Goal: Task Accomplishment & Management: Manage account settings

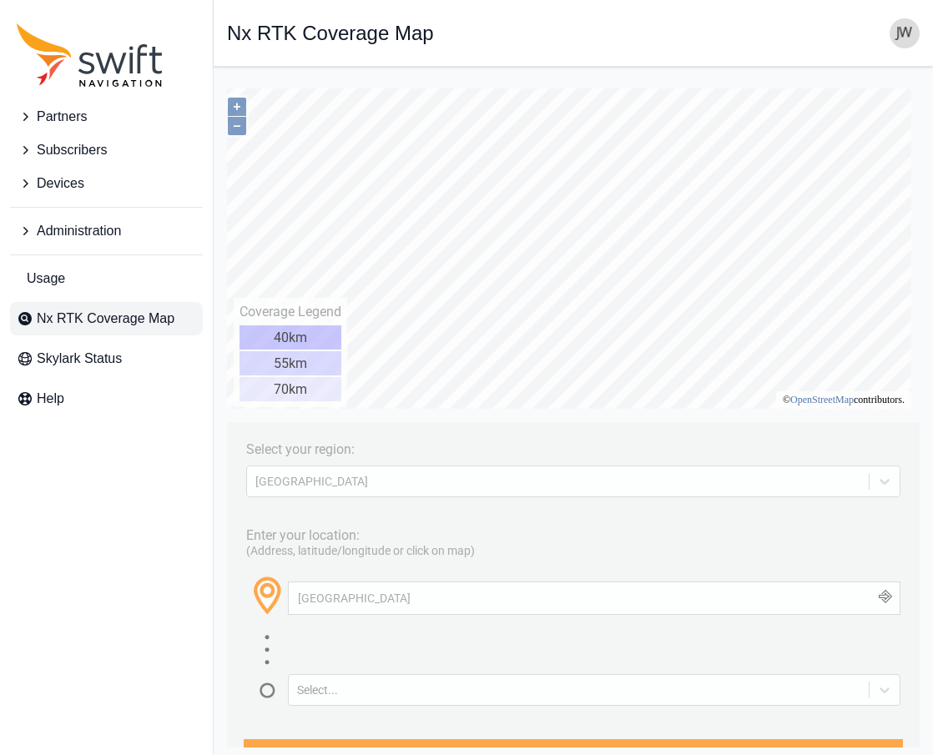
click at [83, 314] on span "Nx RTK Coverage Map" at bounding box center [106, 319] width 138 height 20
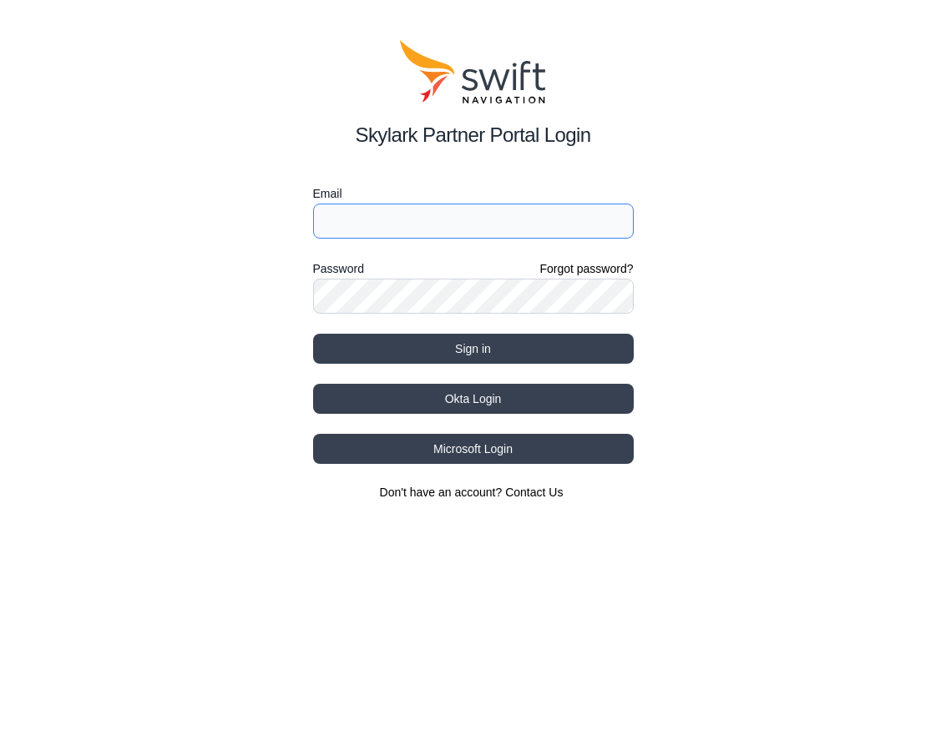
type input "[EMAIL_ADDRESS][DOMAIN_NAME]"
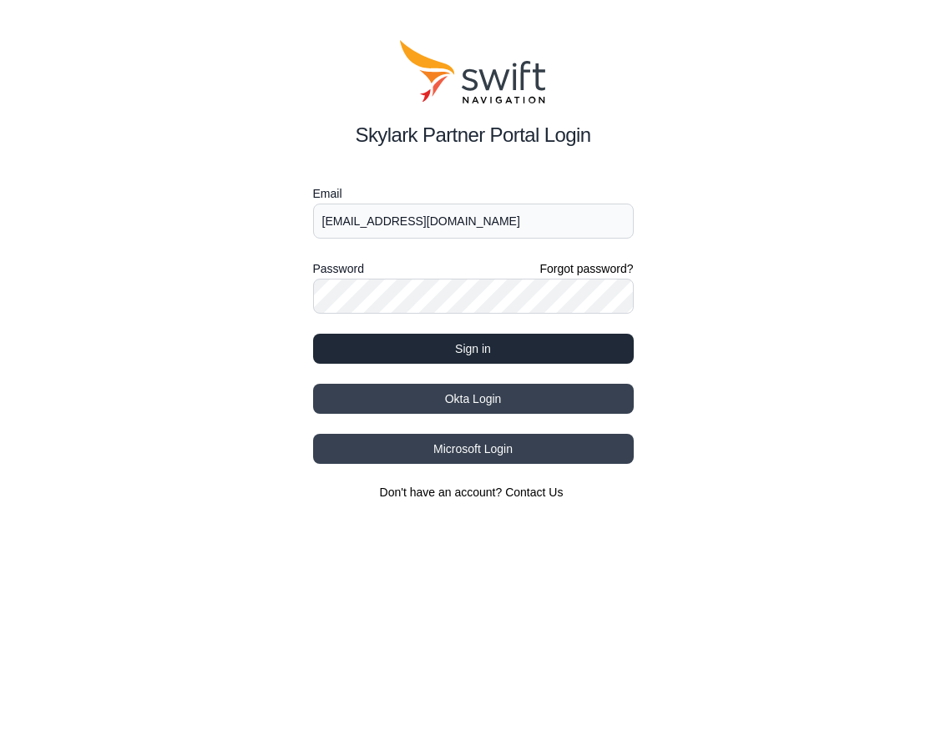
click at [469, 346] on button "Sign in" at bounding box center [473, 349] width 321 height 30
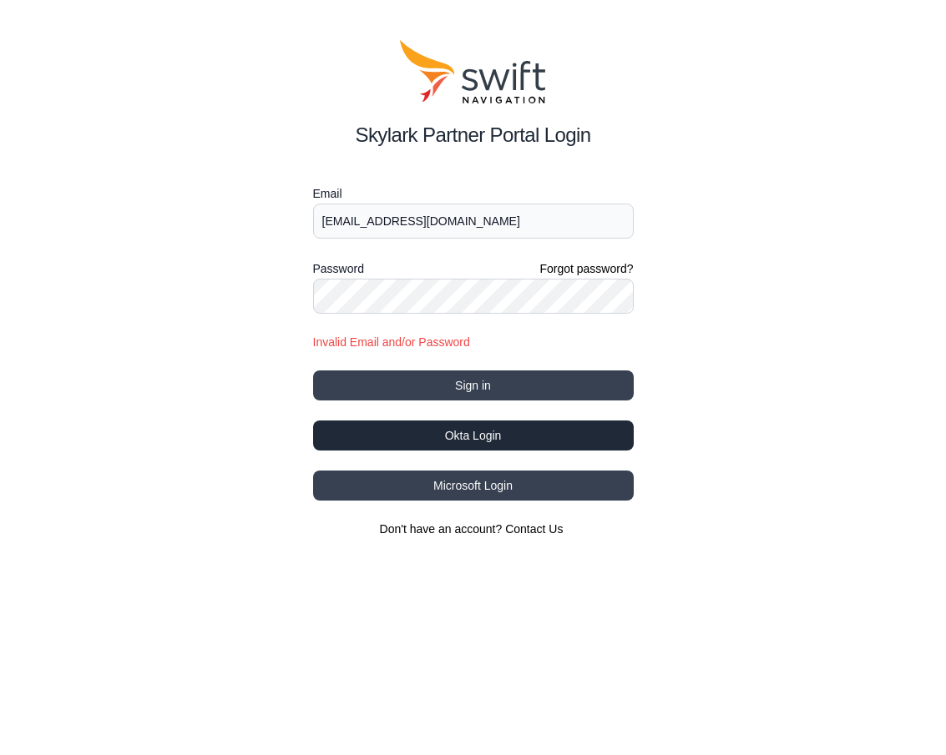
click at [474, 427] on button "Okta Login" at bounding box center [473, 436] width 321 height 30
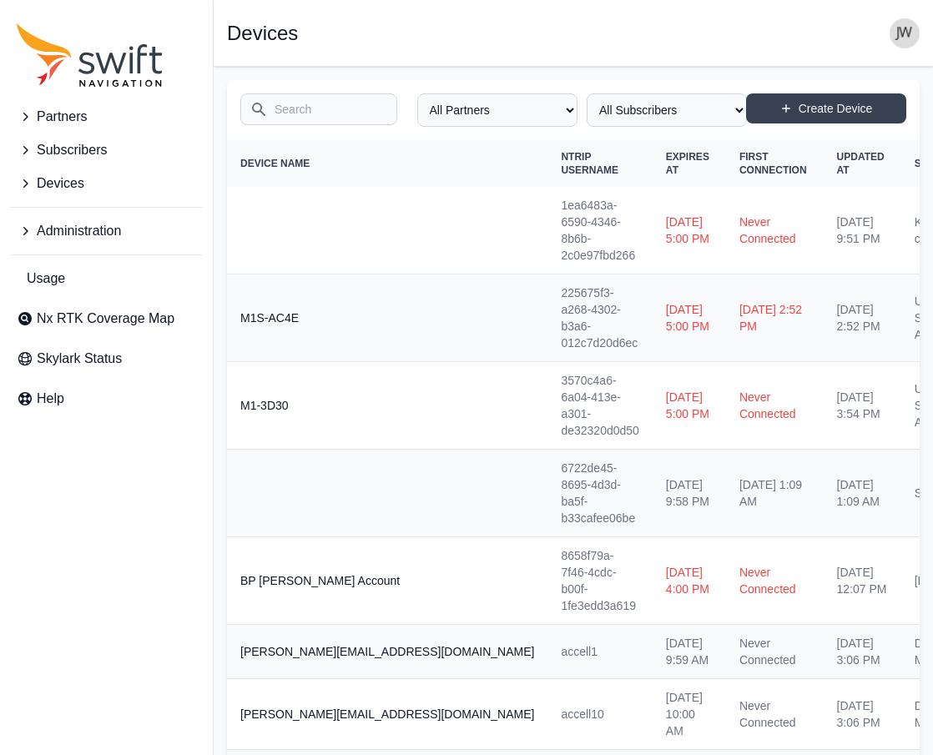
select select "Partner Name"
click at [129, 317] on span "Nx RTK Coverage Map" at bounding box center [106, 319] width 138 height 20
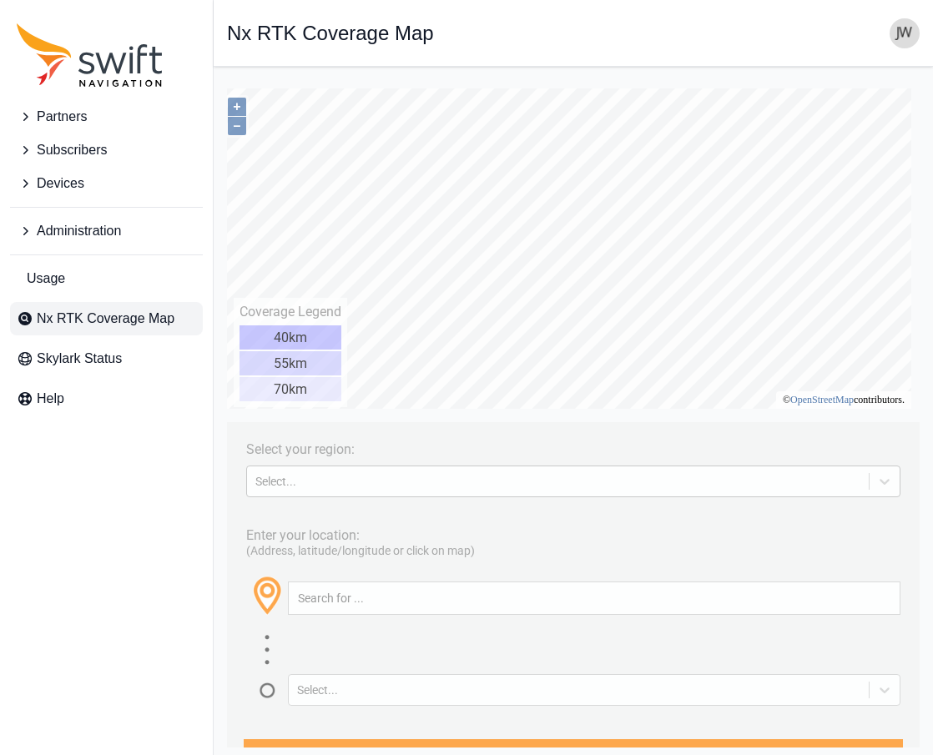
click at [318, 485] on div "Select..." at bounding box center [557, 481] width 605 height 13
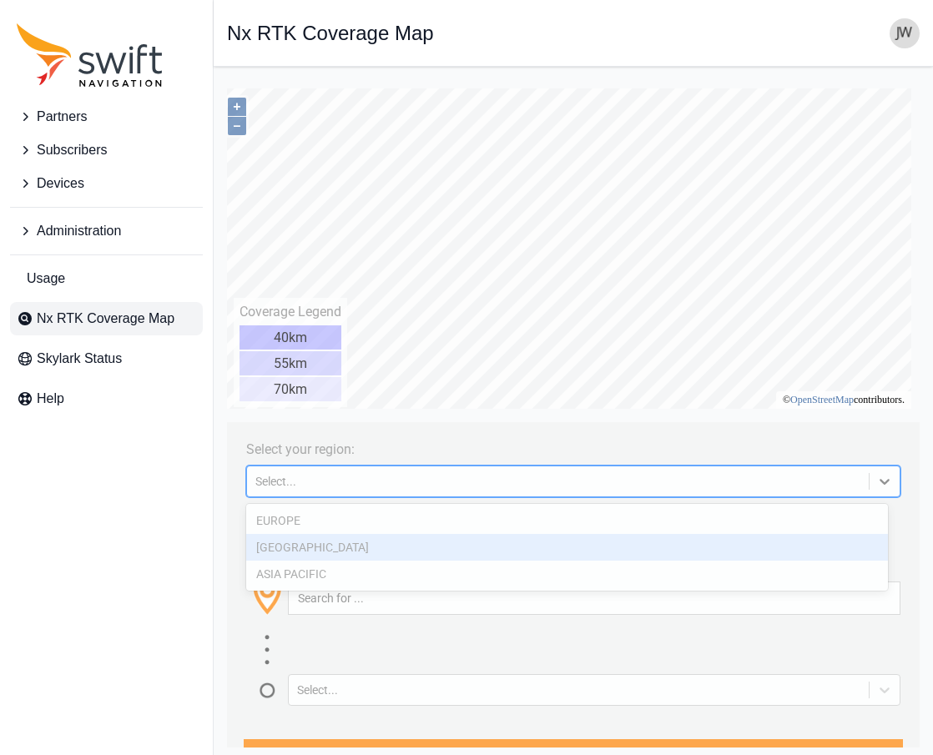
click at [313, 547] on div "[GEOGRAPHIC_DATA]" at bounding box center [567, 547] width 642 height 27
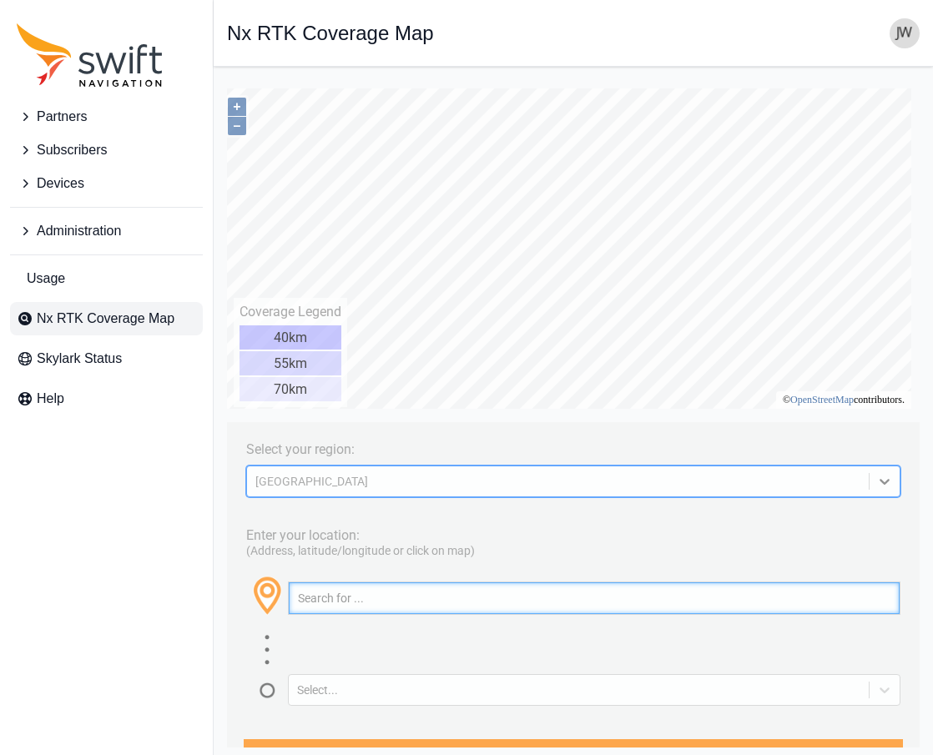
click at [324, 603] on input "text" at bounding box center [594, 599] width 611 height 32
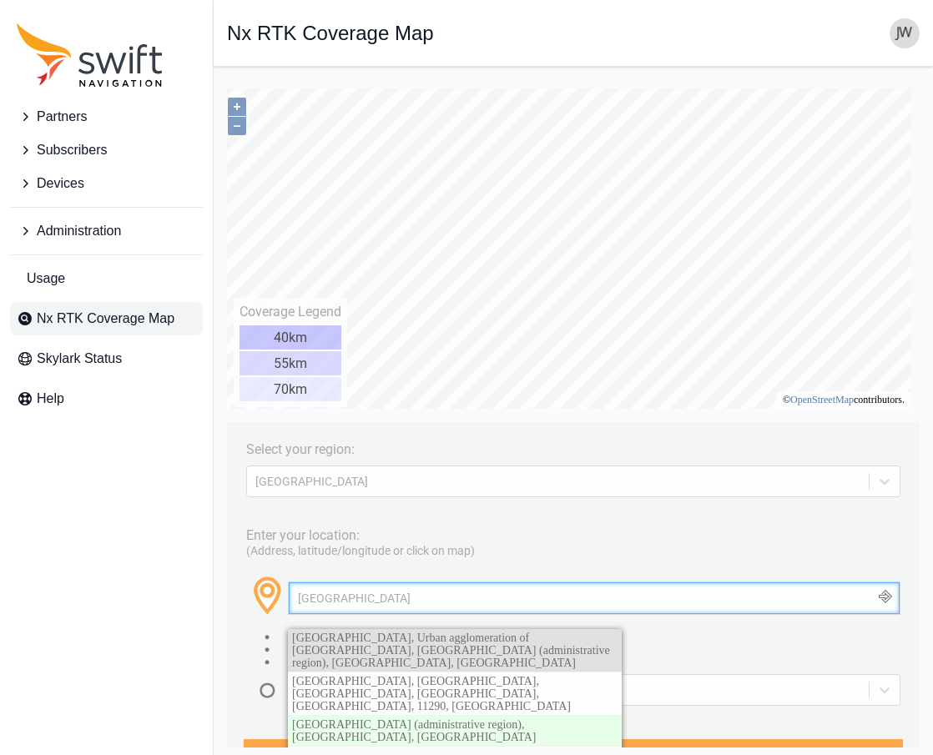
type input "Montreal"
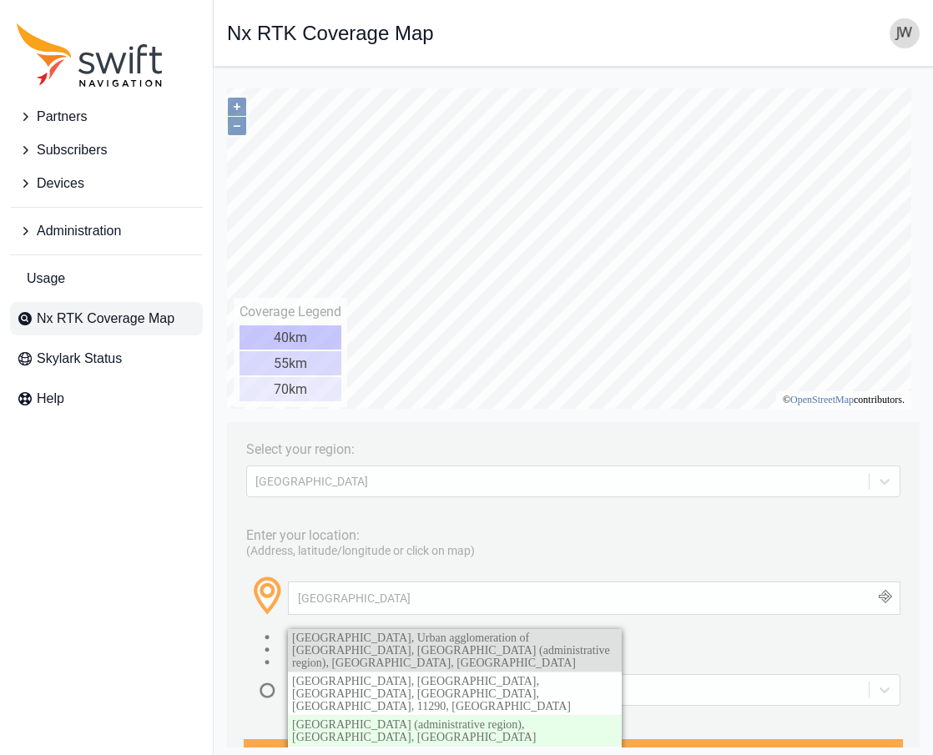
click at [446, 644] on span "Montreal, Urban agglomeration of Montreal, Montreal (administrative region), Qu…" at bounding box center [451, 651] width 318 height 38
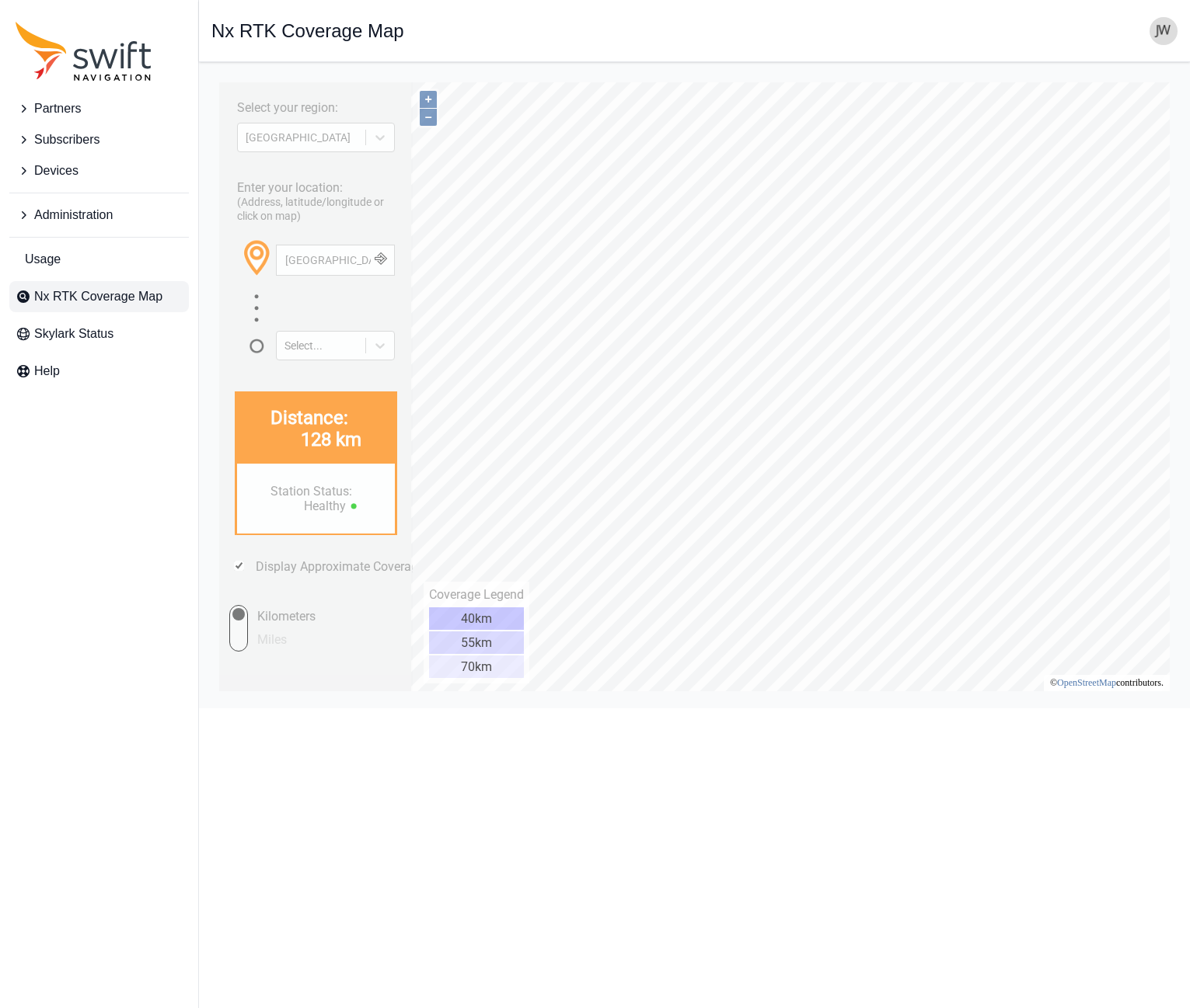
click at [52, 221] on span "Administration" at bounding box center [74, 215] width 78 height 19
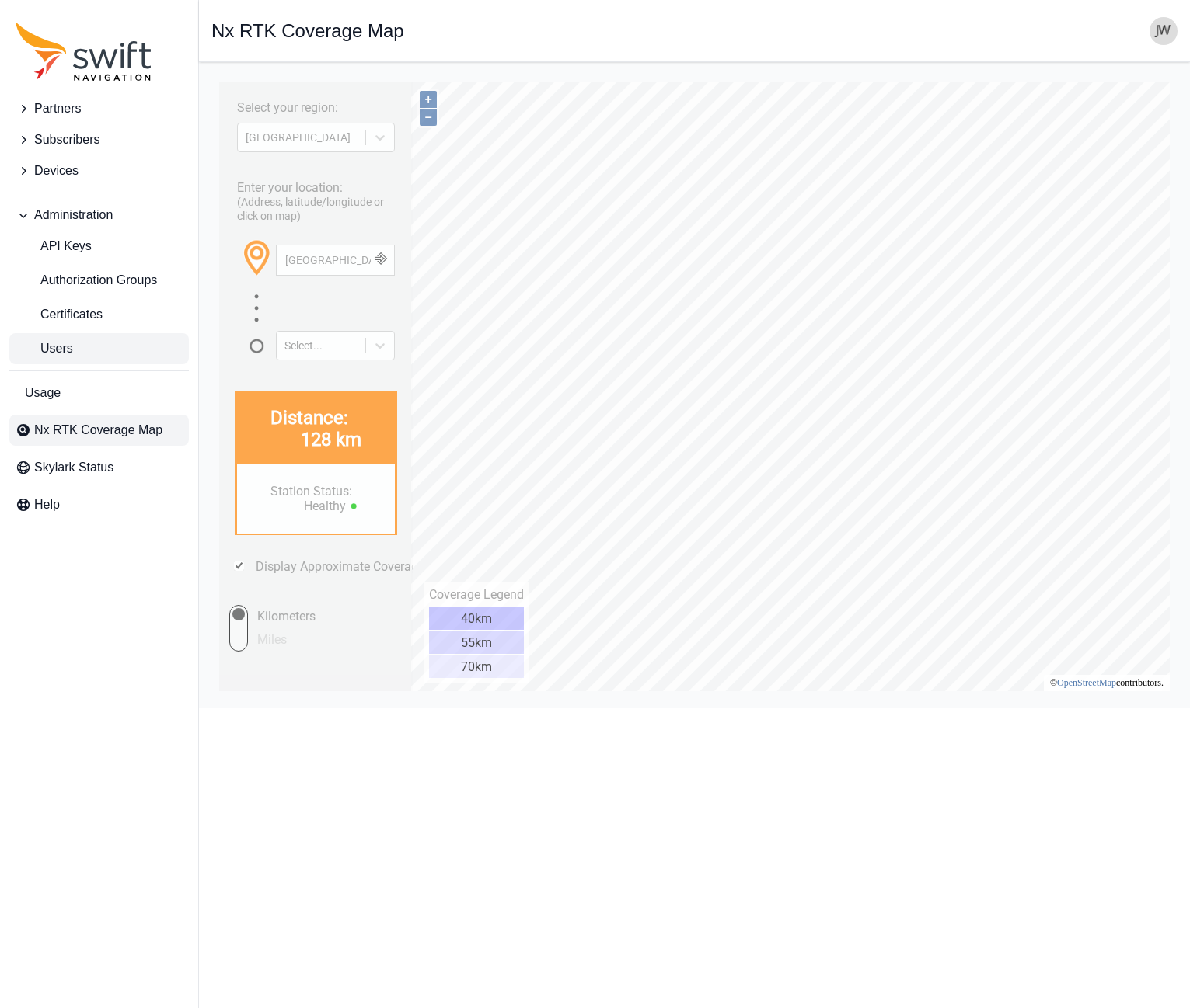
click at [60, 345] on span "Users" at bounding box center [45, 349] width 58 height 19
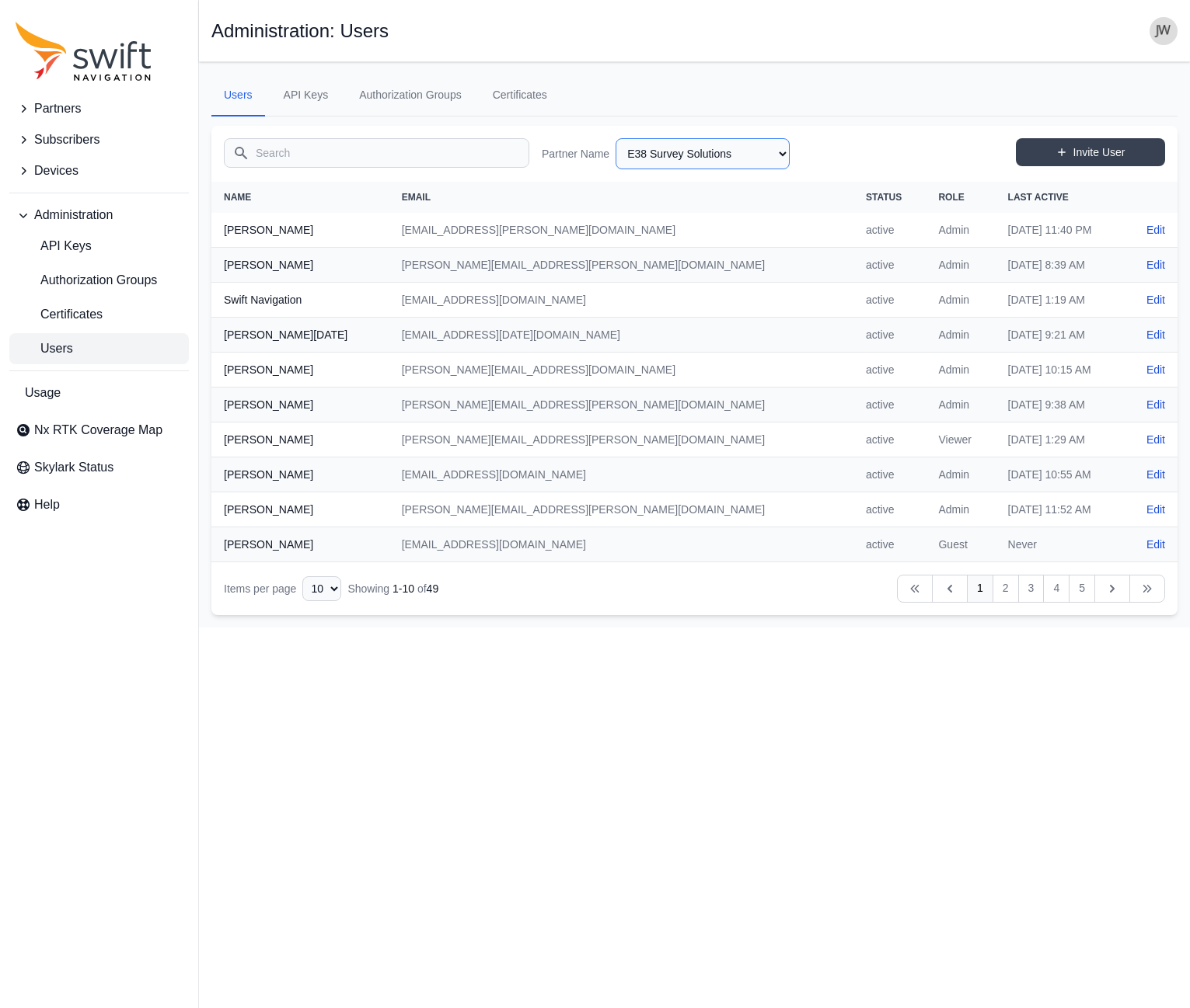
select select "efef40e6-f266-4d6f-8d41-464a15503ce6"
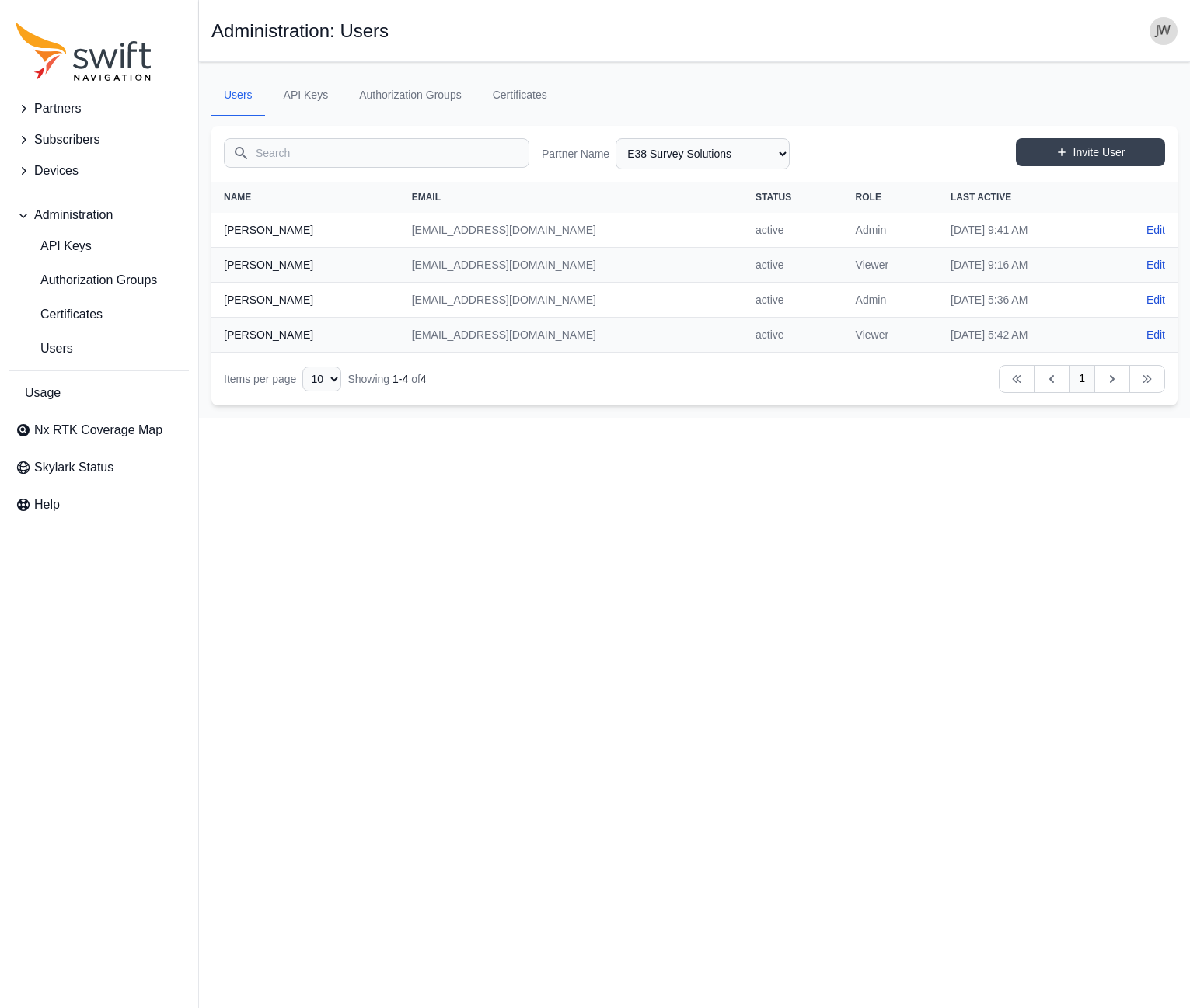
click at [63, 107] on span "Partners" at bounding box center [58, 109] width 47 height 19
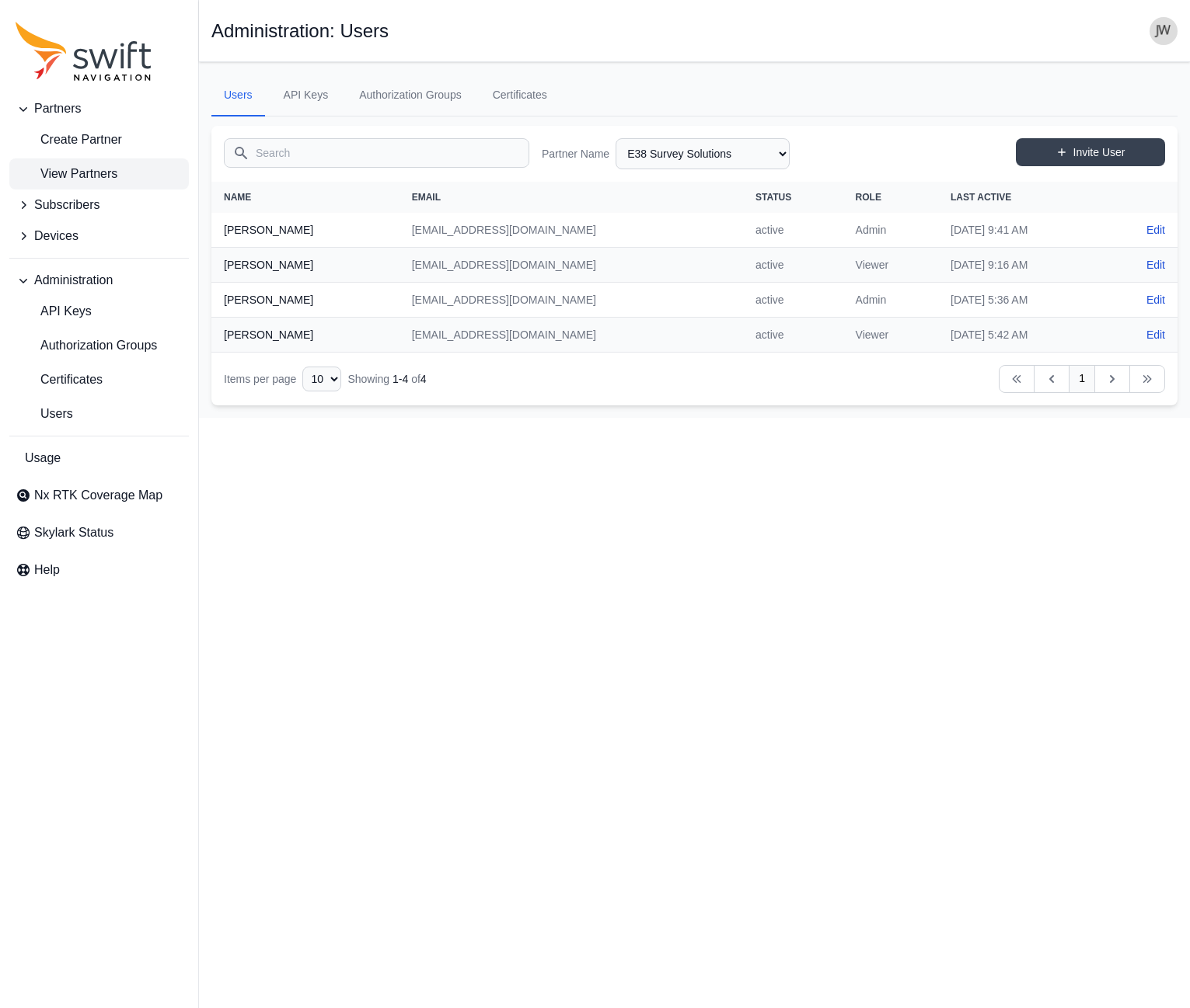
click at [78, 166] on span "View Partners" at bounding box center [66, 174] width 101 height 19
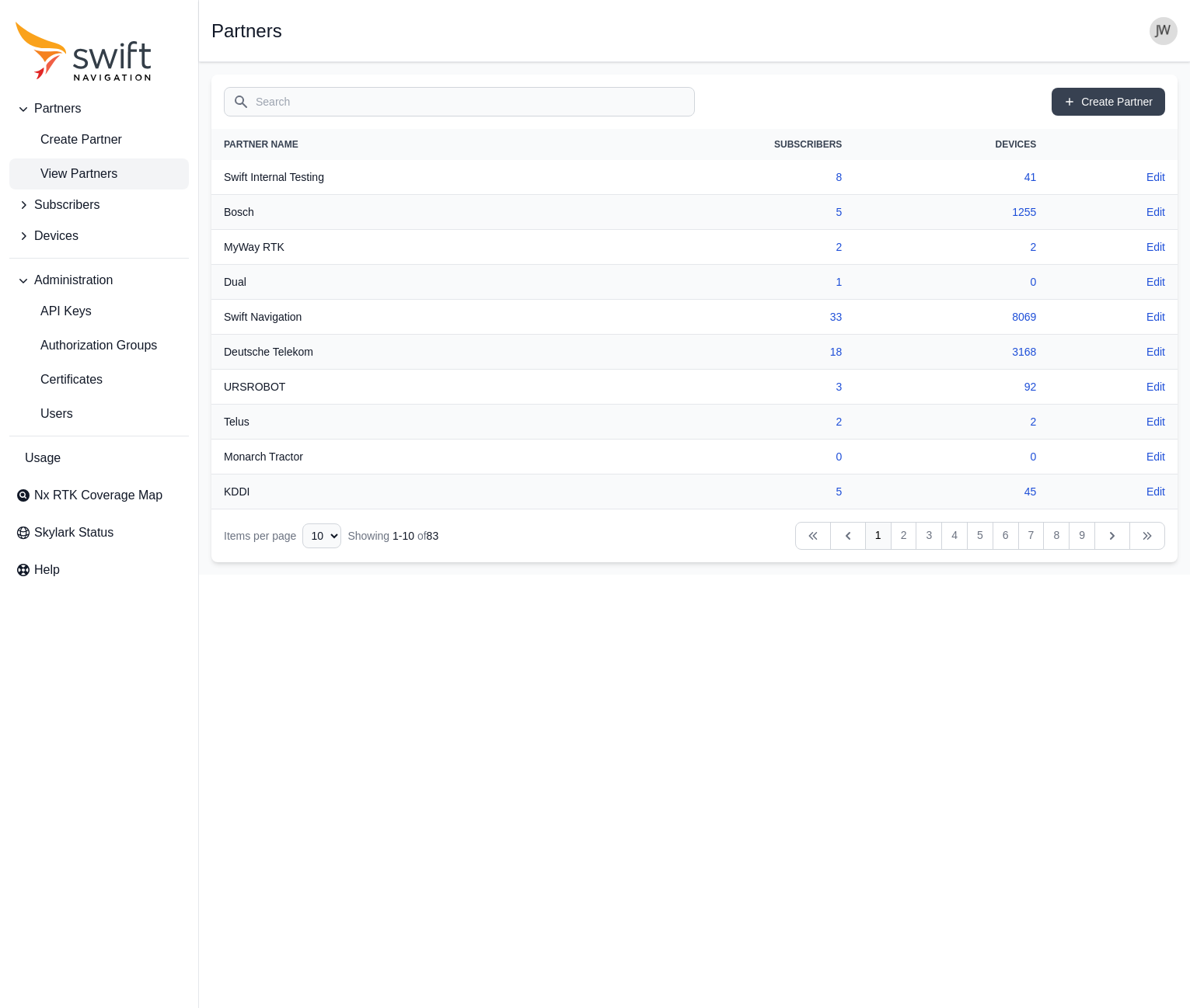
click at [73, 205] on span "Subscribers" at bounding box center [67, 205] width 65 height 19
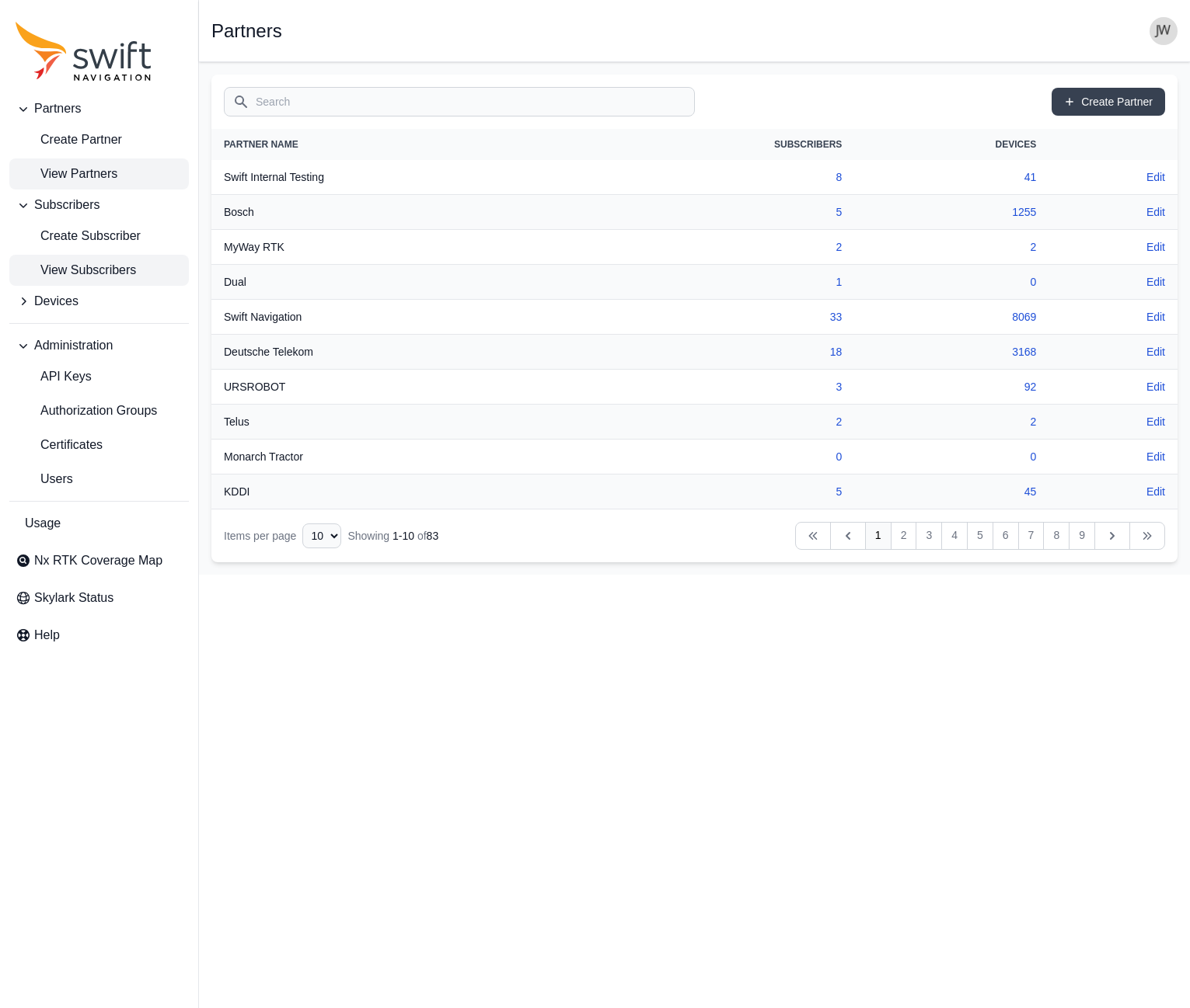
click at [88, 265] on span "View Subscribers" at bounding box center [75, 270] width 120 height 19
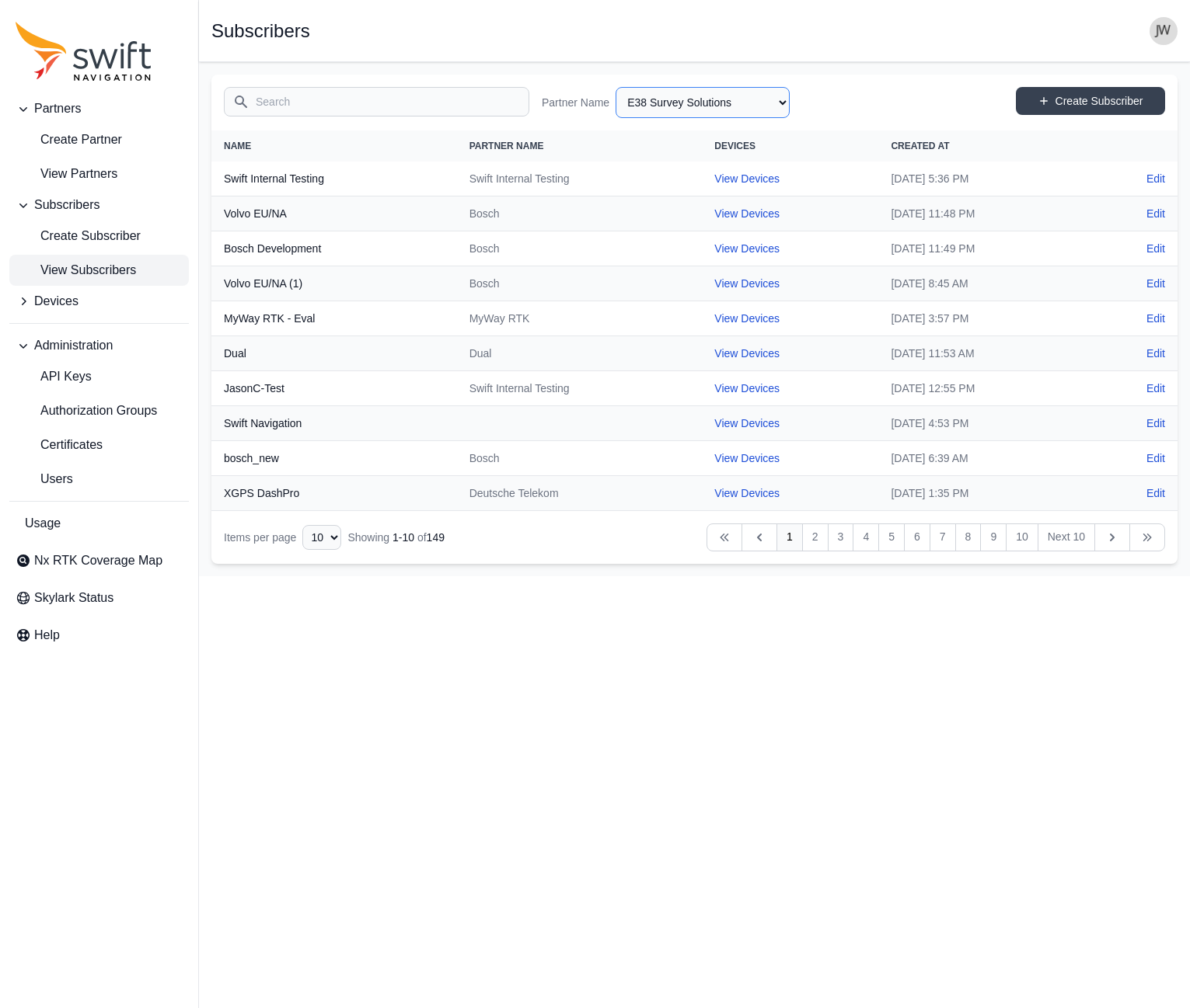
select select "efef40e6-f266-4d6f-8d41-464a15503ce6"
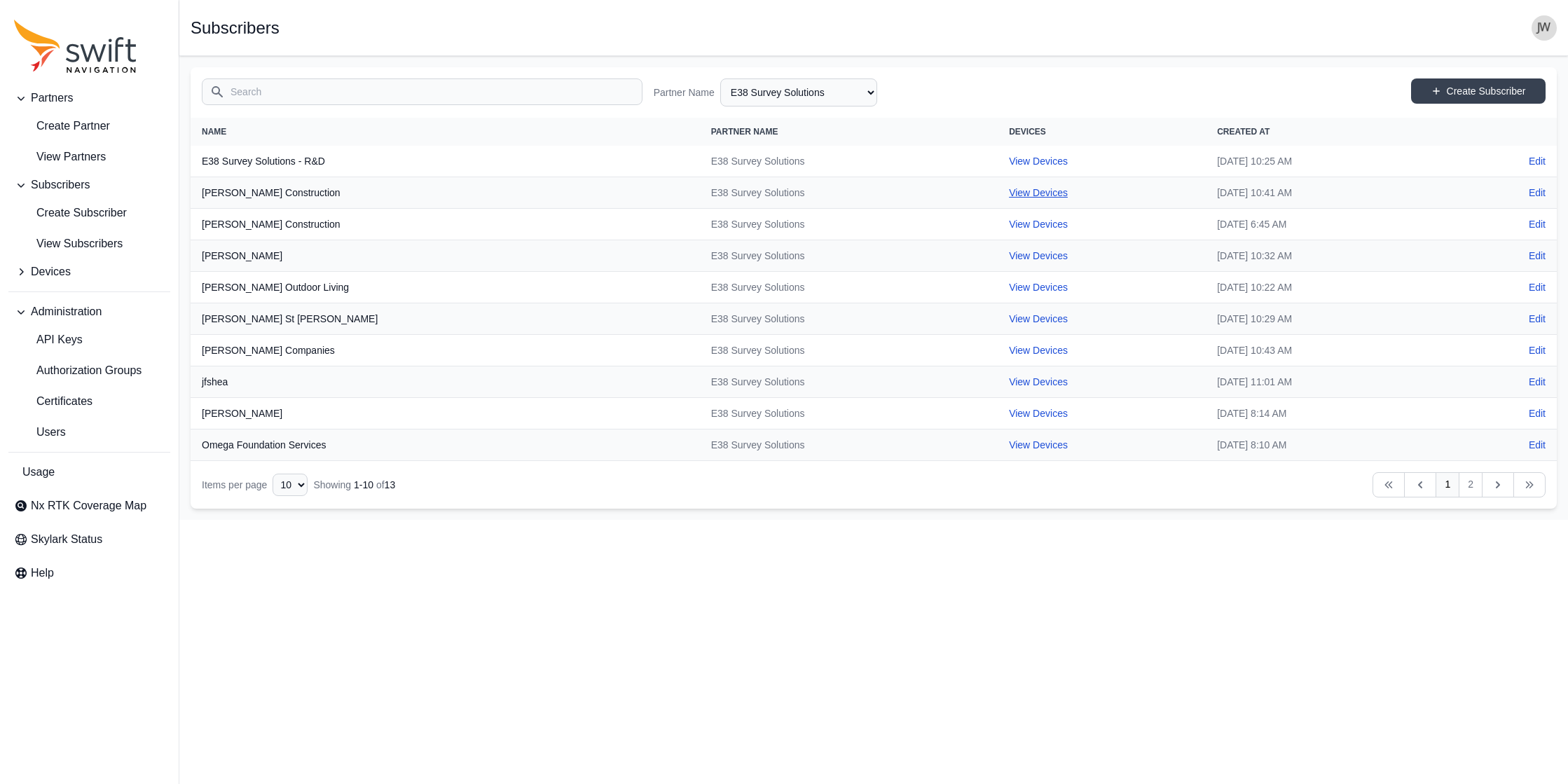
click at [793, 193] on link "View Devices" at bounding box center [1038, 192] width 59 height 11
select select "e9efa831-6b6d-49cd-acb6-2151f18b5077"
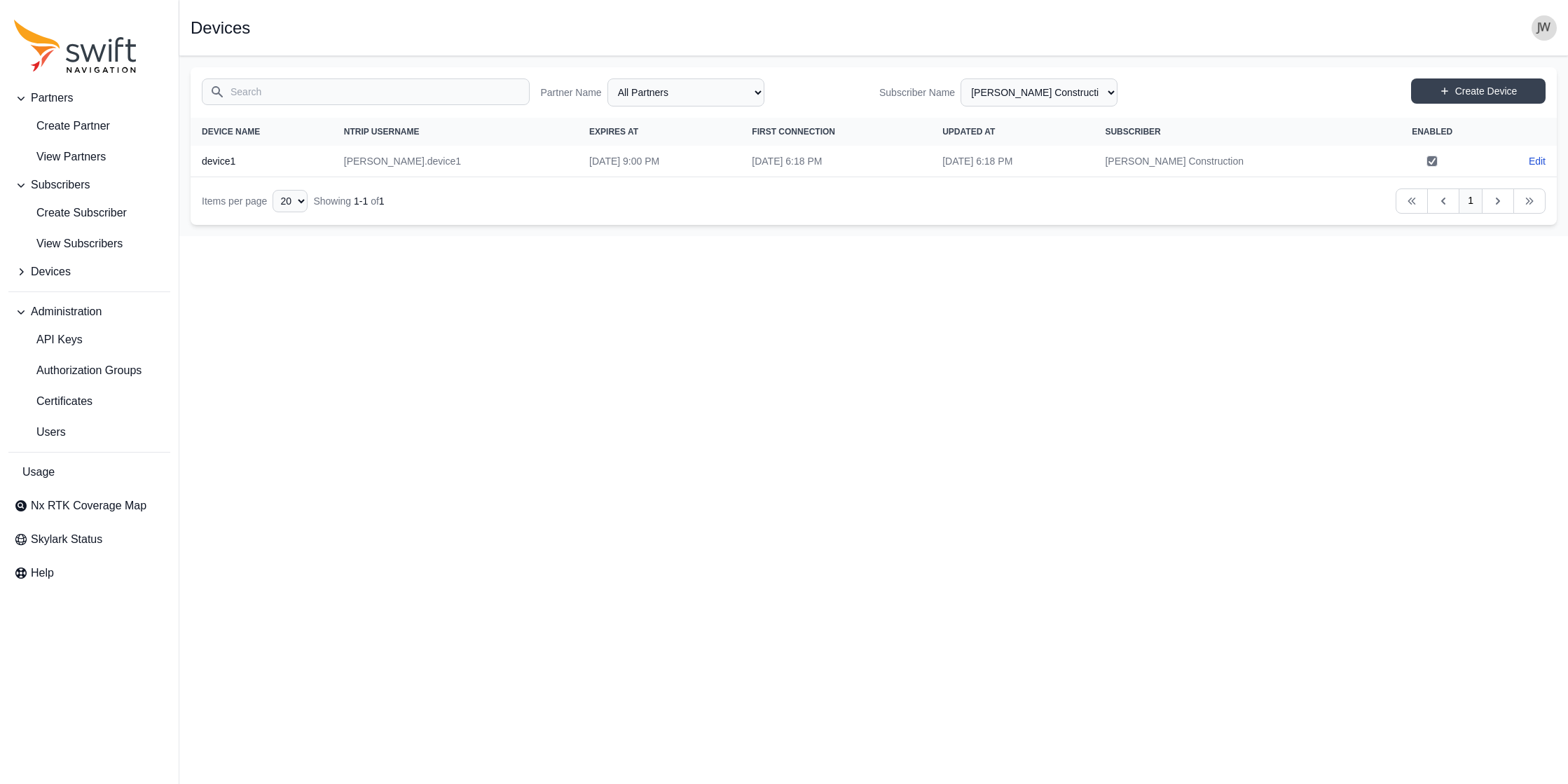
select select "efef40e6-f266-4d6f-8d41-464a15503ce6"
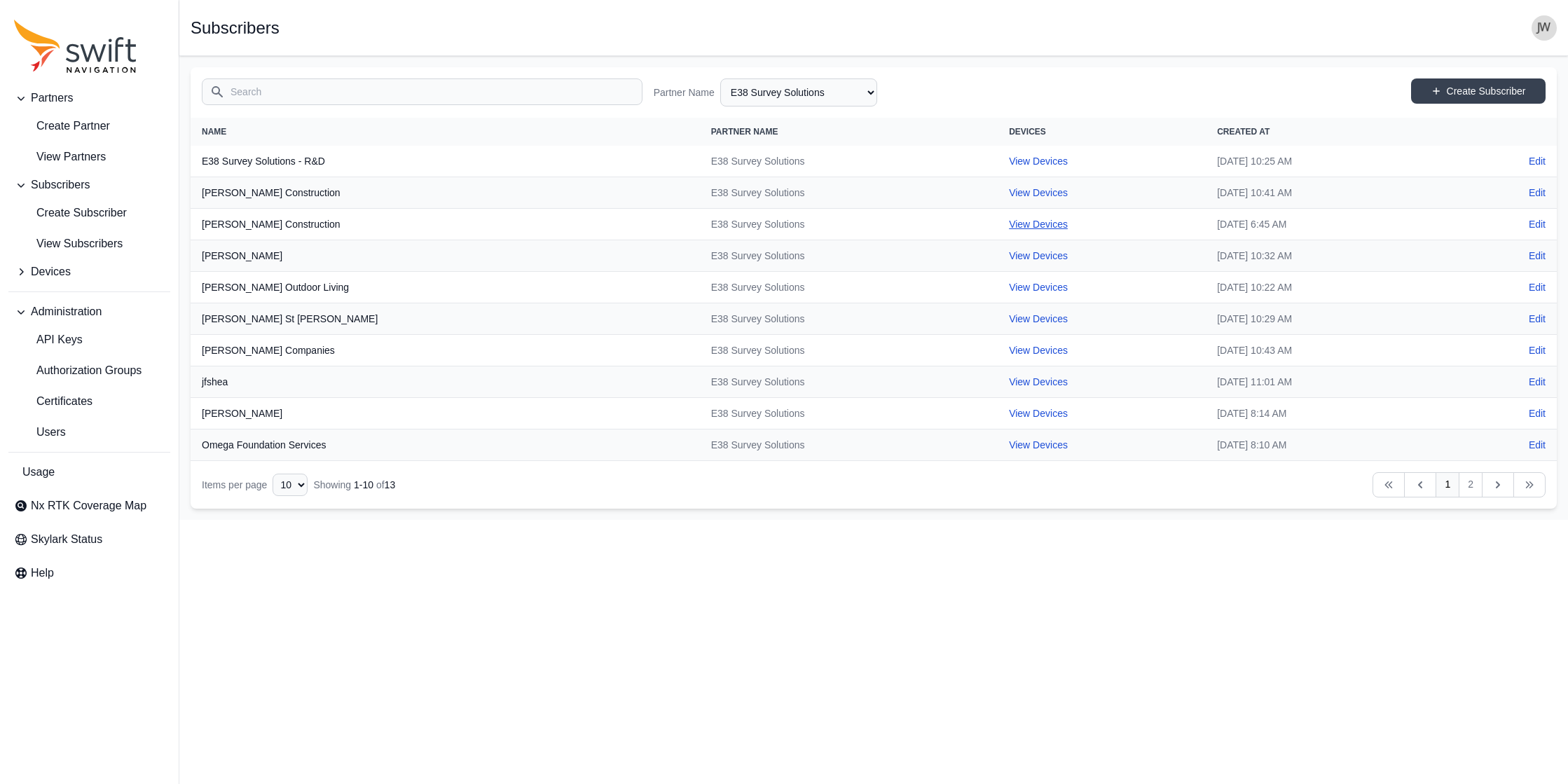
click at [793, 221] on link "View Devices" at bounding box center [1038, 223] width 59 height 11
select select "978783df-ee33-4d6c-b3dc-2d0dc6b5719c"
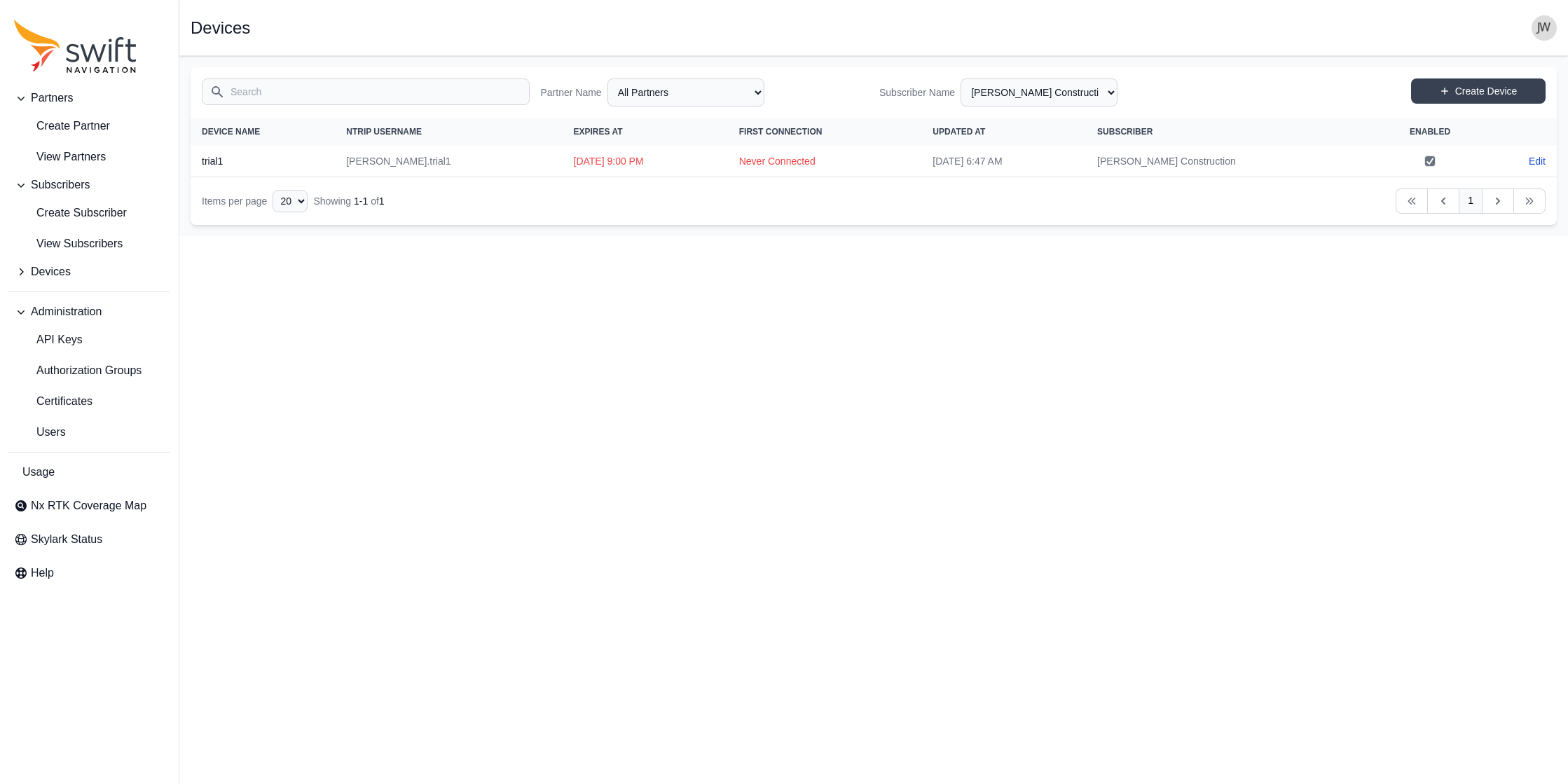
select select "efef40e6-f266-4d6f-8d41-464a15503ce6"
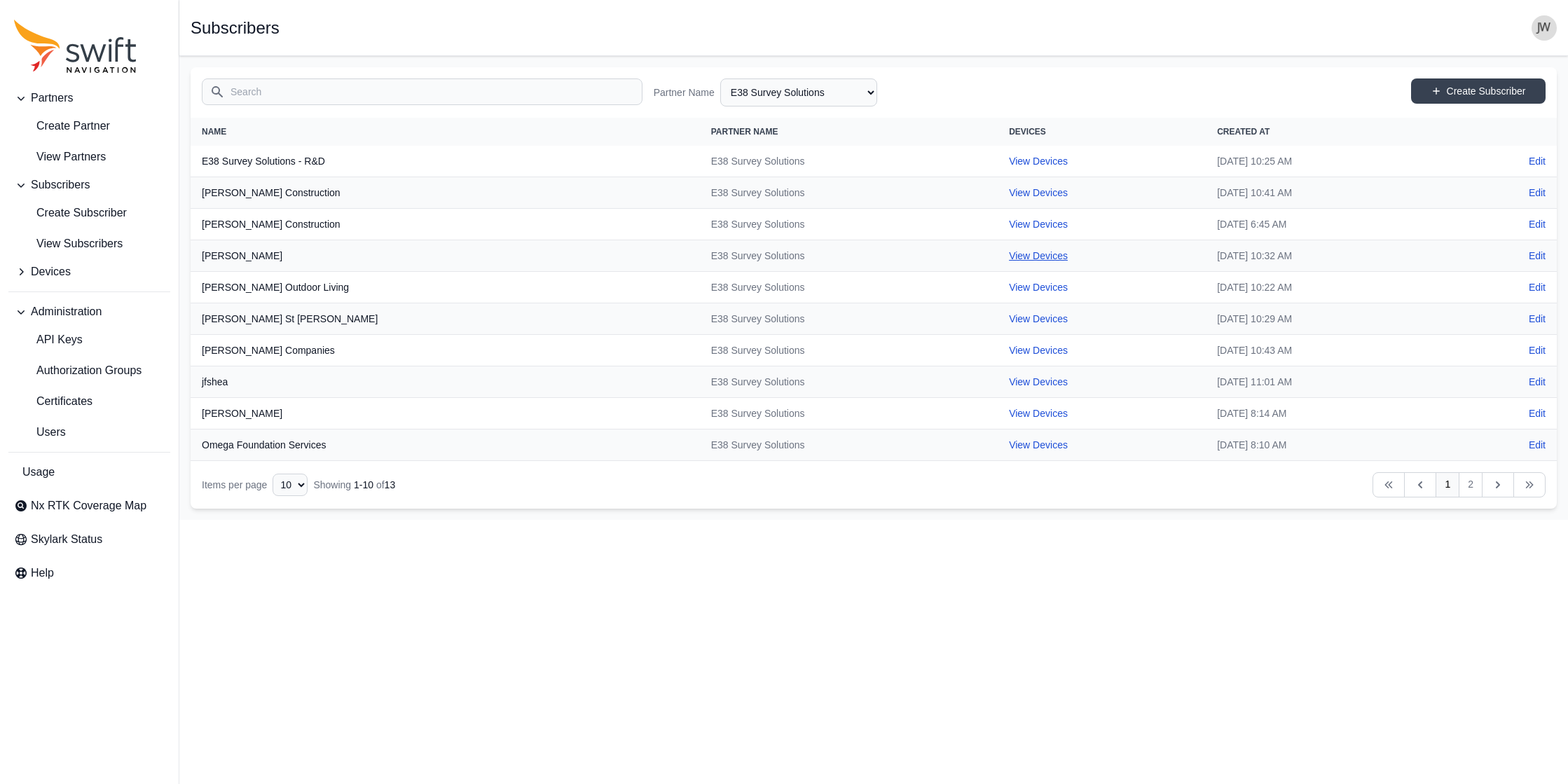
click at [793, 253] on link "View Devices" at bounding box center [1038, 255] width 59 height 11
select select "485b4d6b-f4d8-4715-a5bd-38fce6e6359b"
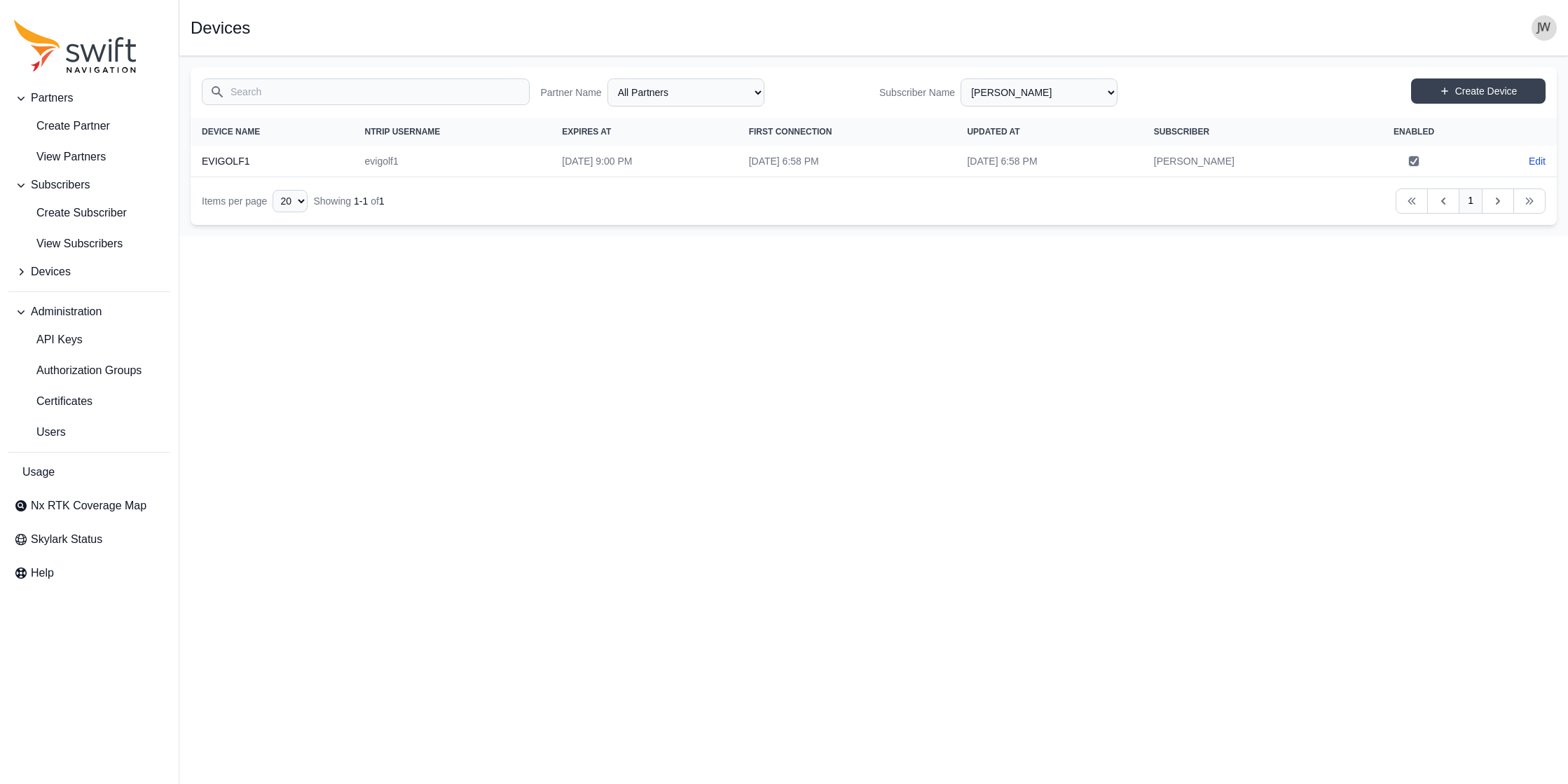
select select "efef40e6-f266-4d6f-8d41-464a15503ce6"
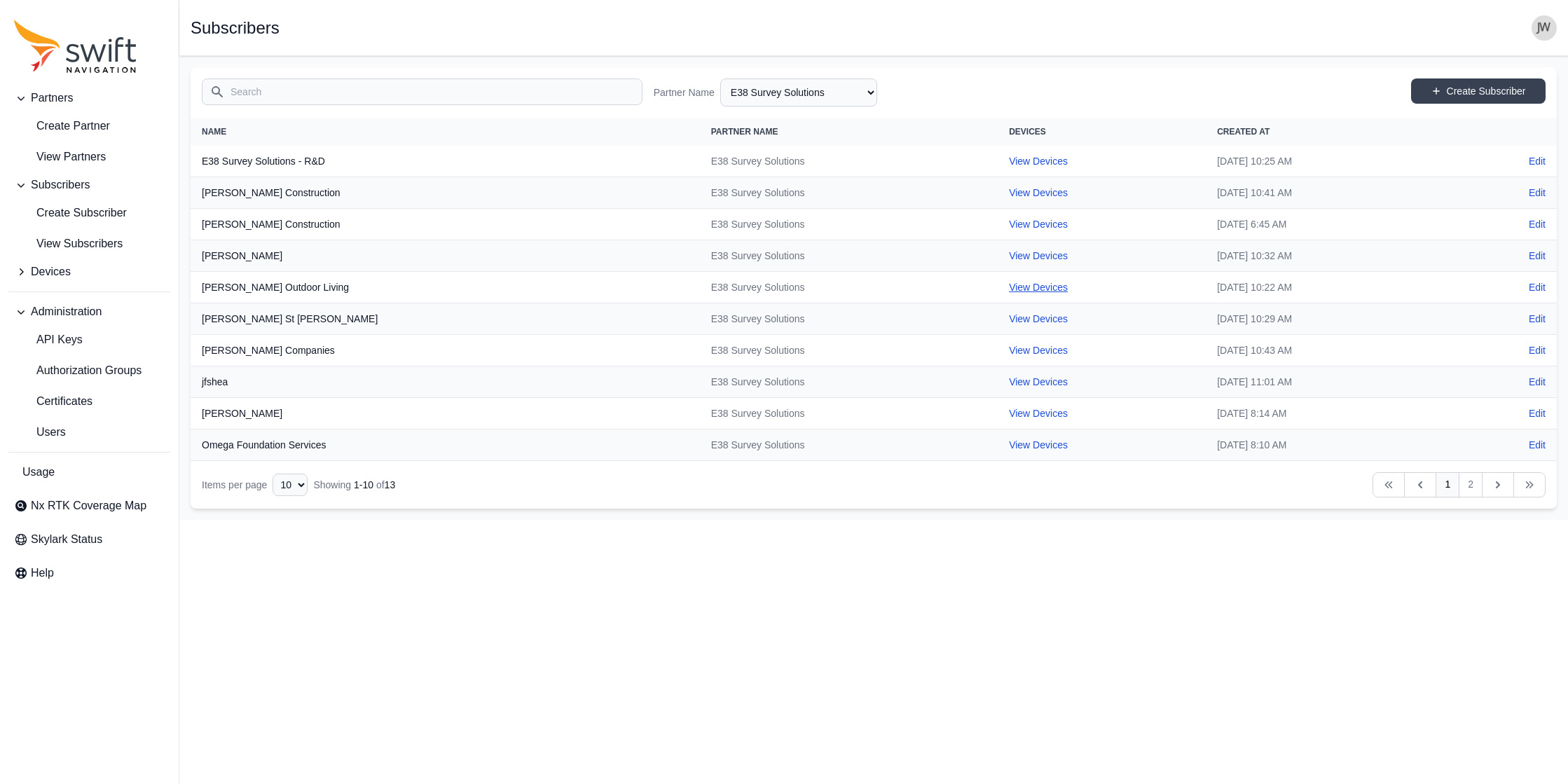
click at [793, 285] on link "View Devices" at bounding box center [1038, 287] width 59 height 11
select select "1edd4574-ea9e-4d8c-90ed-a51c723beb30"
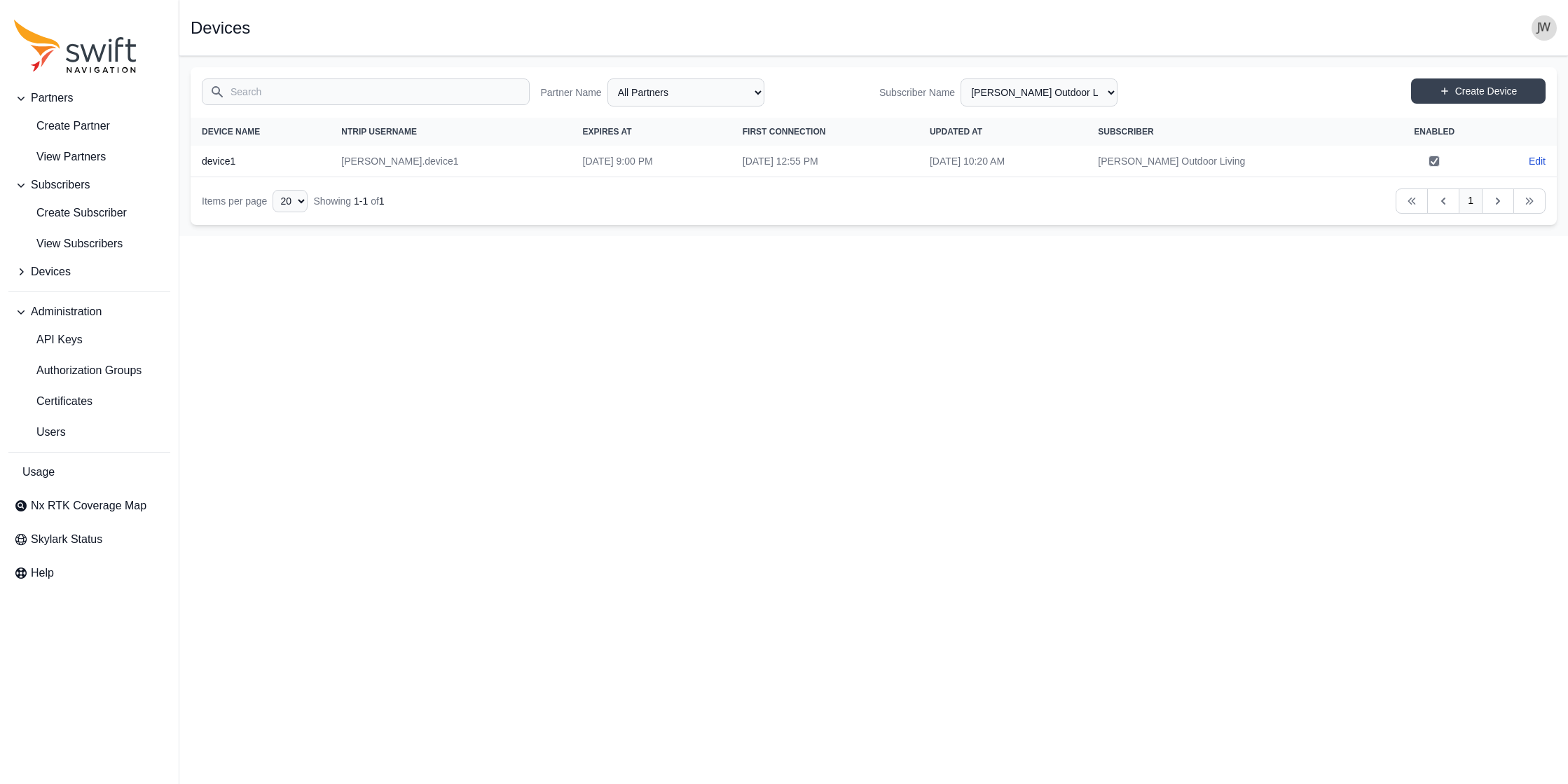
select select "efef40e6-f266-4d6f-8d41-464a15503ce6"
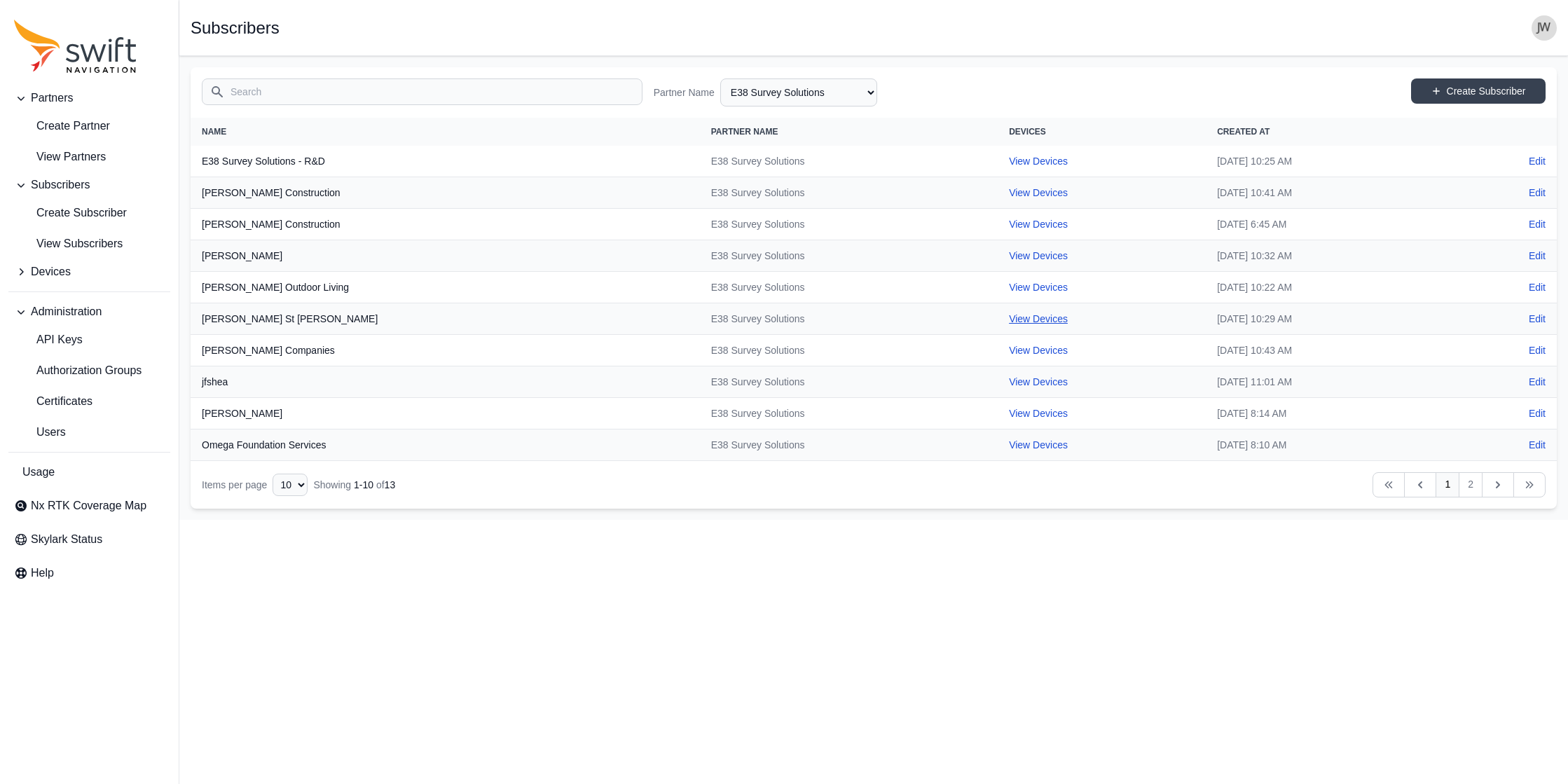
click at [793, 316] on link "View Devices" at bounding box center [1038, 318] width 59 height 11
select select "94fd5888-d9bd-4dc1-94dc-e11df3acdba1"
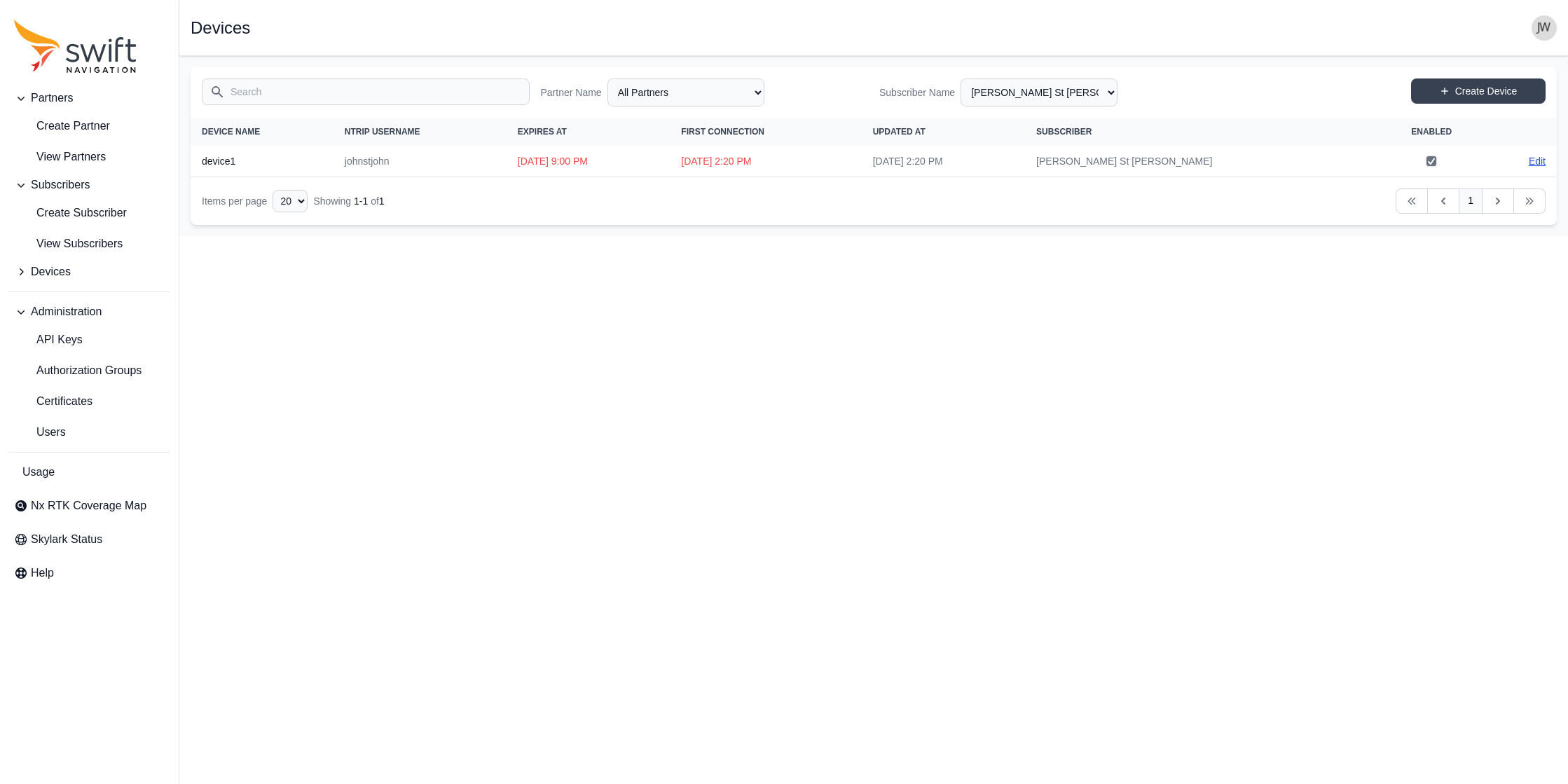
click at [793, 157] on link "Edit" at bounding box center [1537, 161] width 17 height 14
select select "ab3272ce-40d0-4c94-a524-96a758ab755c"
select select "94fd5888-d9bd-4dc1-94dc-e11df3acdba1"
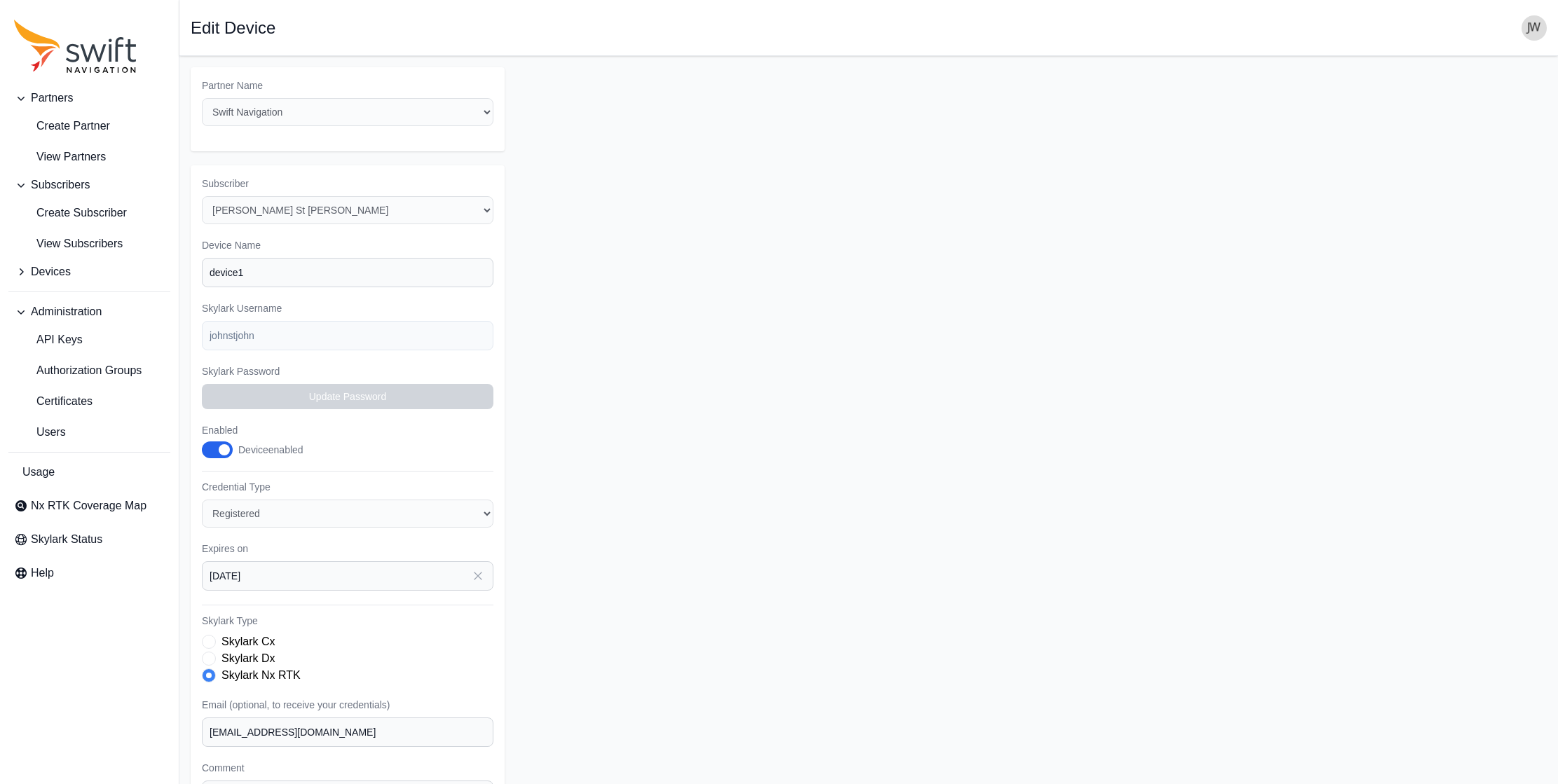
select select "94fd5888-d9bd-4dc1-94dc-e11df3acdba1"
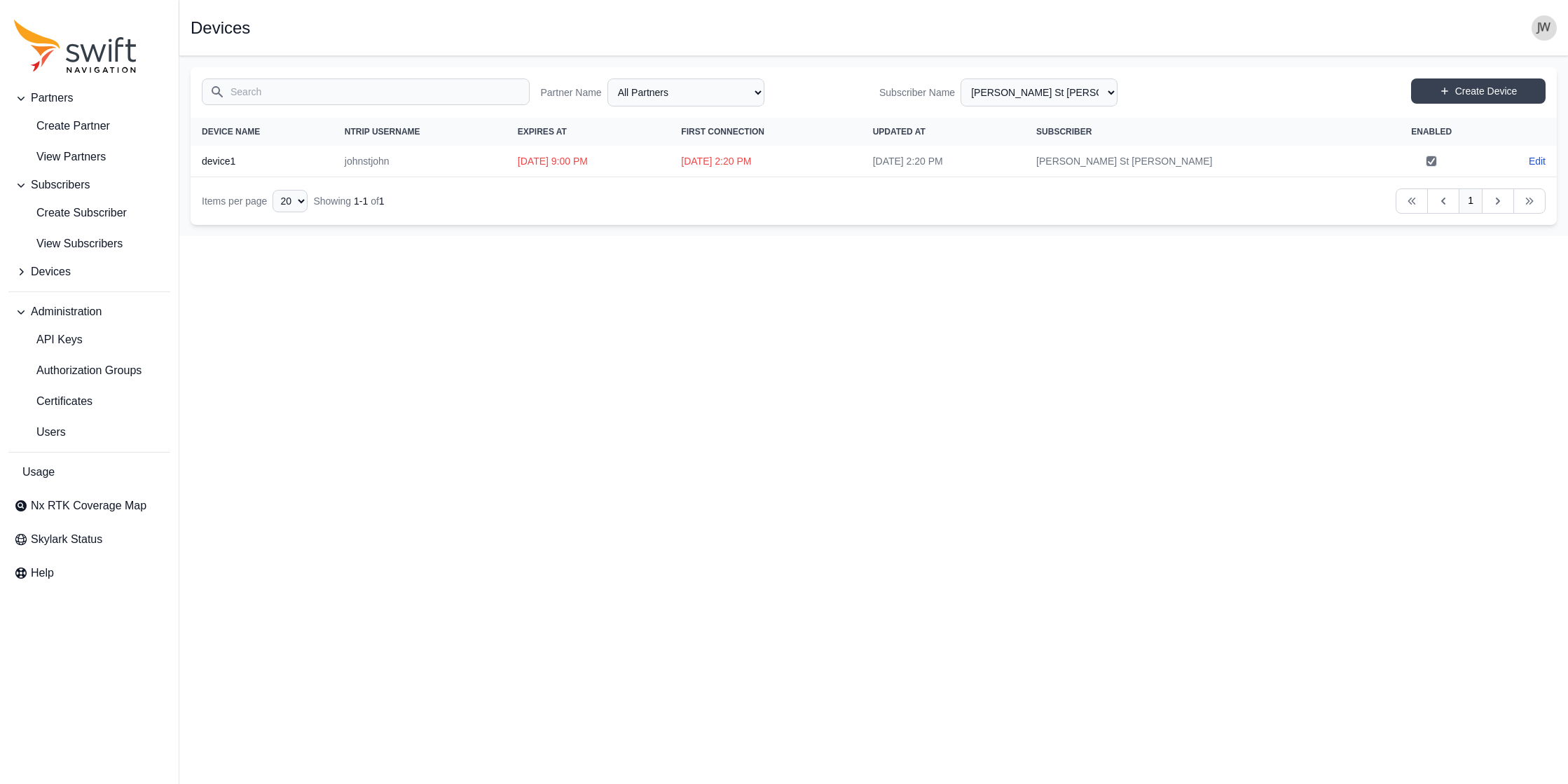
select select "efef40e6-f266-4d6f-8d41-464a15503ce6"
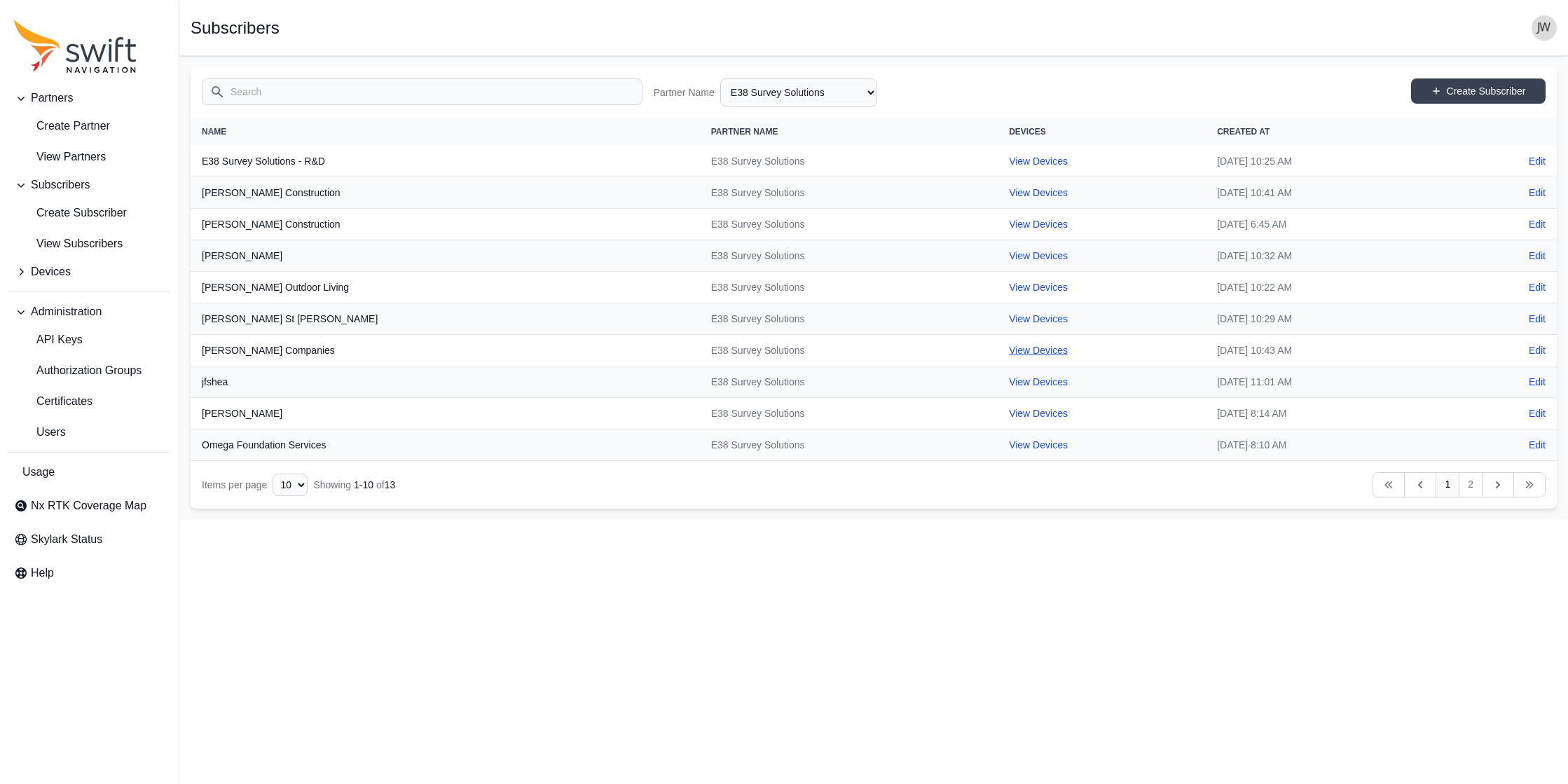
click at [793, 347] on link "View Devices" at bounding box center [1038, 350] width 59 height 11
select select "3df561aa-a163-483b-b82b-83352e2235d4"
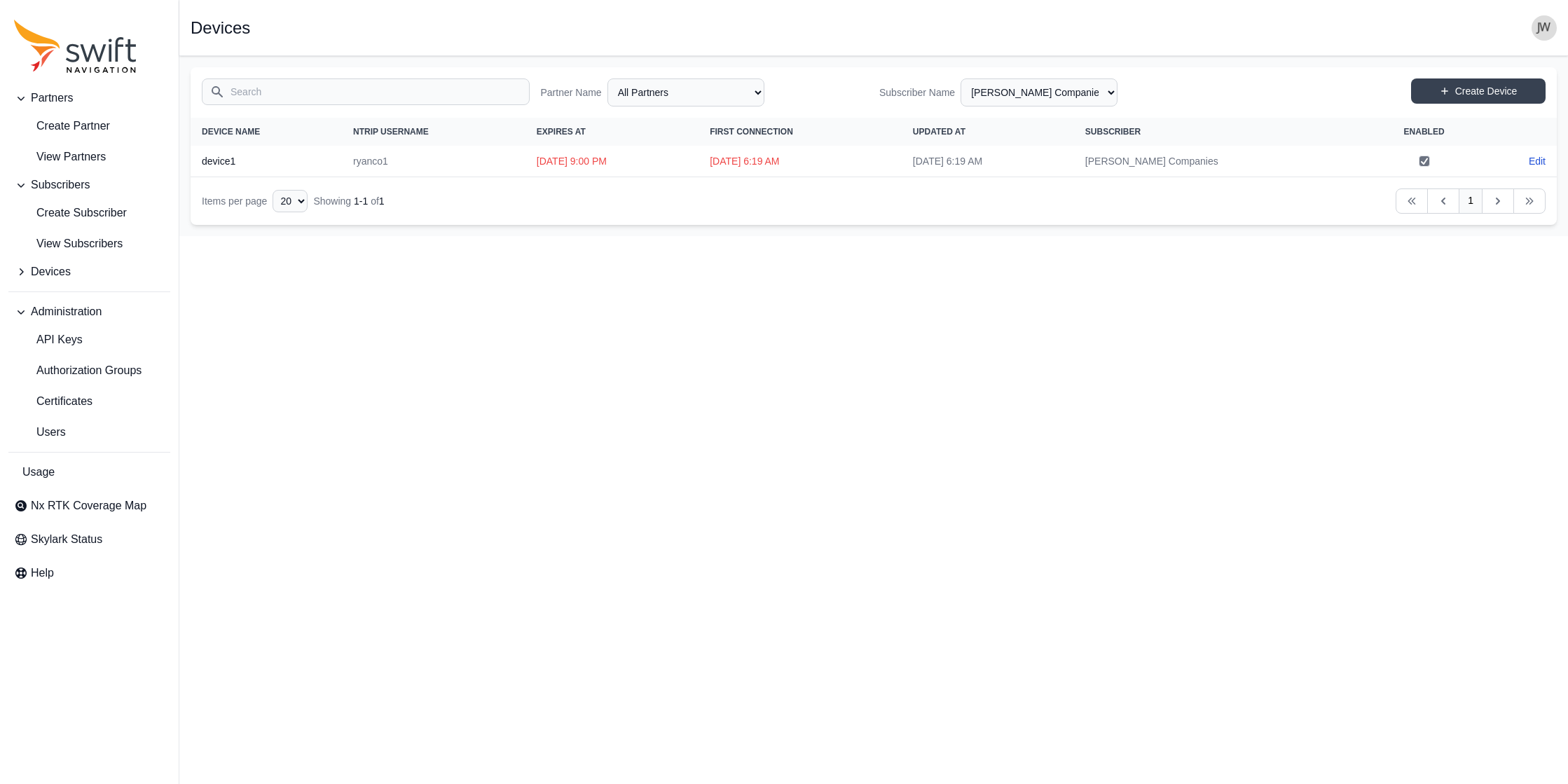
select select "efef40e6-f266-4d6f-8d41-464a15503ce6"
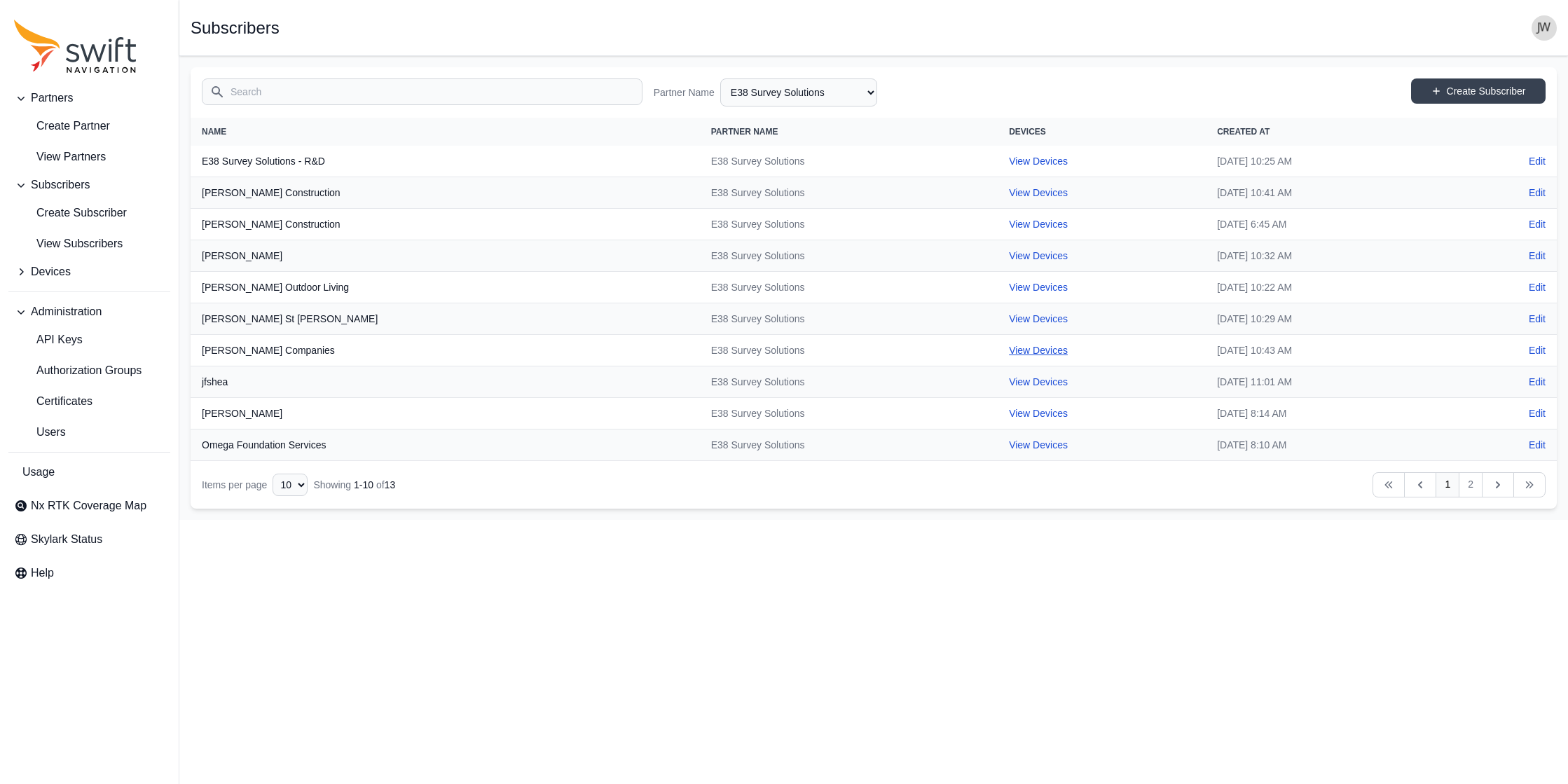
click at [793, 349] on link "View Devices" at bounding box center [1038, 350] width 59 height 11
select select "3df561aa-a163-483b-b82b-83352e2235d4"
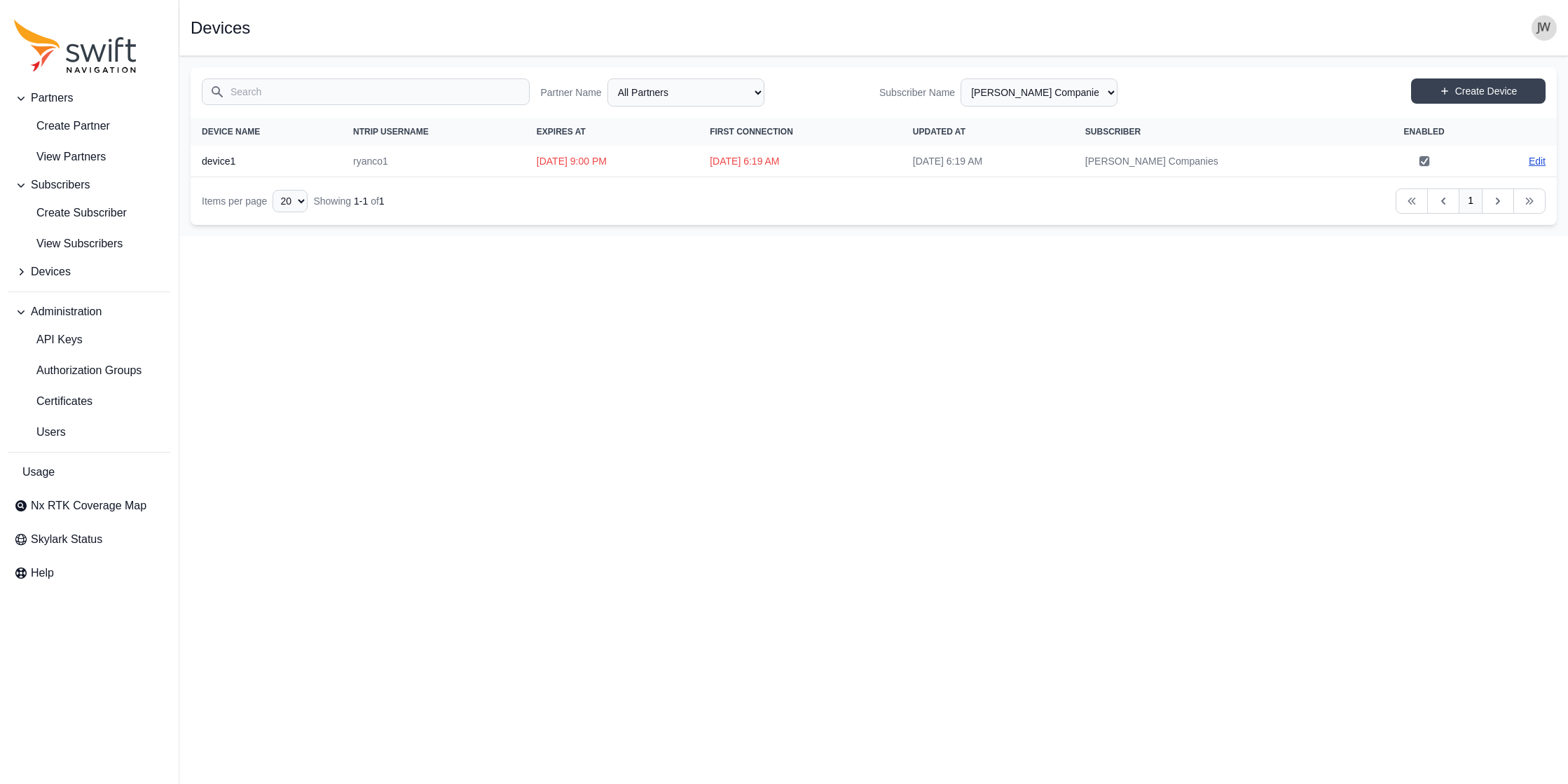
click at [793, 160] on link "Edit" at bounding box center [1537, 161] width 17 height 14
select select "ab3272ce-40d0-4c94-a524-96a758ab755c"
select select "3df561aa-a163-483b-b82b-83352e2235d4"
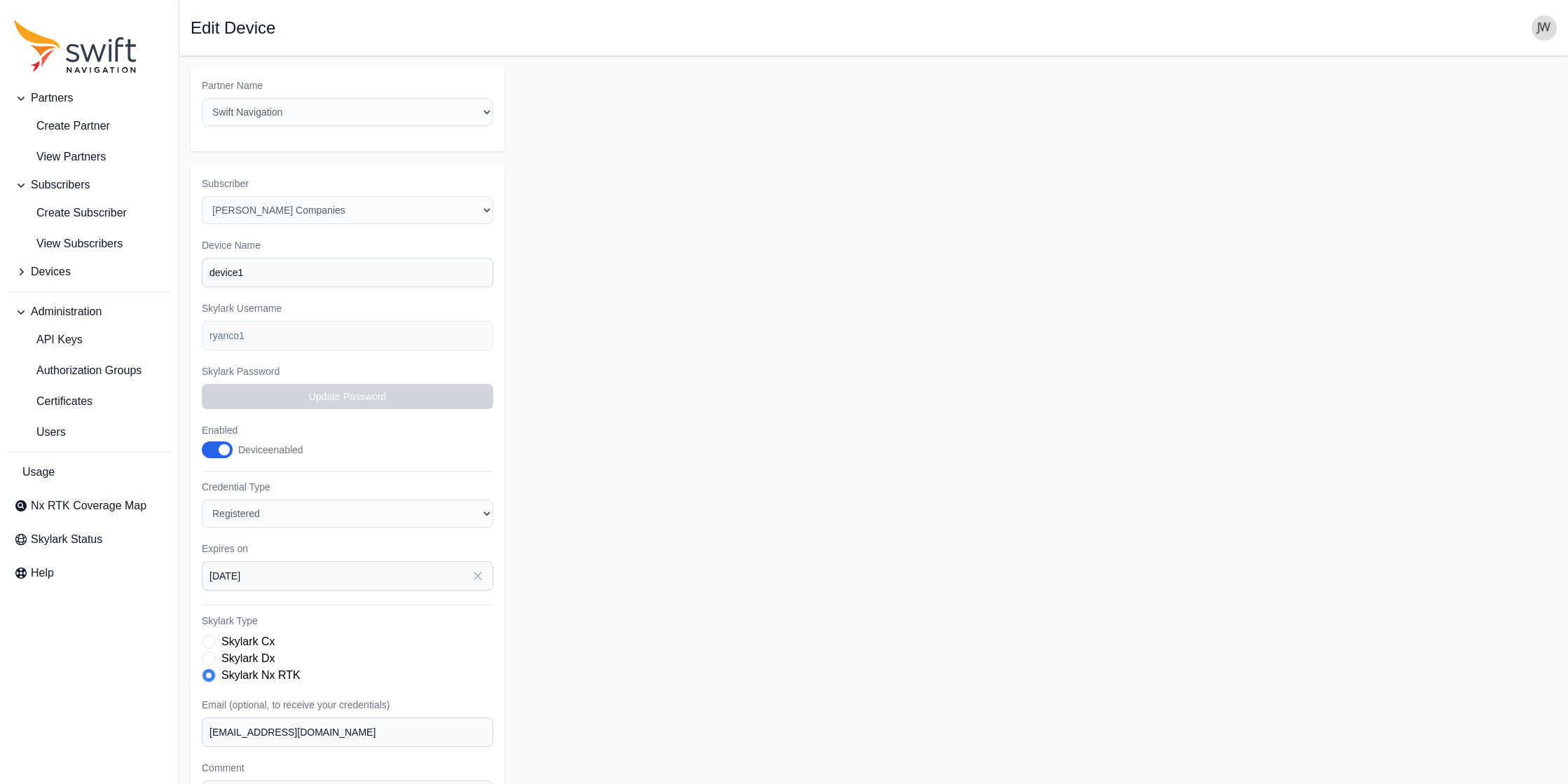
select select "3df561aa-a163-483b-b82b-83352e2235d4"
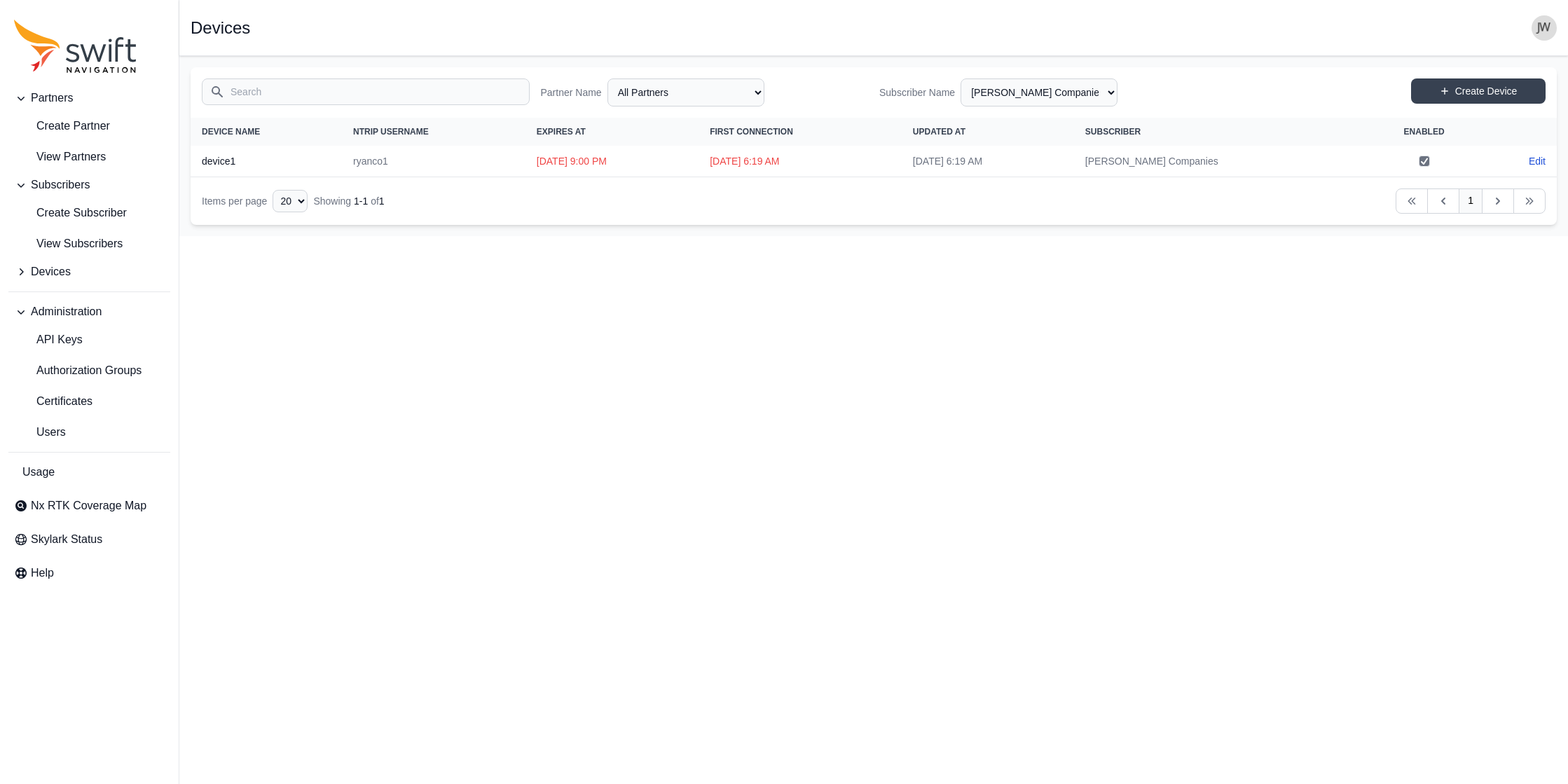
select select "efef40e6-f266-4d6f-8d41-464a15503ce6"
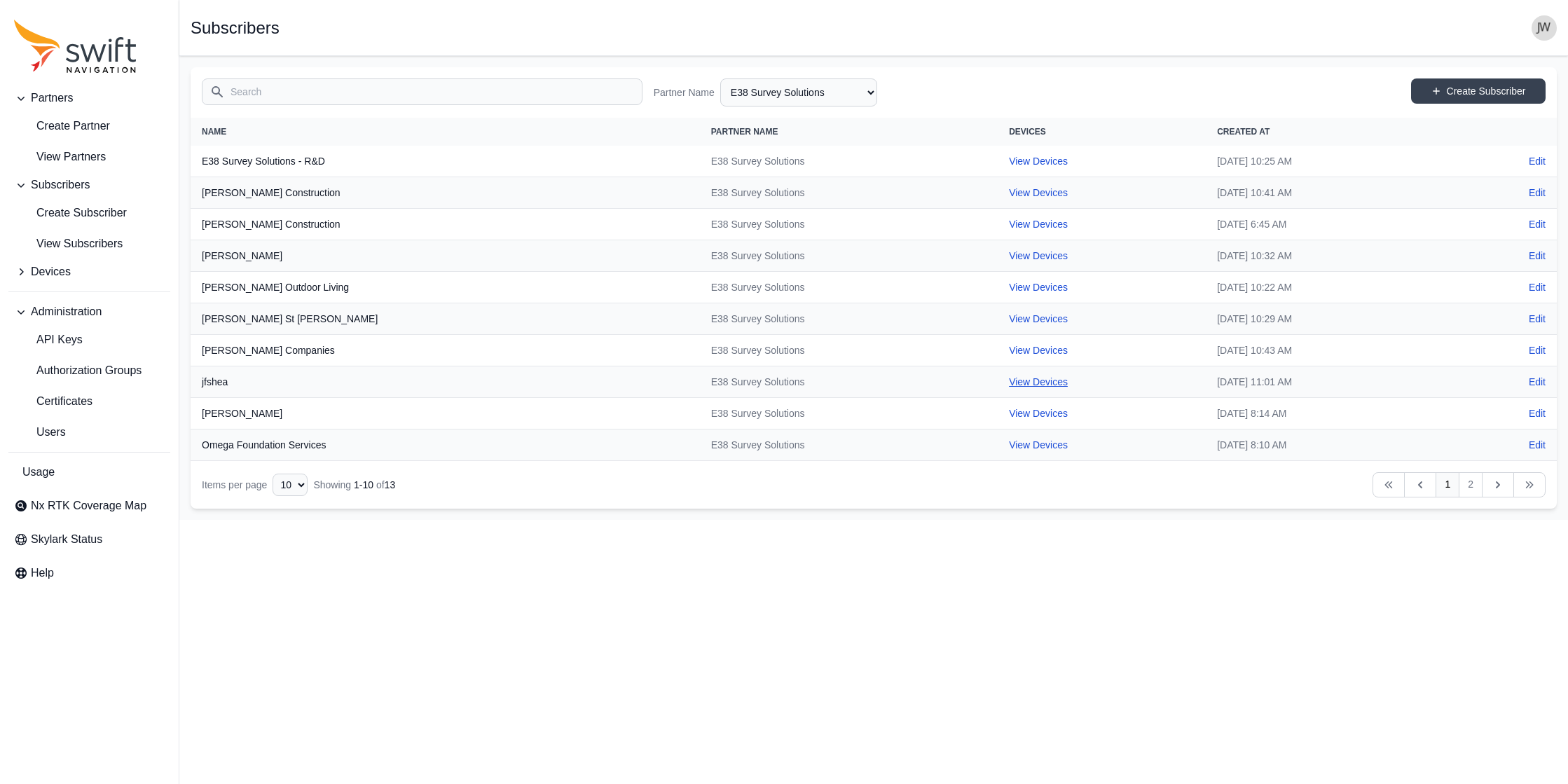
click at [793, 379] on link "View Devices" at bounding box center [1038, 381] width 59 height 11
select select "720ce3b4-fe15-4b9f-9d7d-ef8bfb5592c0"
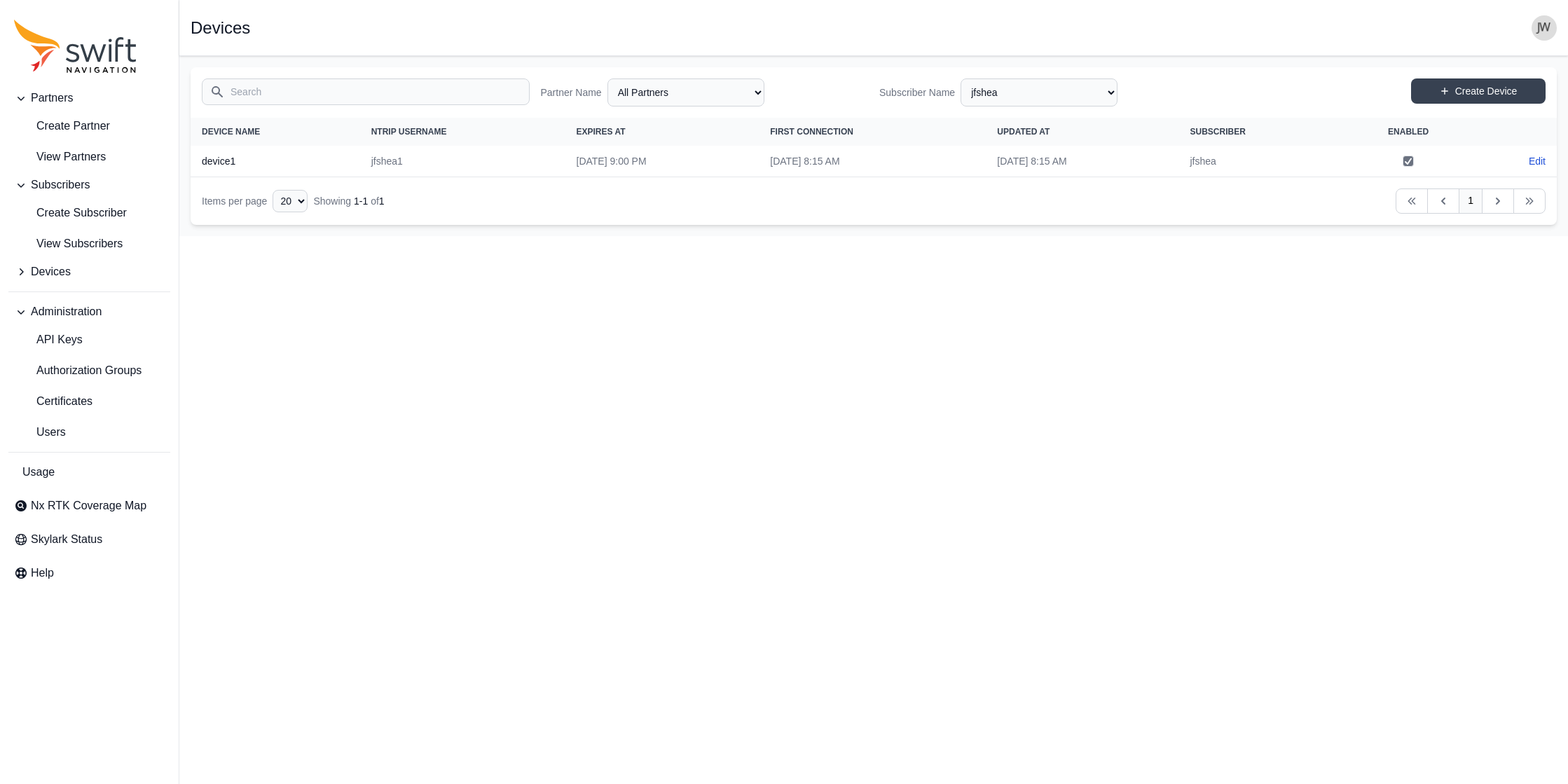
select select "efef40e6-f266-4d6f-8d41-464a15503ce6"
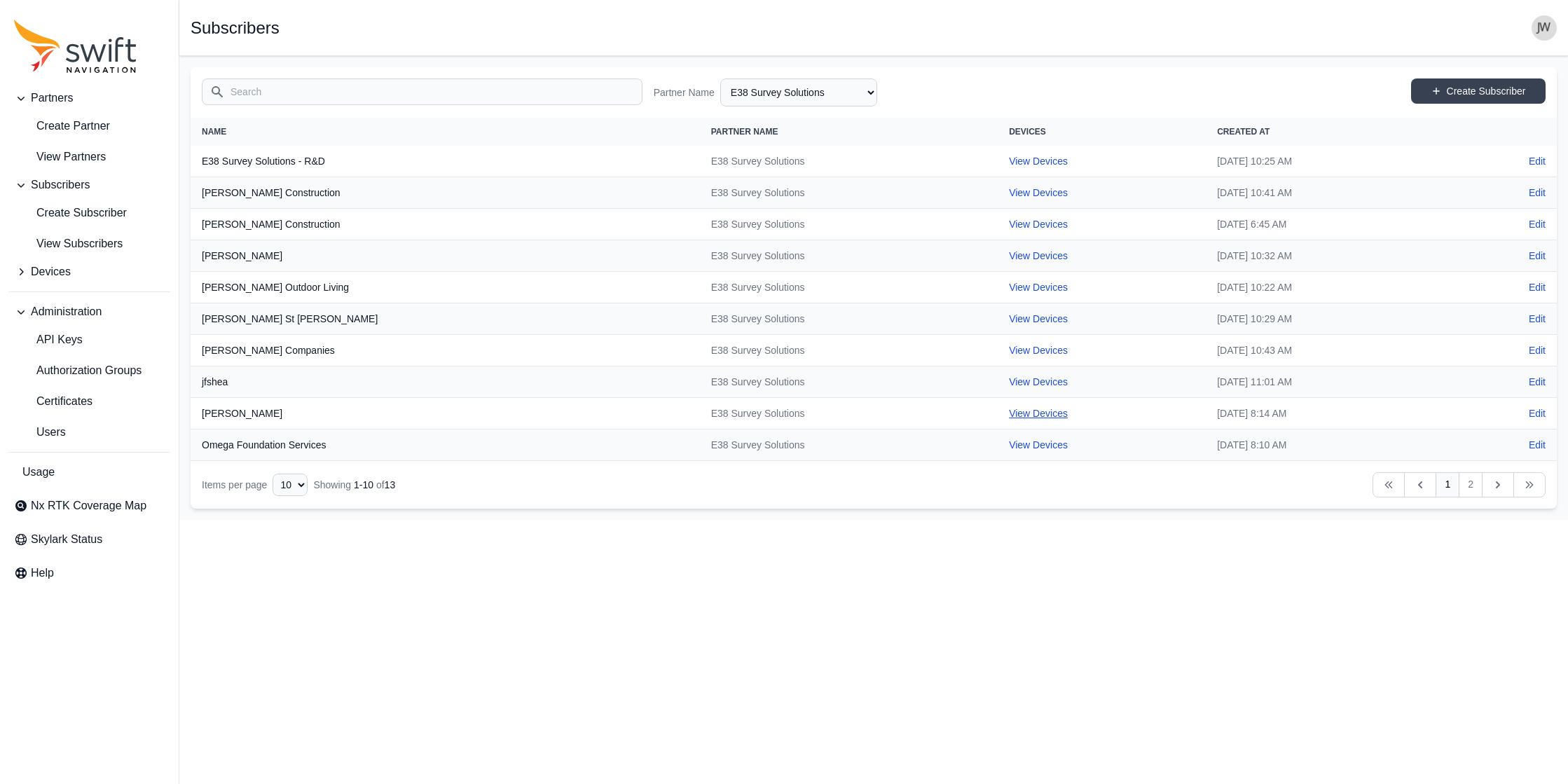
click at [793, 409] on link "View Devices" at bounding box center [1038, 413] width 59 height 11
select select "f51310ac-74f7-4a60-9c65-a4aa65e330c5"
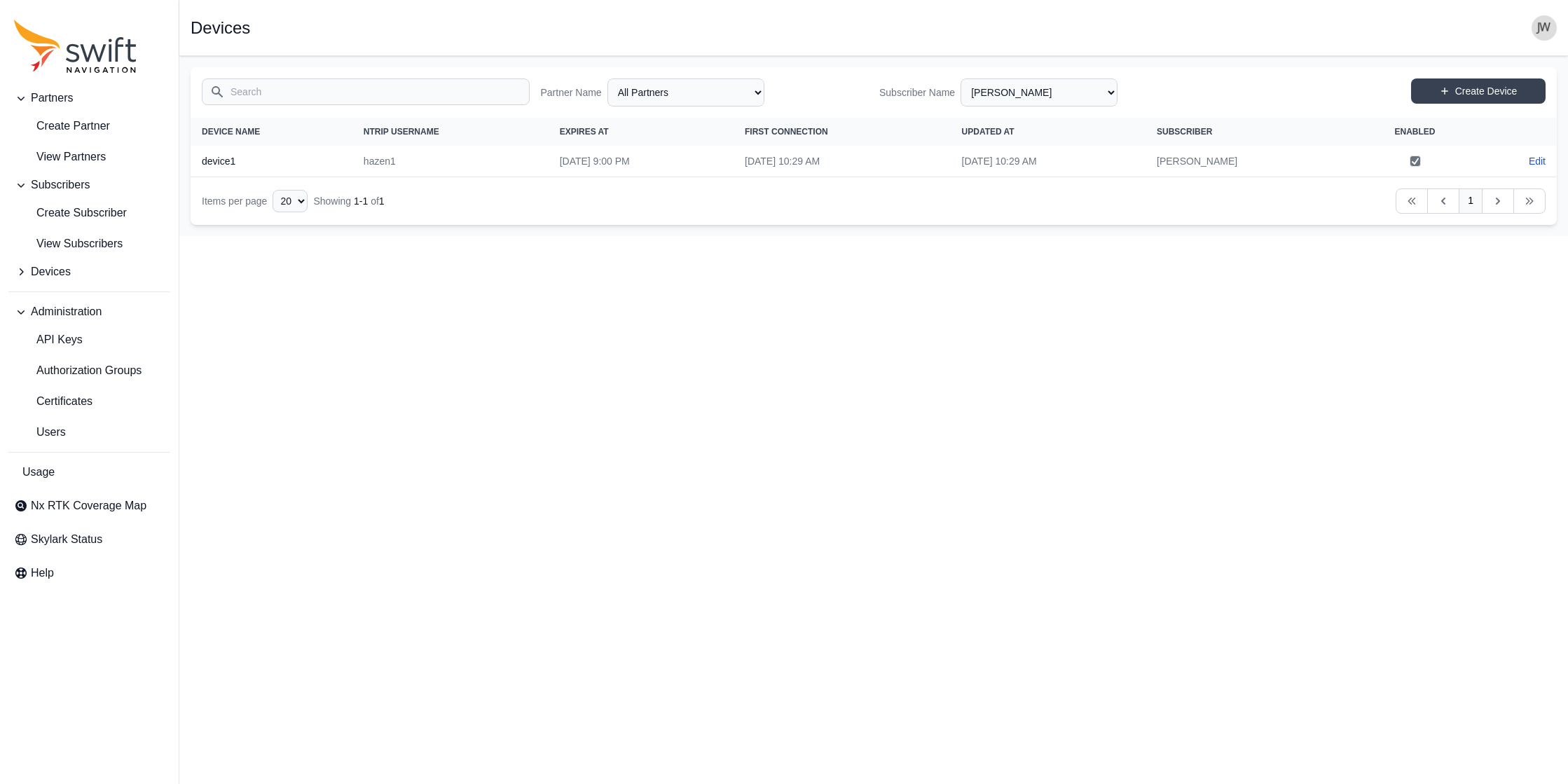
select select "efef40e6-f266-4d6f-8d41-464a15503ce6"
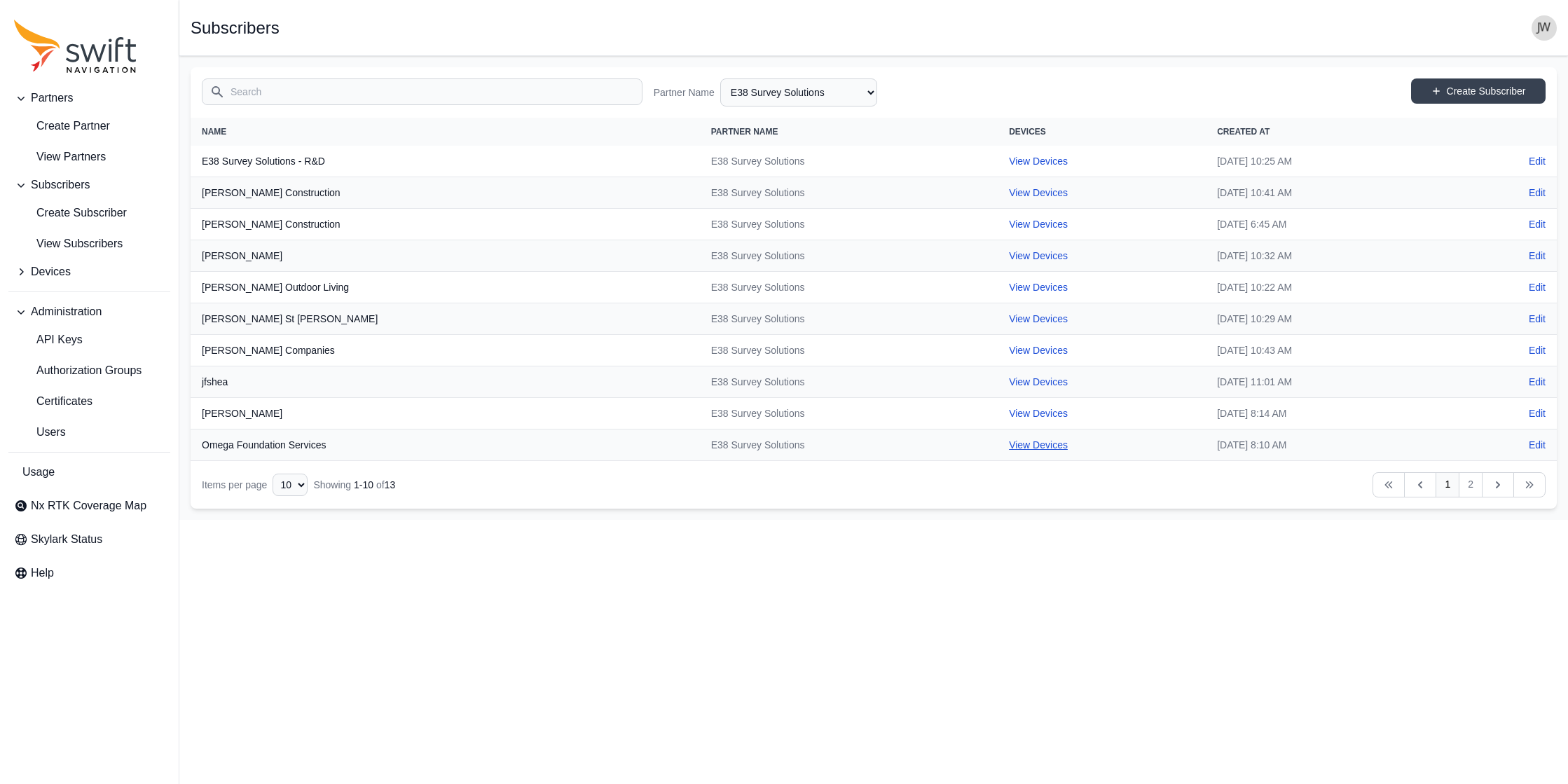
click at [793, 444] on link "View Devices" at bounding box center [1038, 444] width 59 height 11
select select "126800ec-0e50-49c4-8693-139d21a76095"
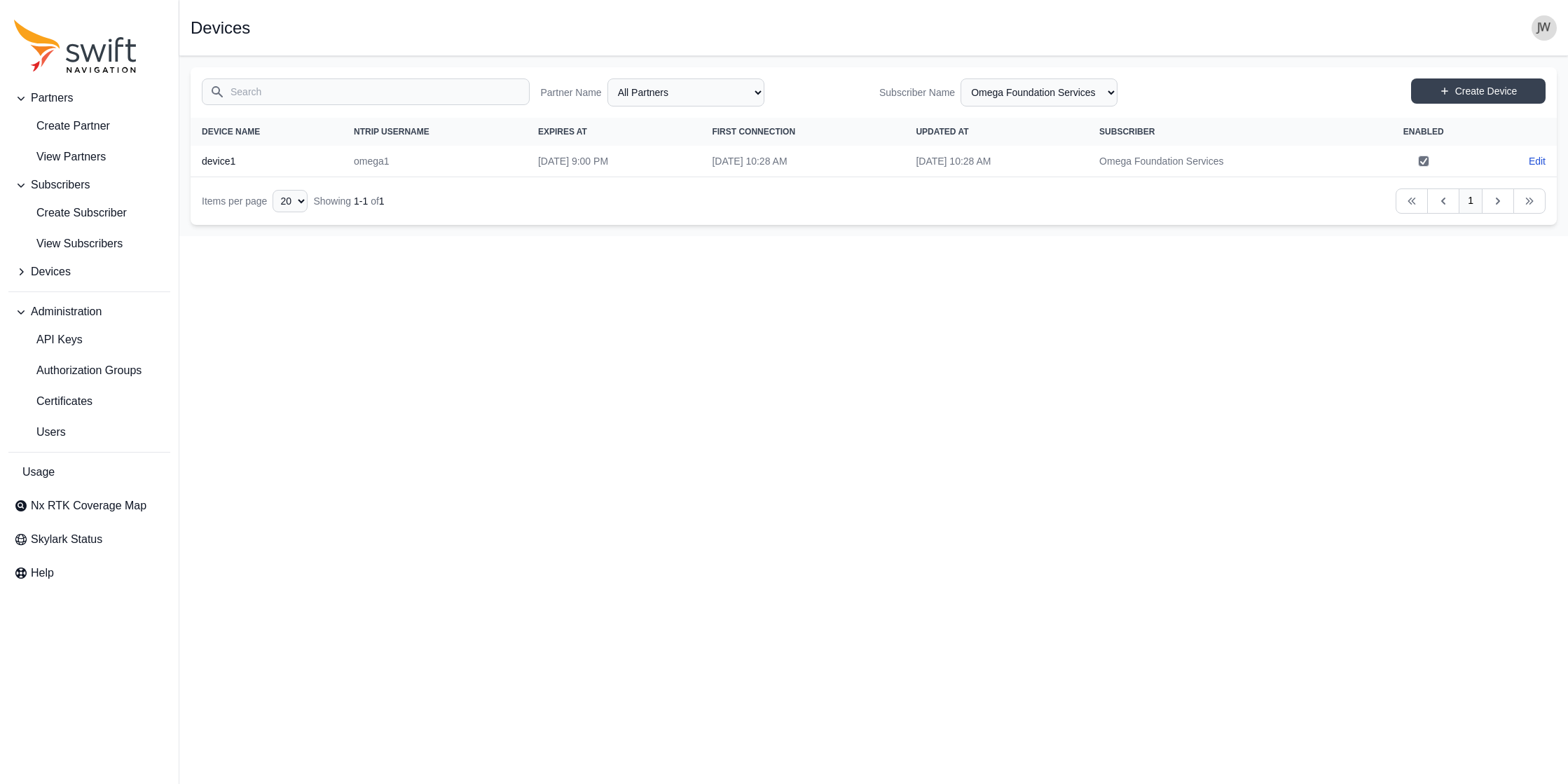
select select "efef40e6-f266-4d6f-8d41-464a15503ce6"
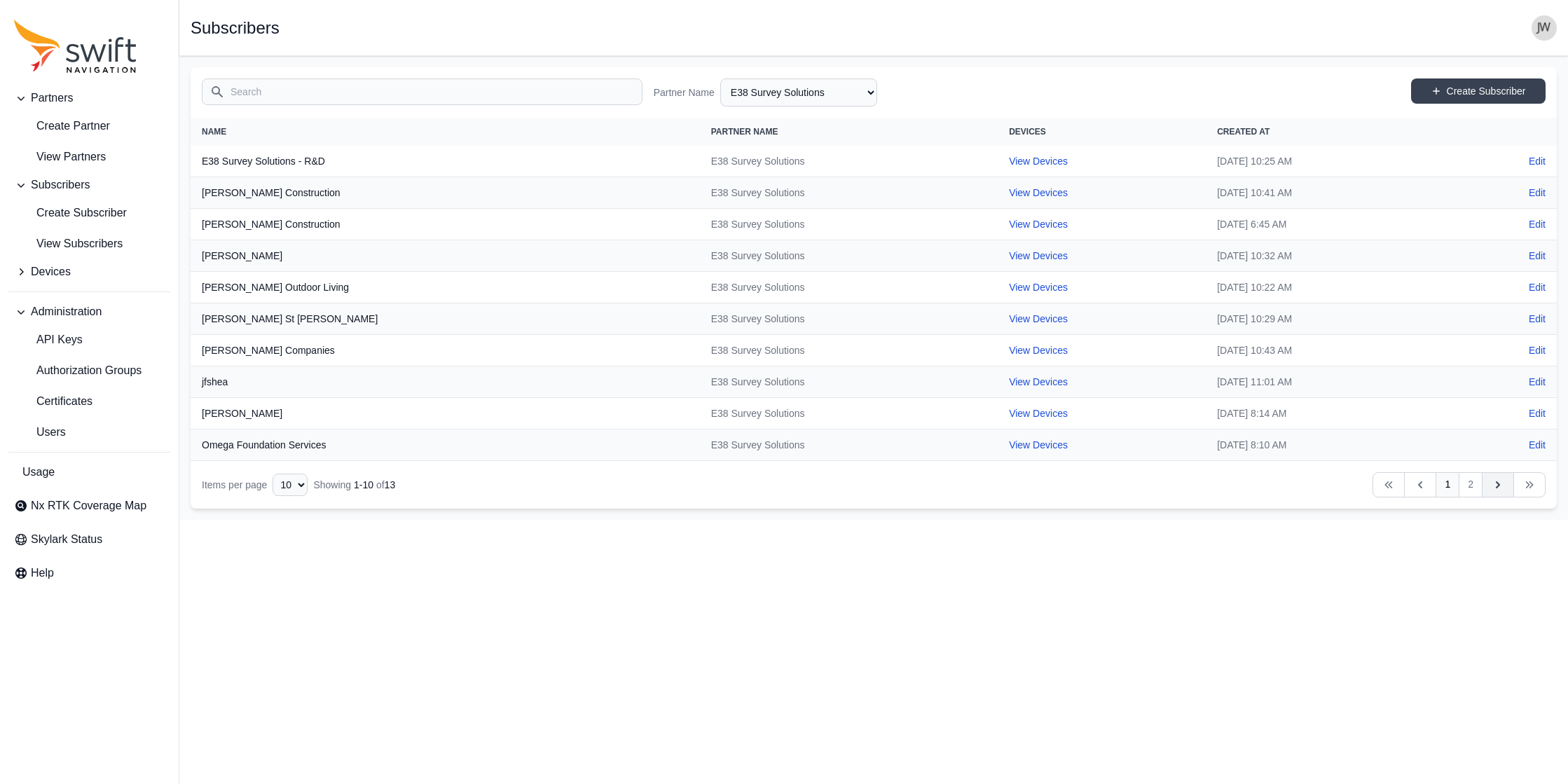
click at [793, 485] on icon "Table navigation" at bounding box center [1497, 484] width 14 height 14
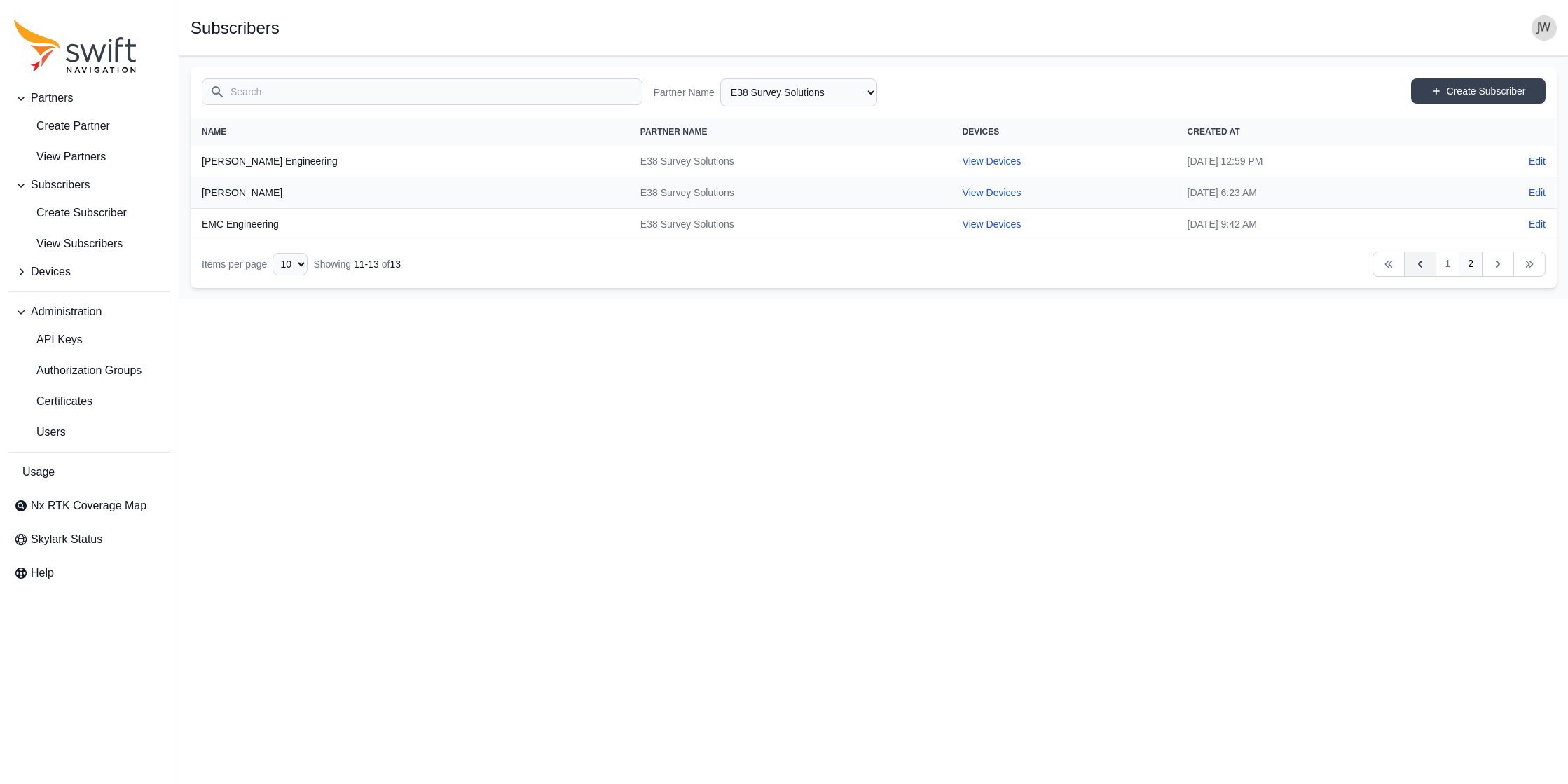
click at [793, 264] on icon "Table navigation" at bounding box center [1420, 264] width 14 height 14
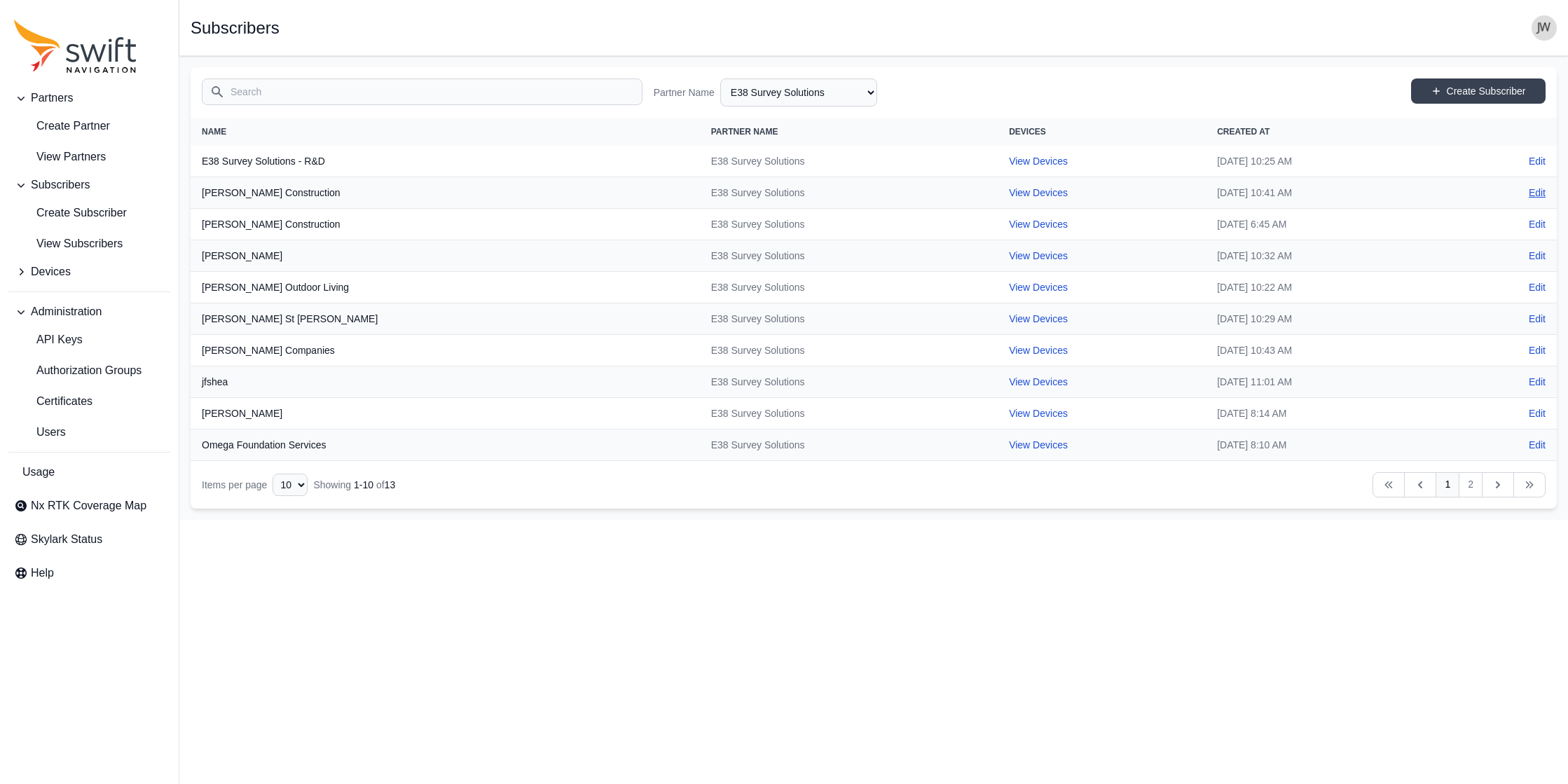
click at [793, 189] on link "Edit" at bounding box center [1537, 192] width 17 height 14
select select "efef40e6-f266-4d6f-8d41-464a15503ce6"
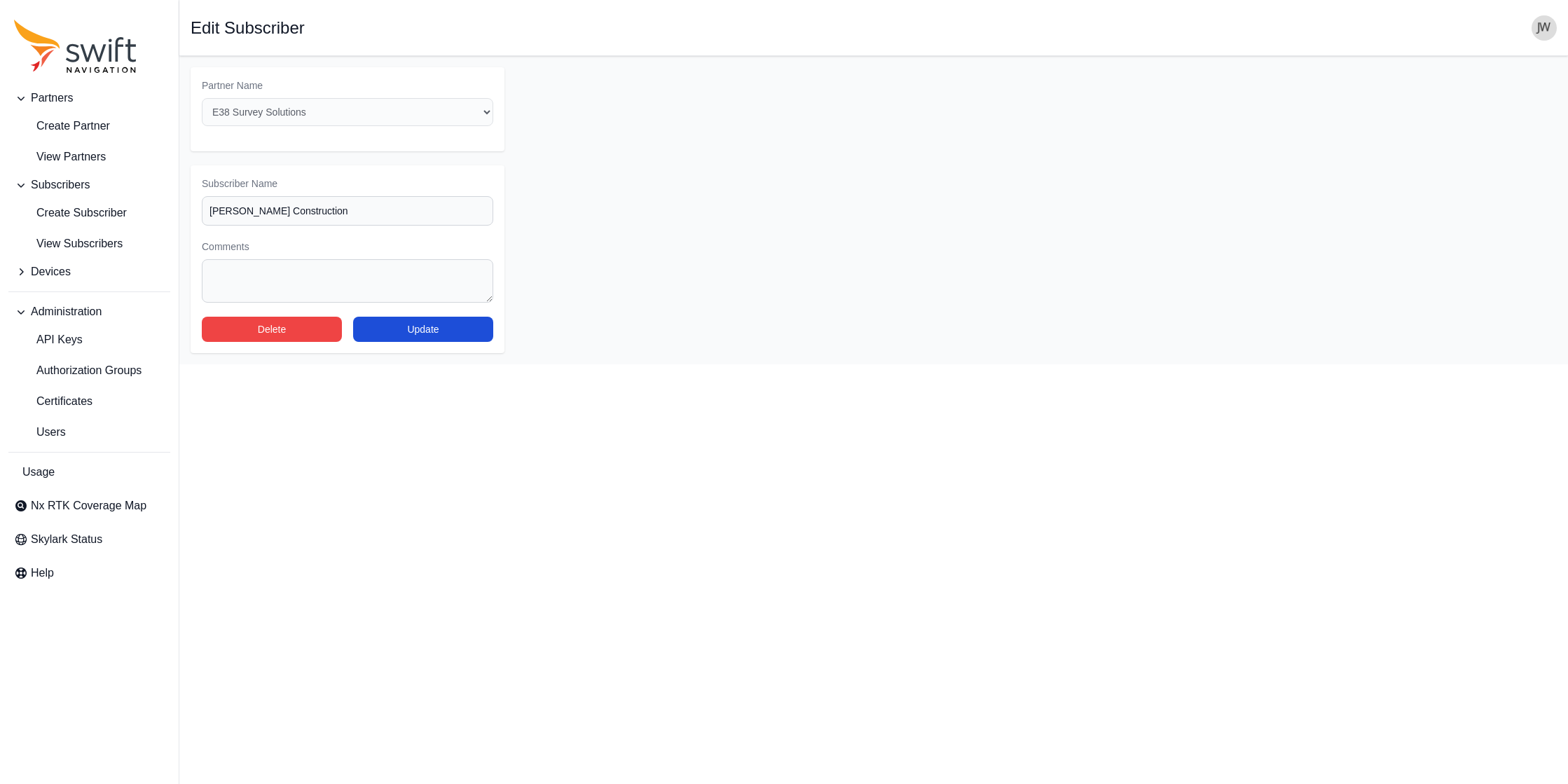
select select "efef40e6-f266-4d6f-8d41-464a15503ce6"
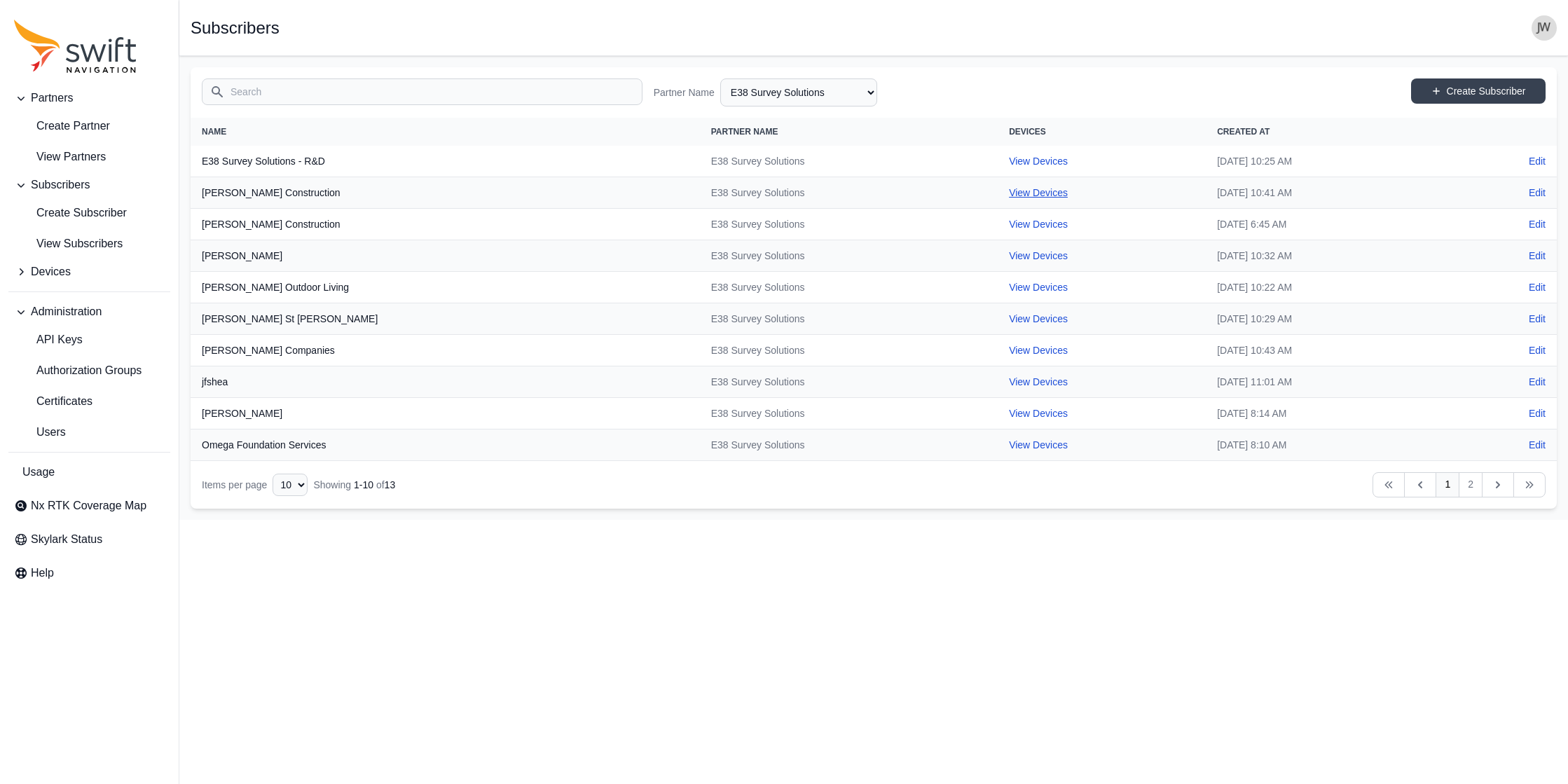
click at [793, 195] on link "View Devices" at bounding box center [1038, 192] width 59 height 11
select select "e9efa831-6b6d-49cd-acb6-2151f18b5077"
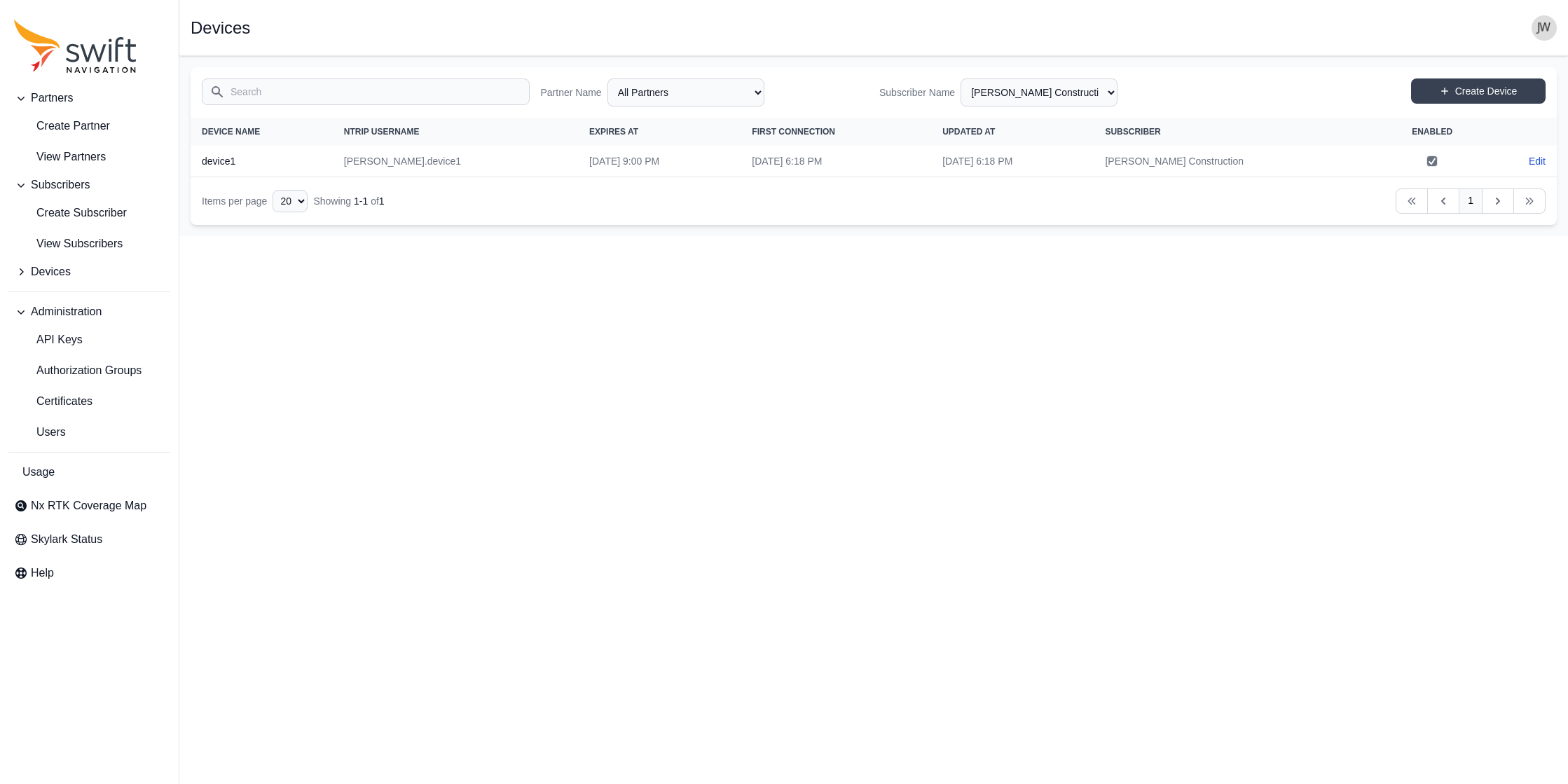
click at [793, 160] on link "Edit" at bounding box center [1537, 161] width 17 height 14
select select "ab3272ce-40d0-4c94-a524-96a758ab755c"
select select "e9efa831-6b6d-49cd-acb6-2151f18b5077"
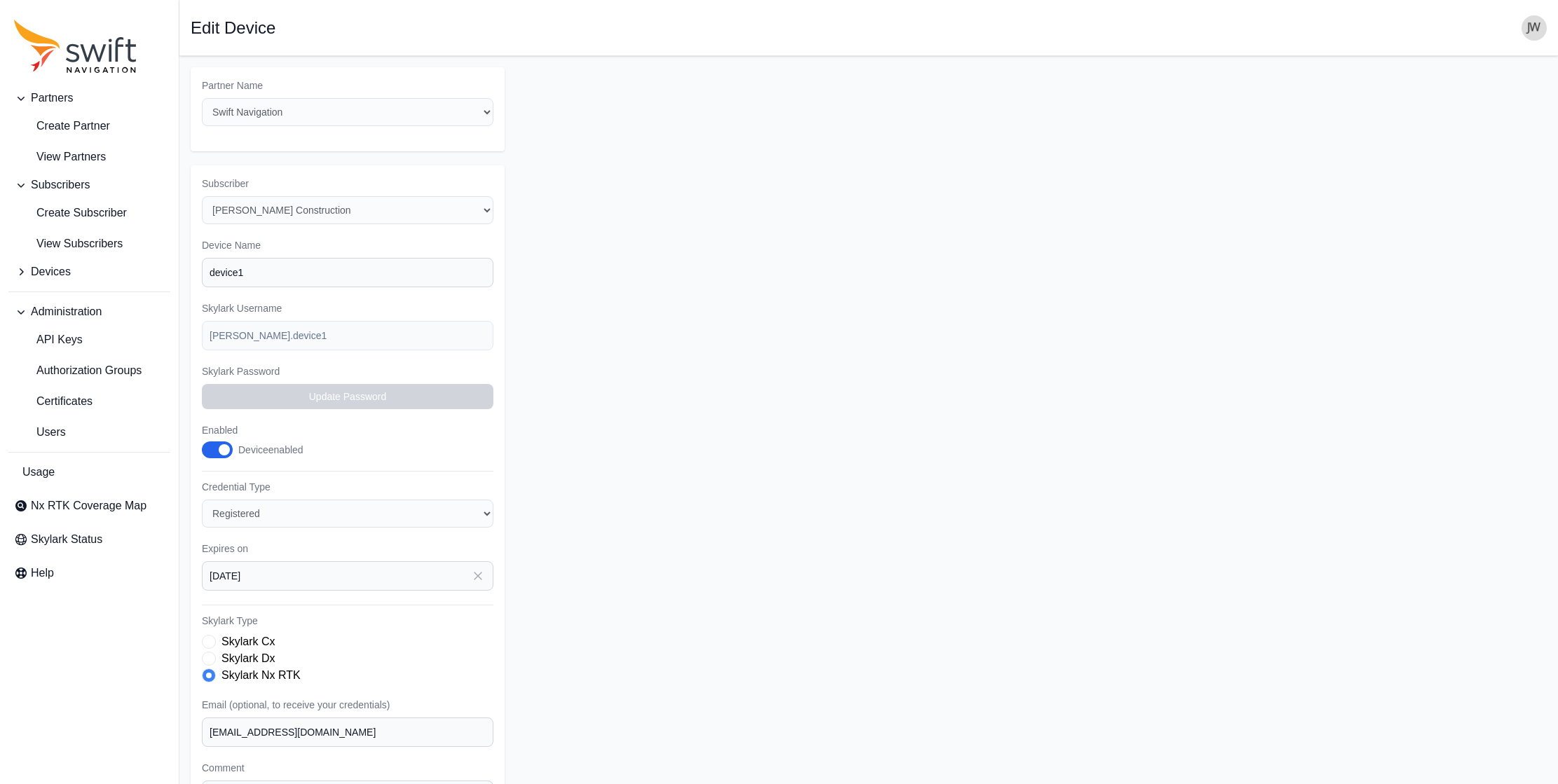
select select "e9efa831-6b6d-49cd-acb6-2151f18b5077"
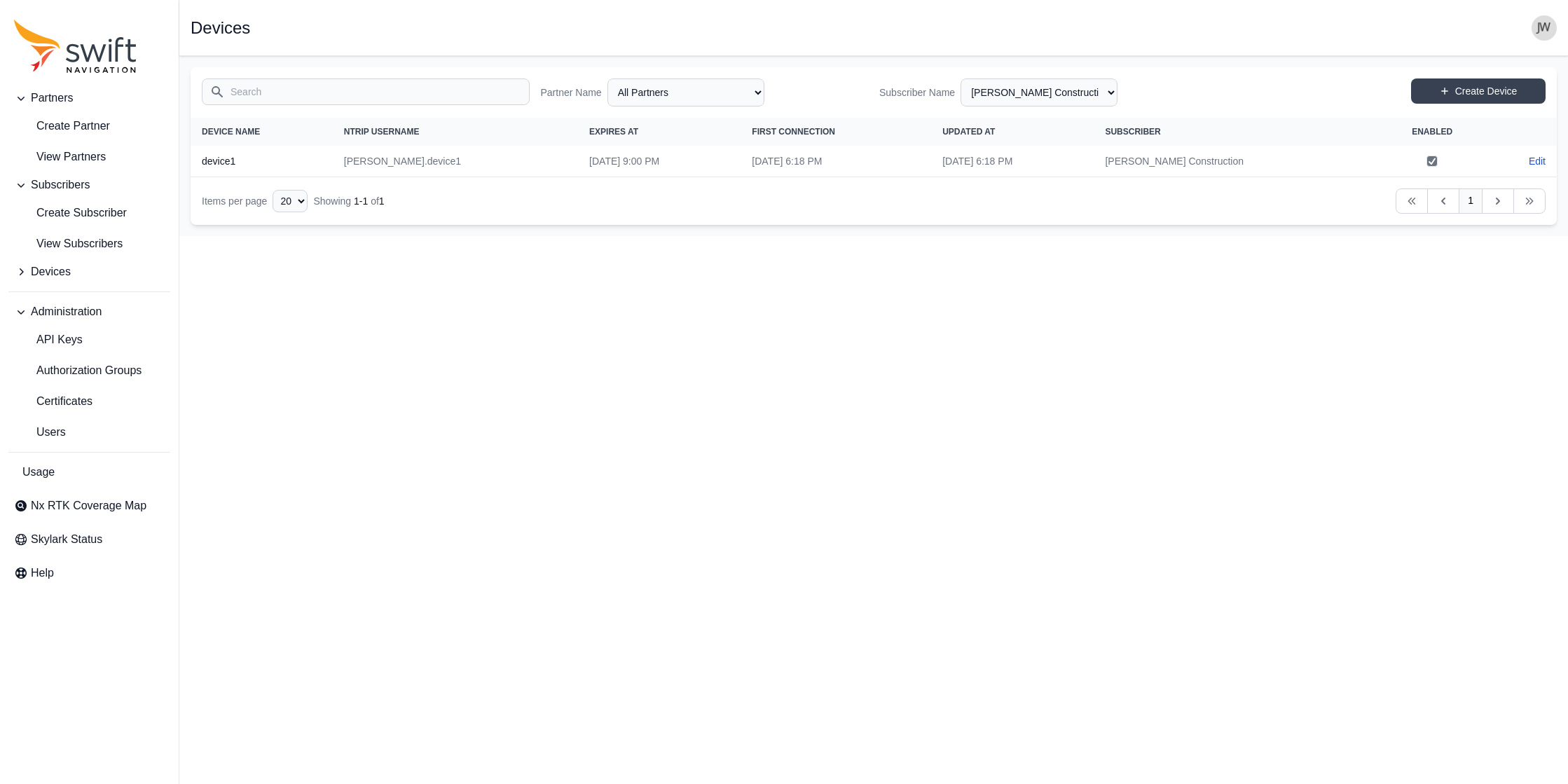
select select "efef40e6-f266-4d6f-8d41-464a15503ce6"
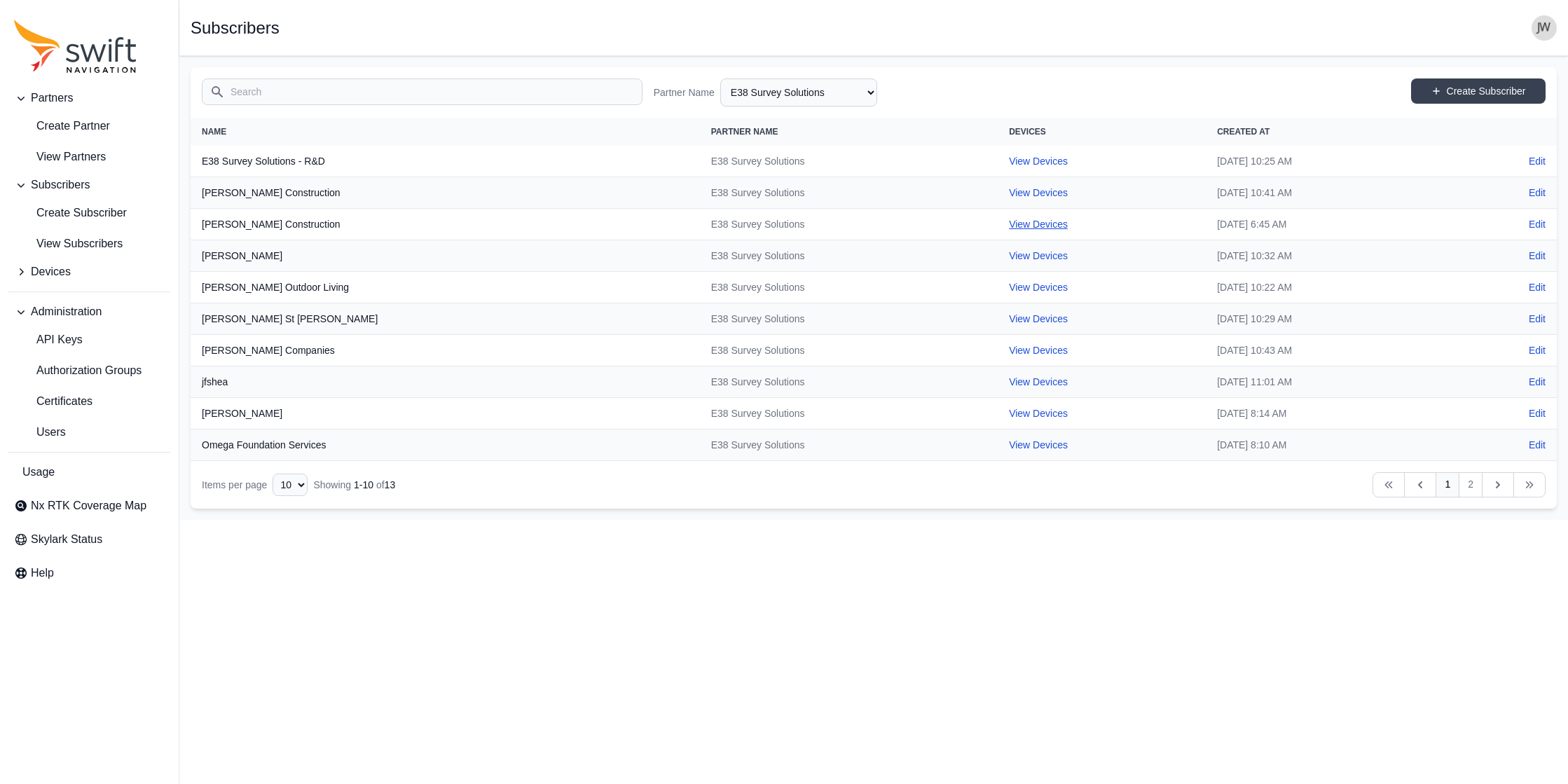
click at [793, 223] on link "View Devices" at bounding box center [1038, 223] width 59 height 11
select select "978783df-ee33-4d6c-b3dc-2d0dc6b5719c"
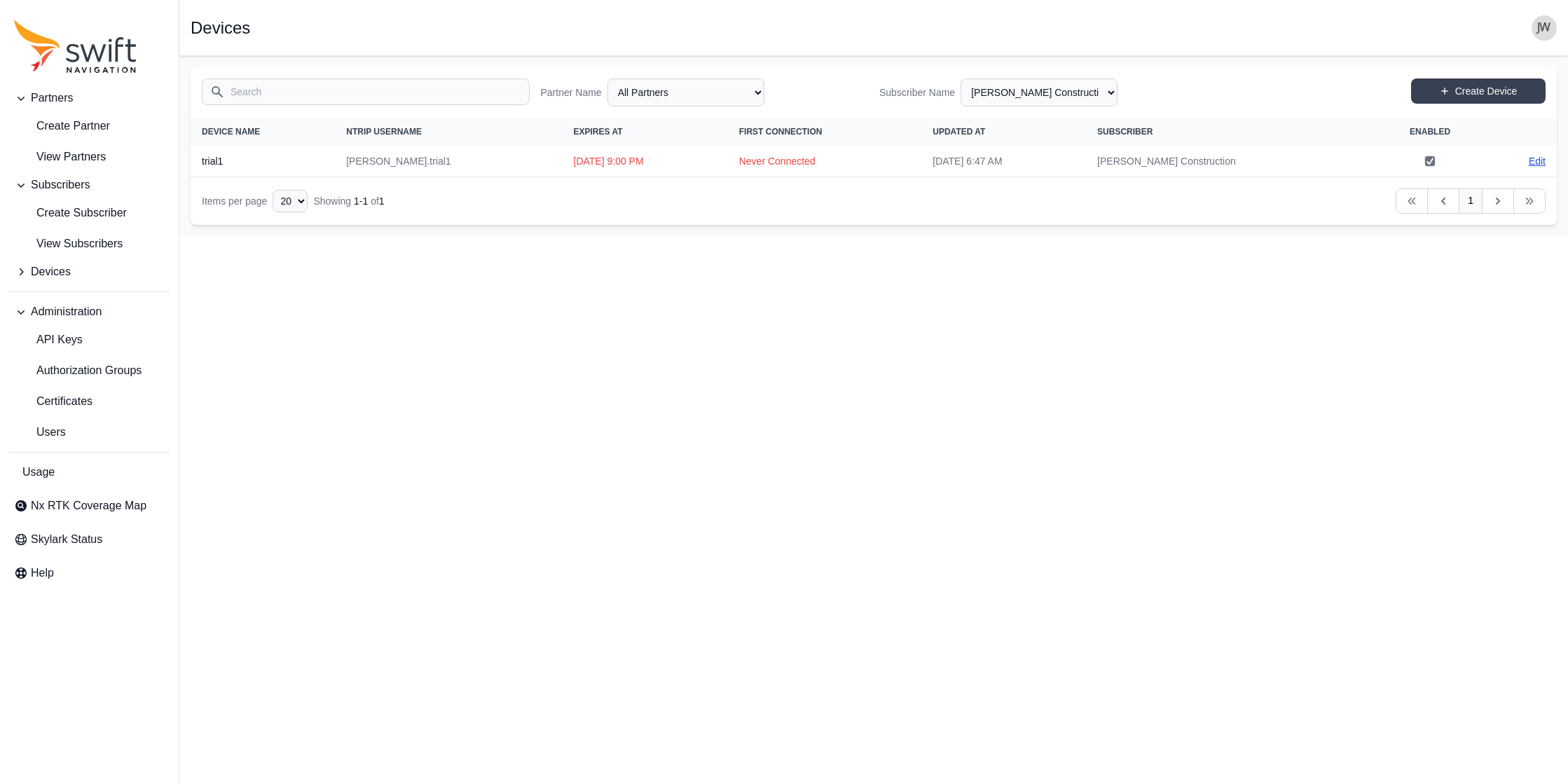
click at [793, 159] on link "Edit" at bounding box center [1537, 161] width 17 height 14
select select "ab3272ce-40d0-4c94-a524-96a758ab755c"
select select "978783df-ee33-4d6c-b3dc-2d0dc6b5719c"
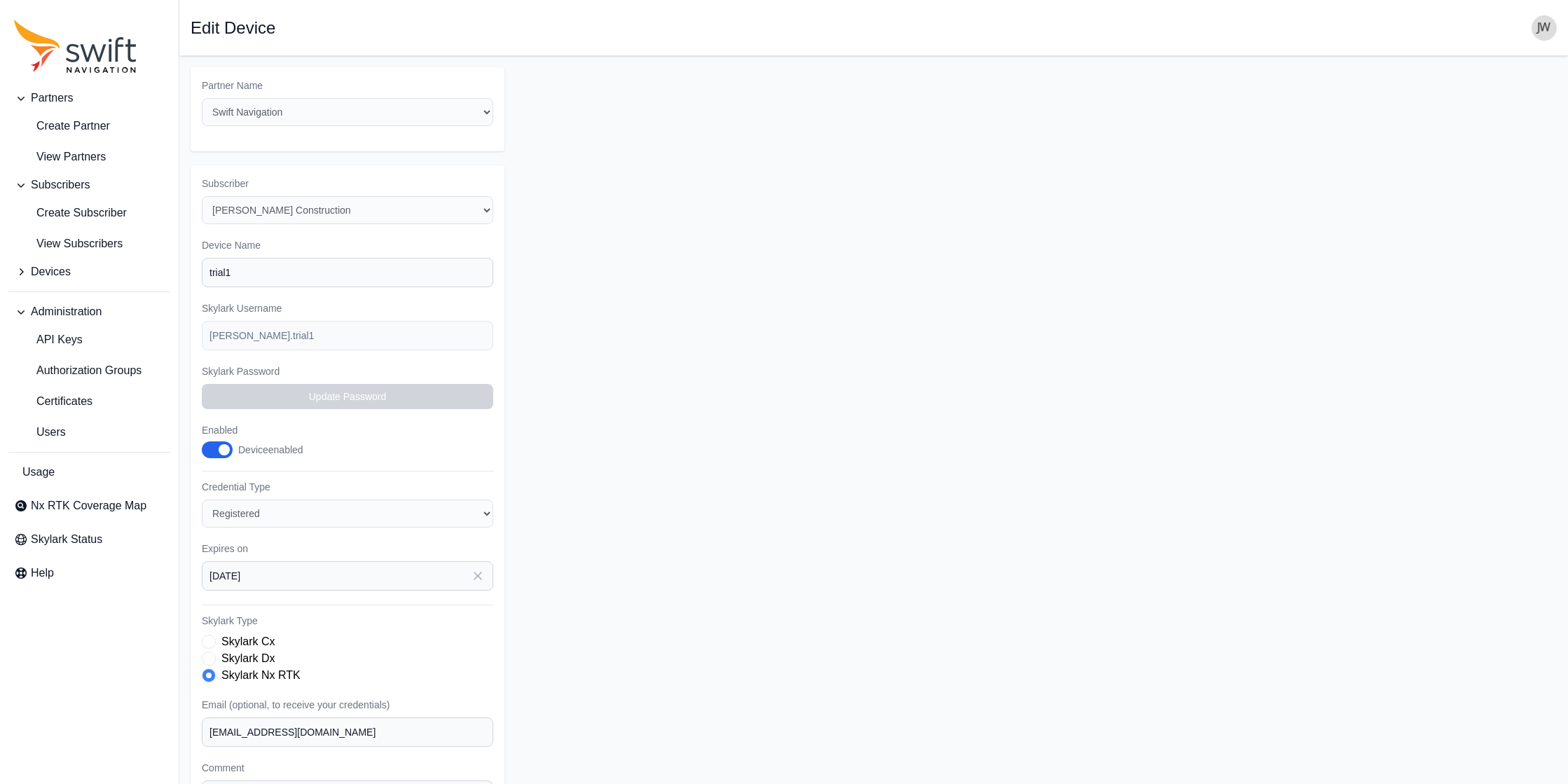
select select "978783df-ee33-4d6c-b3dc-2d0dc6b5719c"
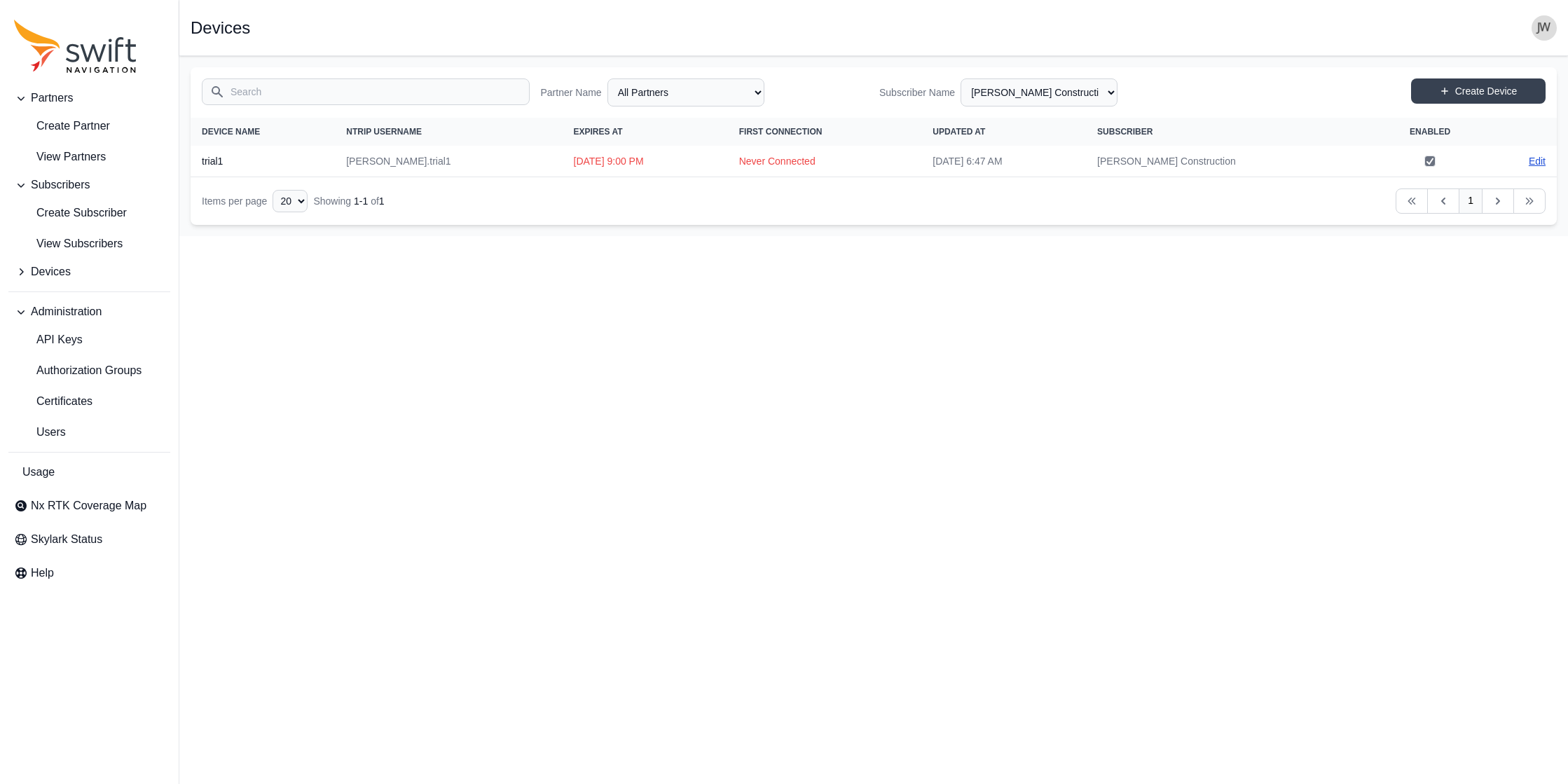
click at [793, 159] on link "Edit" at bounding box center [1537, 161] width 17 height 14
select select "ab3272ce-40d0-4c94-a524-96a758ab755c"
select select "978783df-ee33-4d6c-b3dc-2d0dc6b5719c"
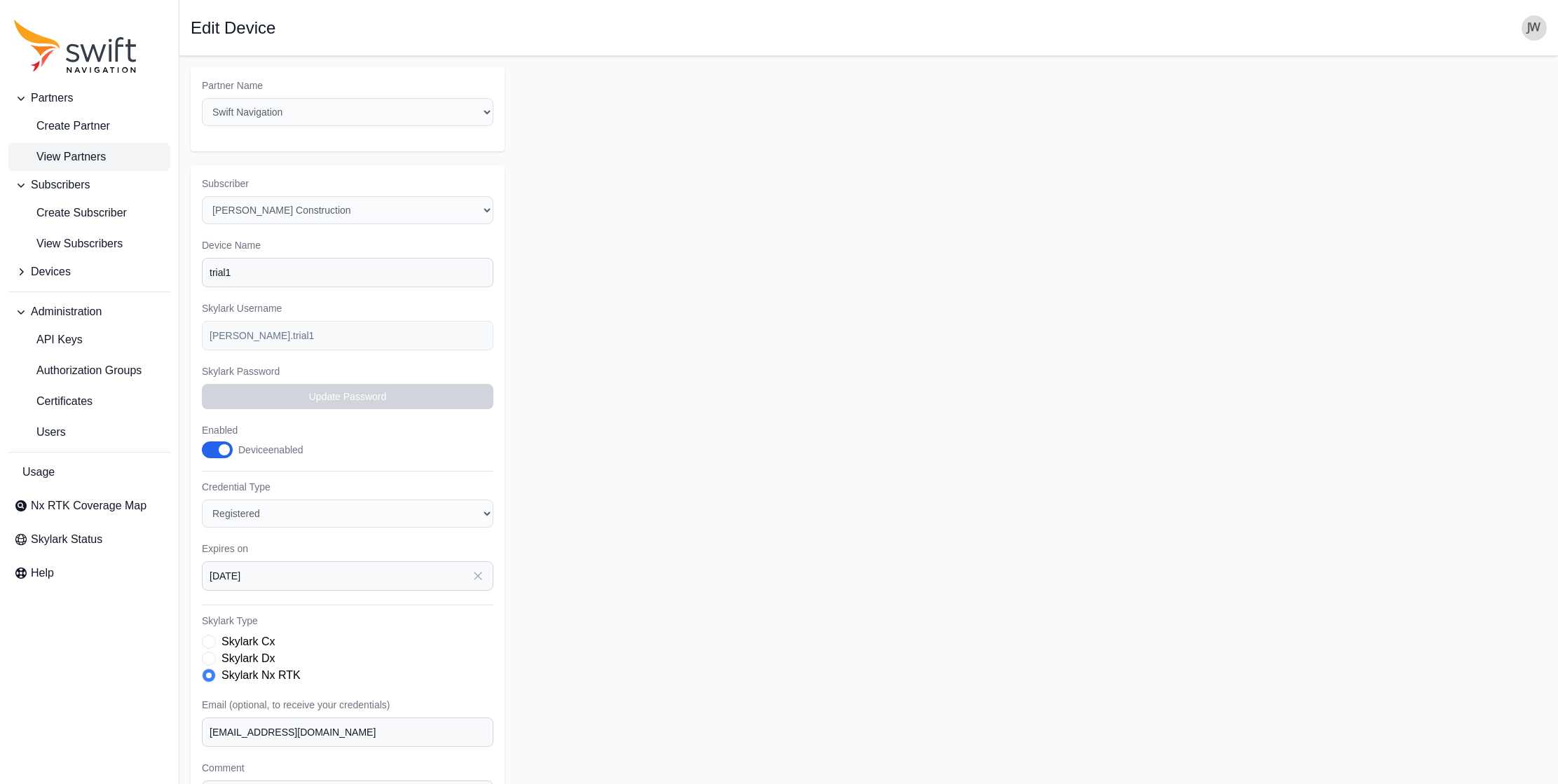
select select "978783df-ee33-4d6c-b3dc-2d0dc6b5719c"
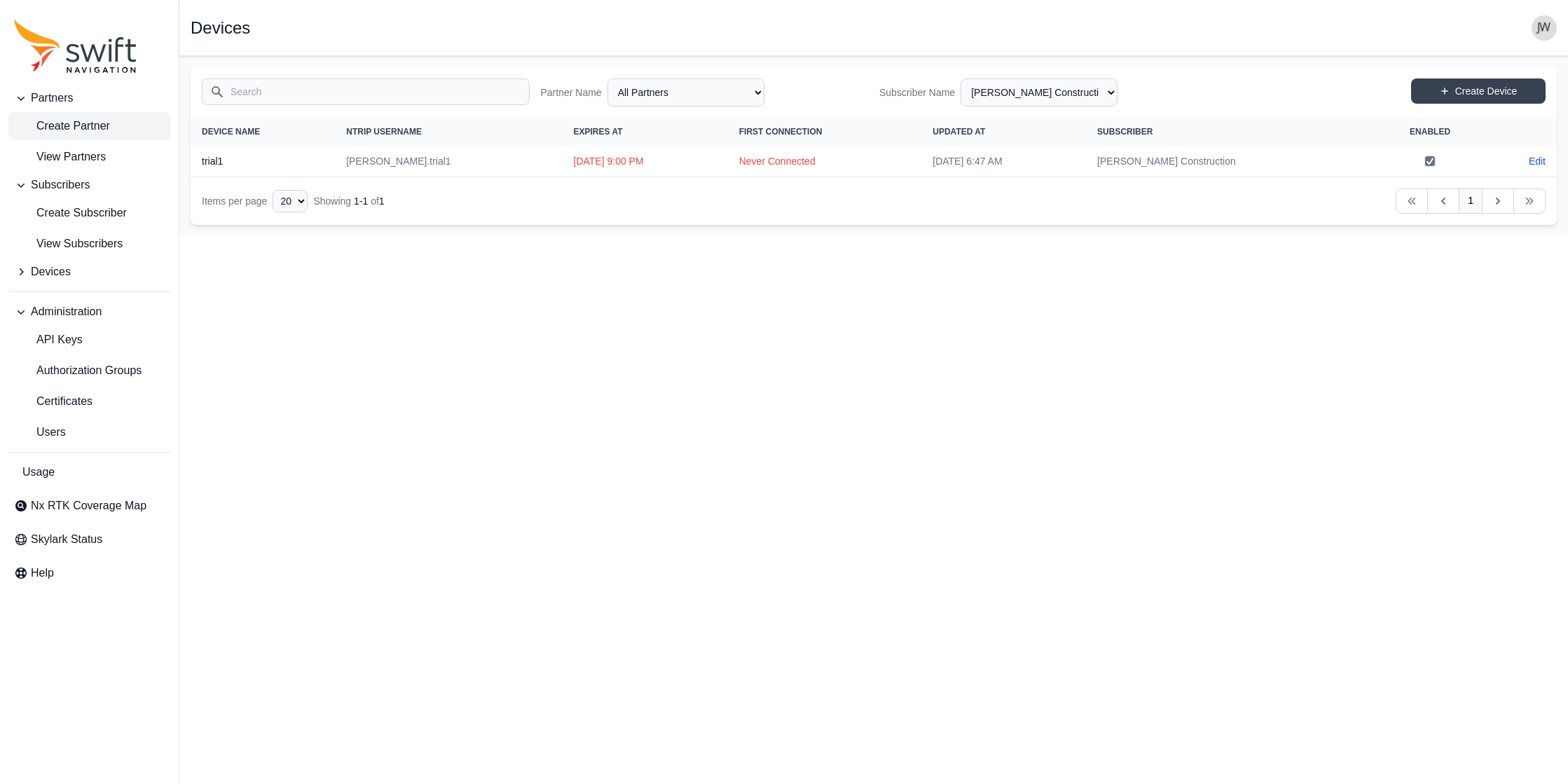
select select "efef40e6-f266-4d6f-8d41-464a15503ce6"
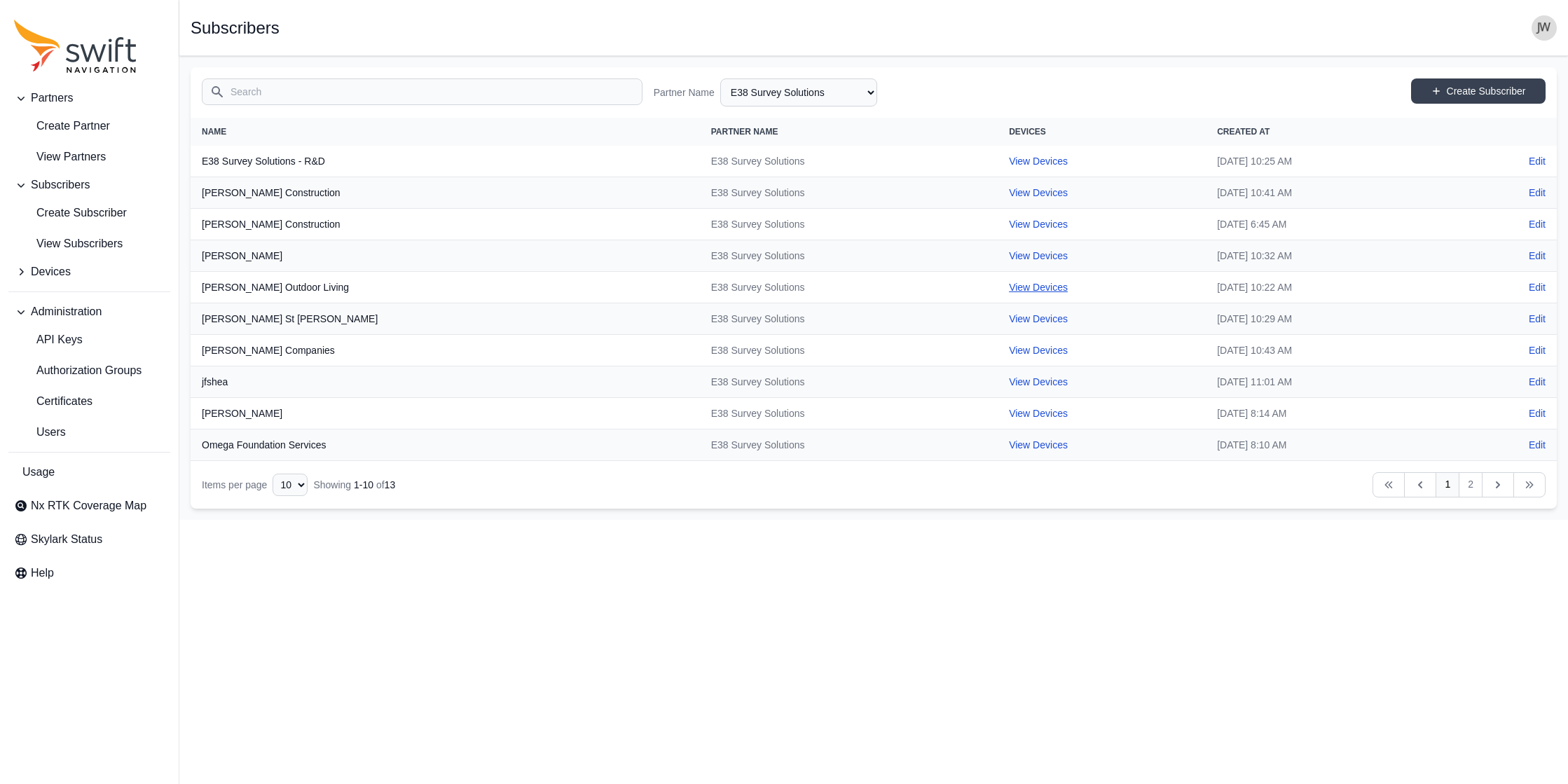
click at [793, 284] on link "View Devices" at bounding box center [1038, 287] width 59 height 11
select select "1edd4574-ea9e-4d8c-90ed-a51c723beb30"
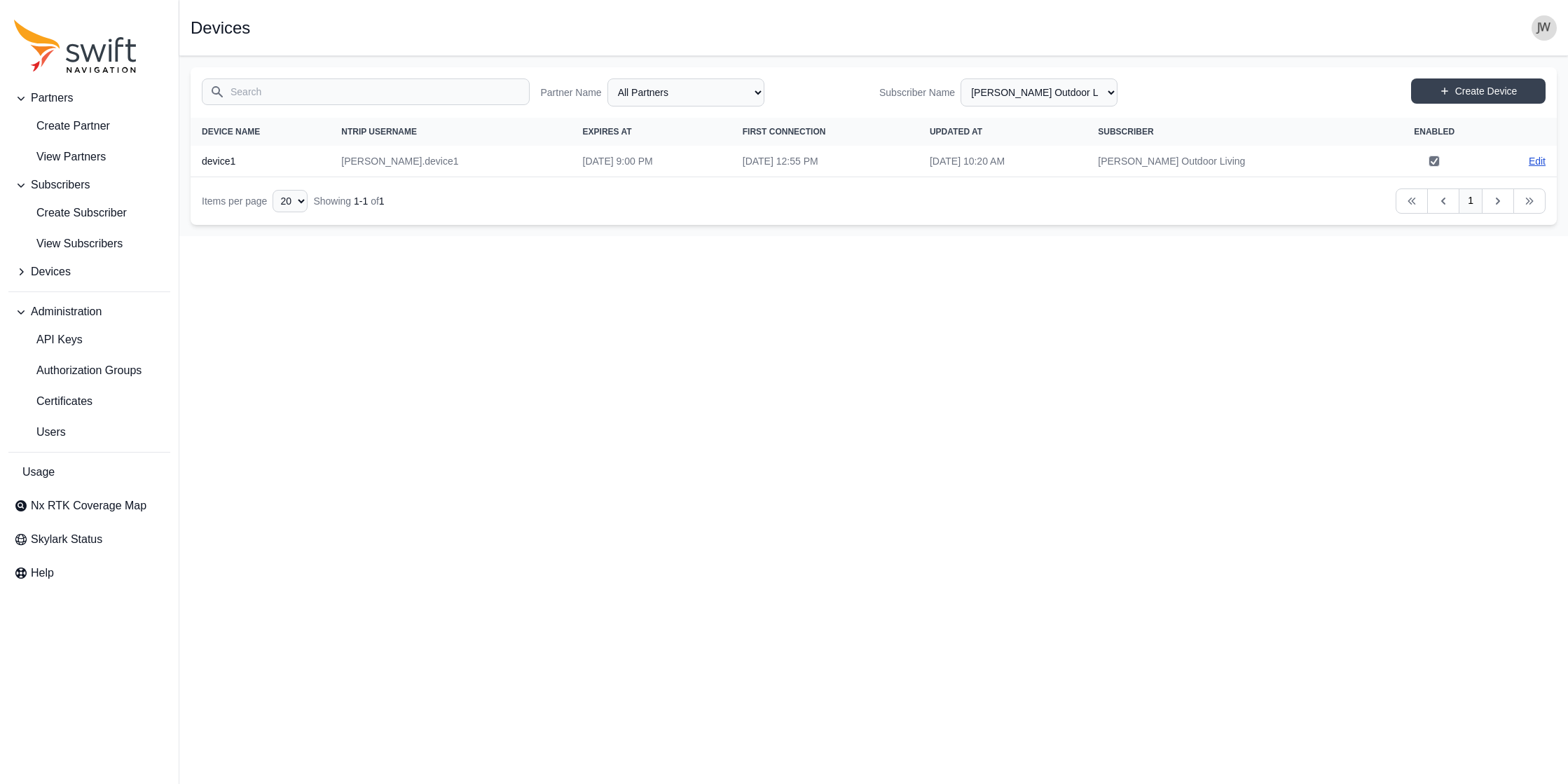
click at [793, 159] on link "Edit" at bounding box center [1537, 161] width 17 height 14
select select "ab3272ce-40d0-4c94-a524-96a758ab755c"
select select "1edd4574-ea9e-4d8c-90ed-a51c723beb30"
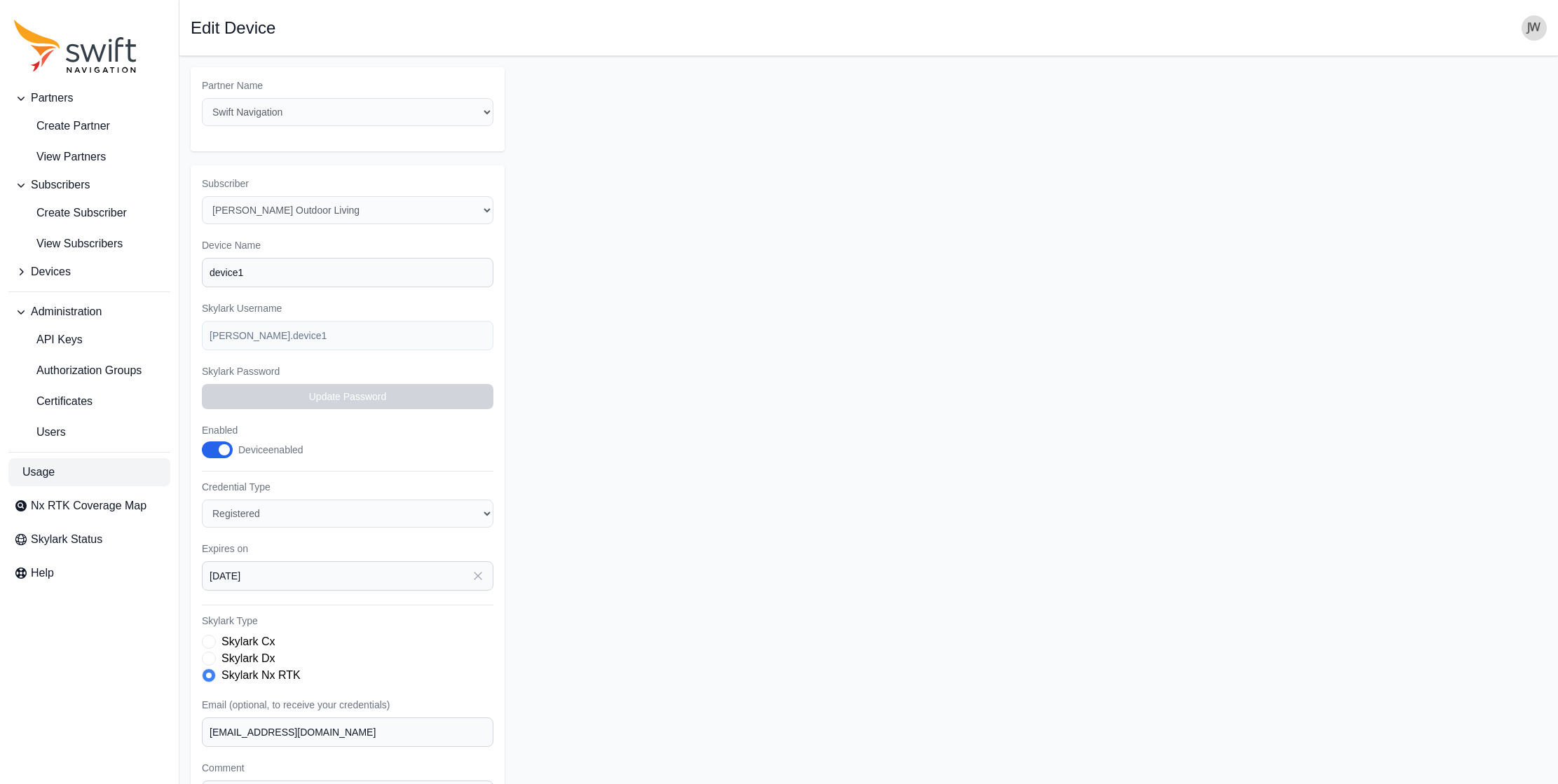
select select "1edd4574-ea9e-4d8c-90ed-a51c723beb30"
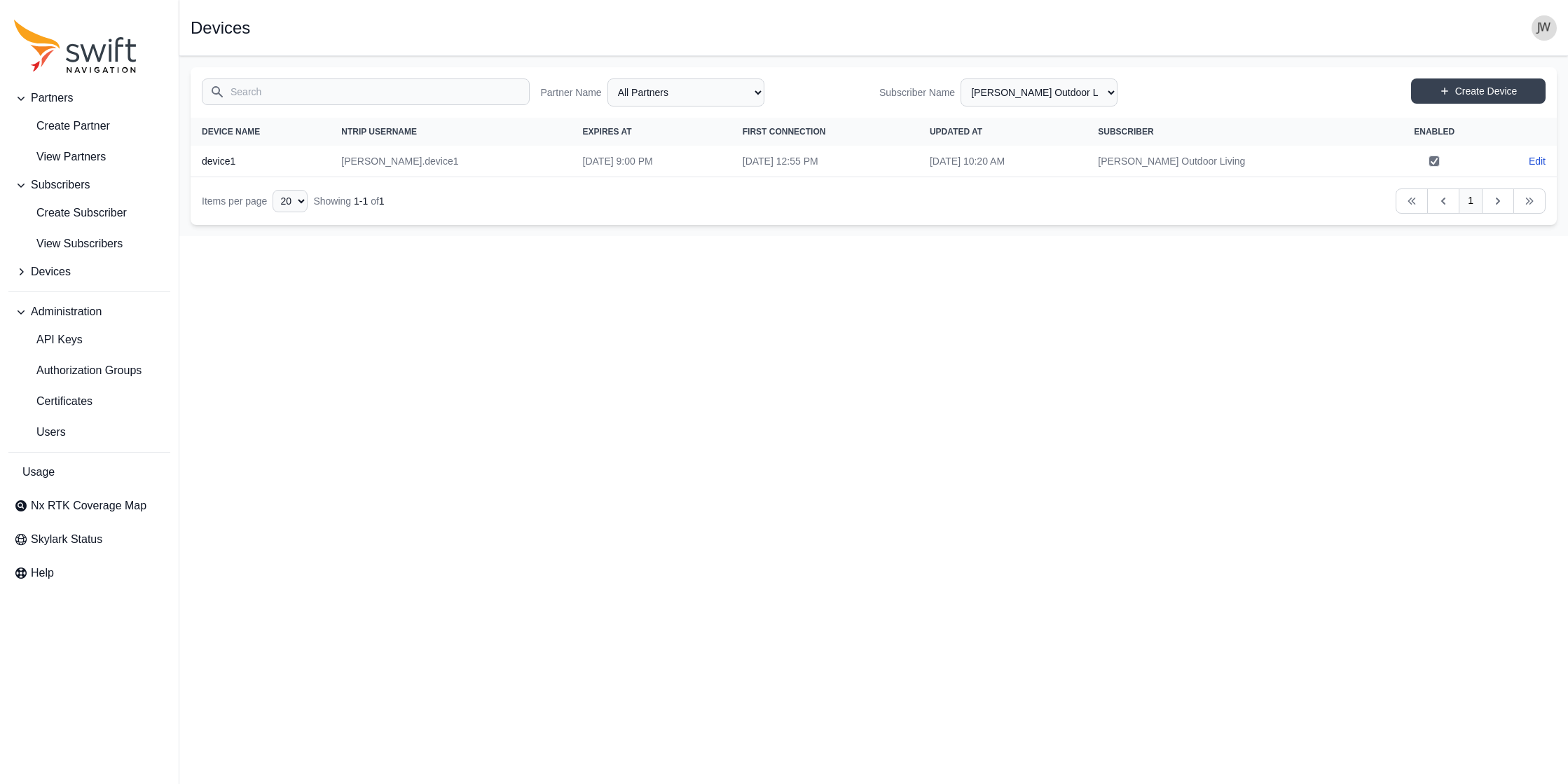
select select "efef40e6-f266-4d6f-8d41-464a15503ce6"
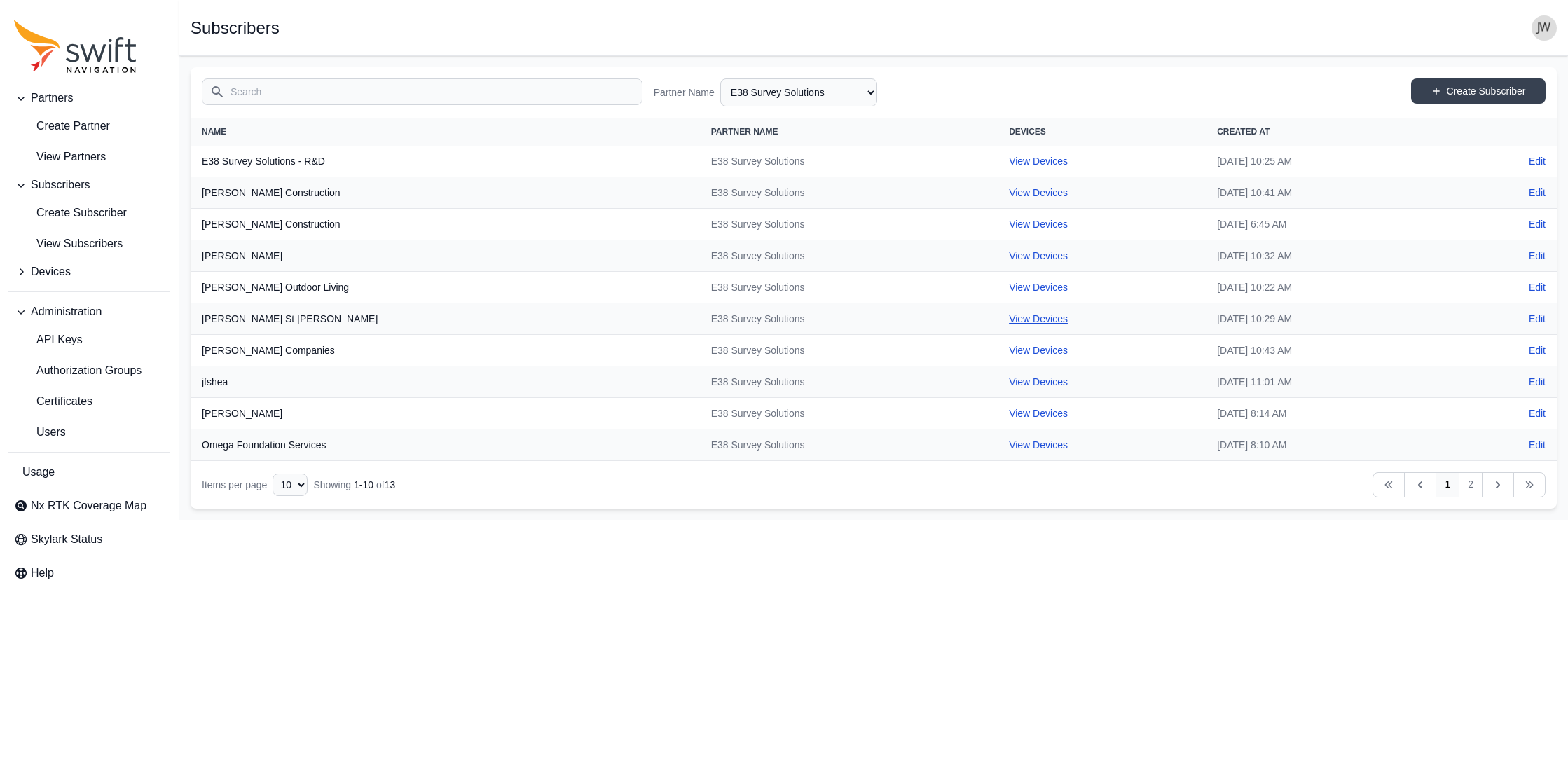
click at [793, 316] on link "View Devices" at bounding box center [1038, 318] width 59 height 11
select select "94fd5888-d9bd-4dc1-94dc-e11df3acdba1"
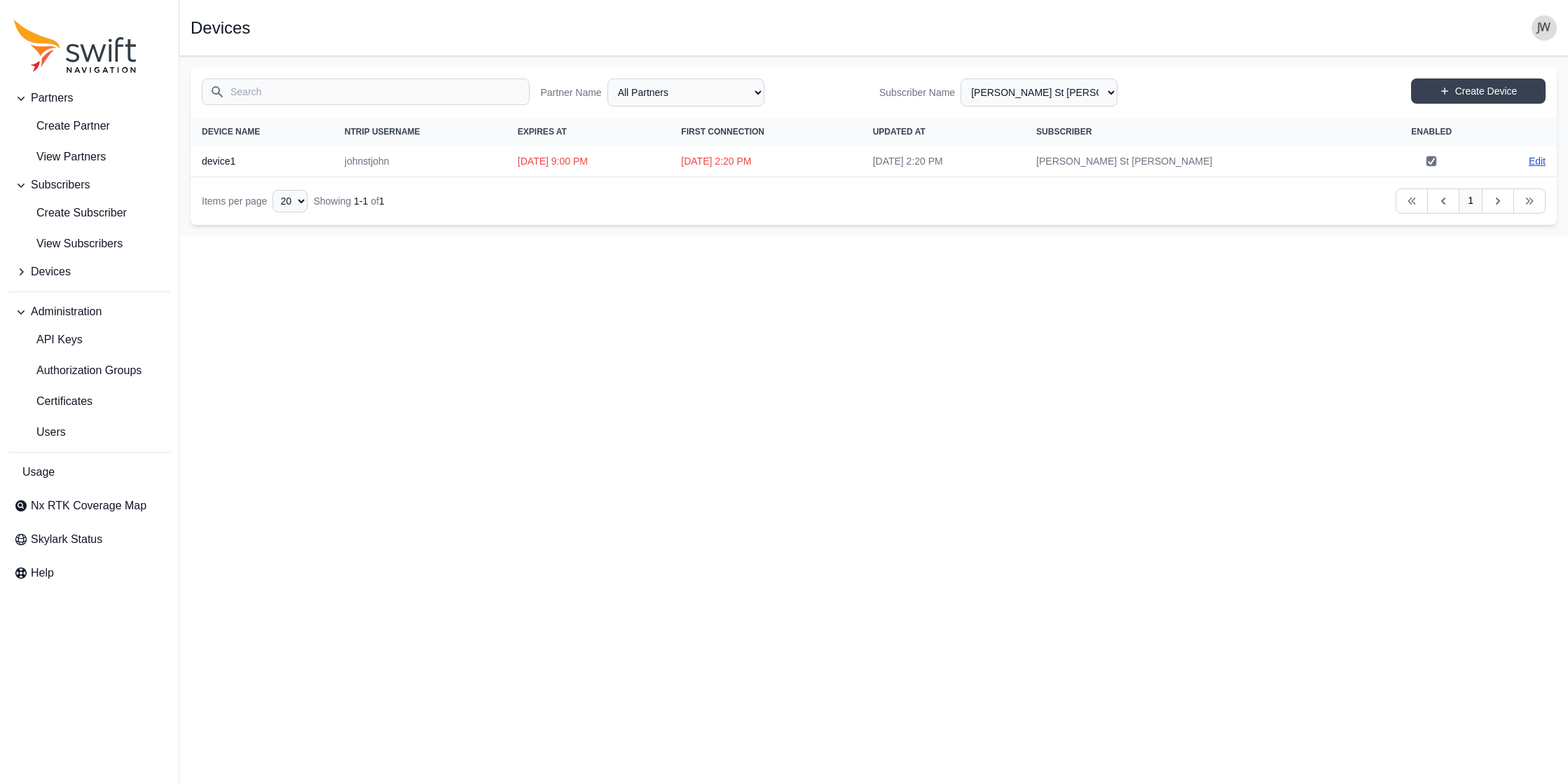
click at [793, 159] on link "Edit" at bounding box center [1537, 161] width 17 height 14
select select "ab3272ce-40d0-4c94-a524-96a758ab755c"
select select "94fd5888-d9bd-4dc1-94dc-e11df3acdba1"
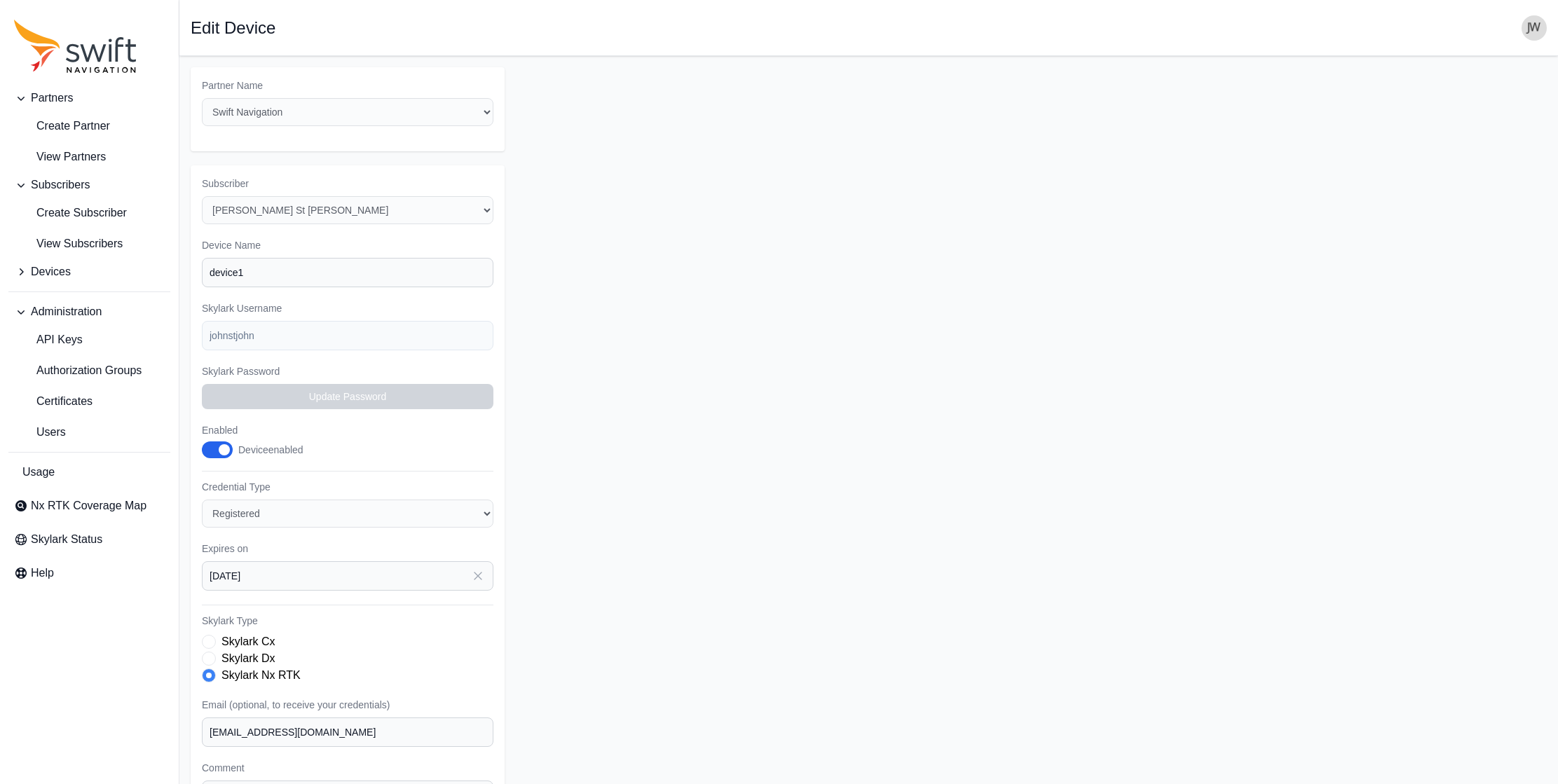
select select "94fd5888-d9bd-4dc1-94dc-e11df3acdba1"
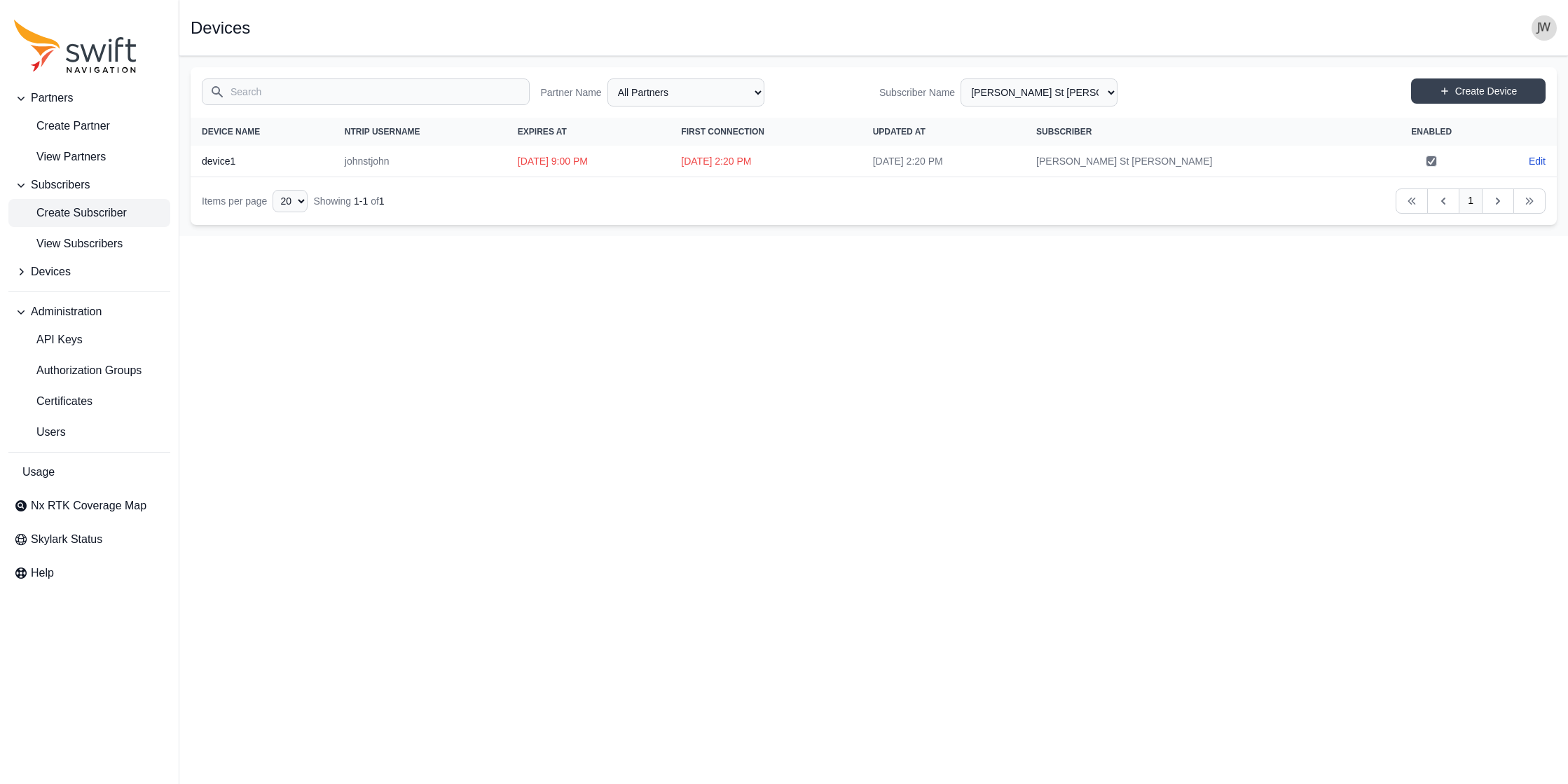
select select "efef40e6-f266-4d6f-8d41-464a15503ce6"
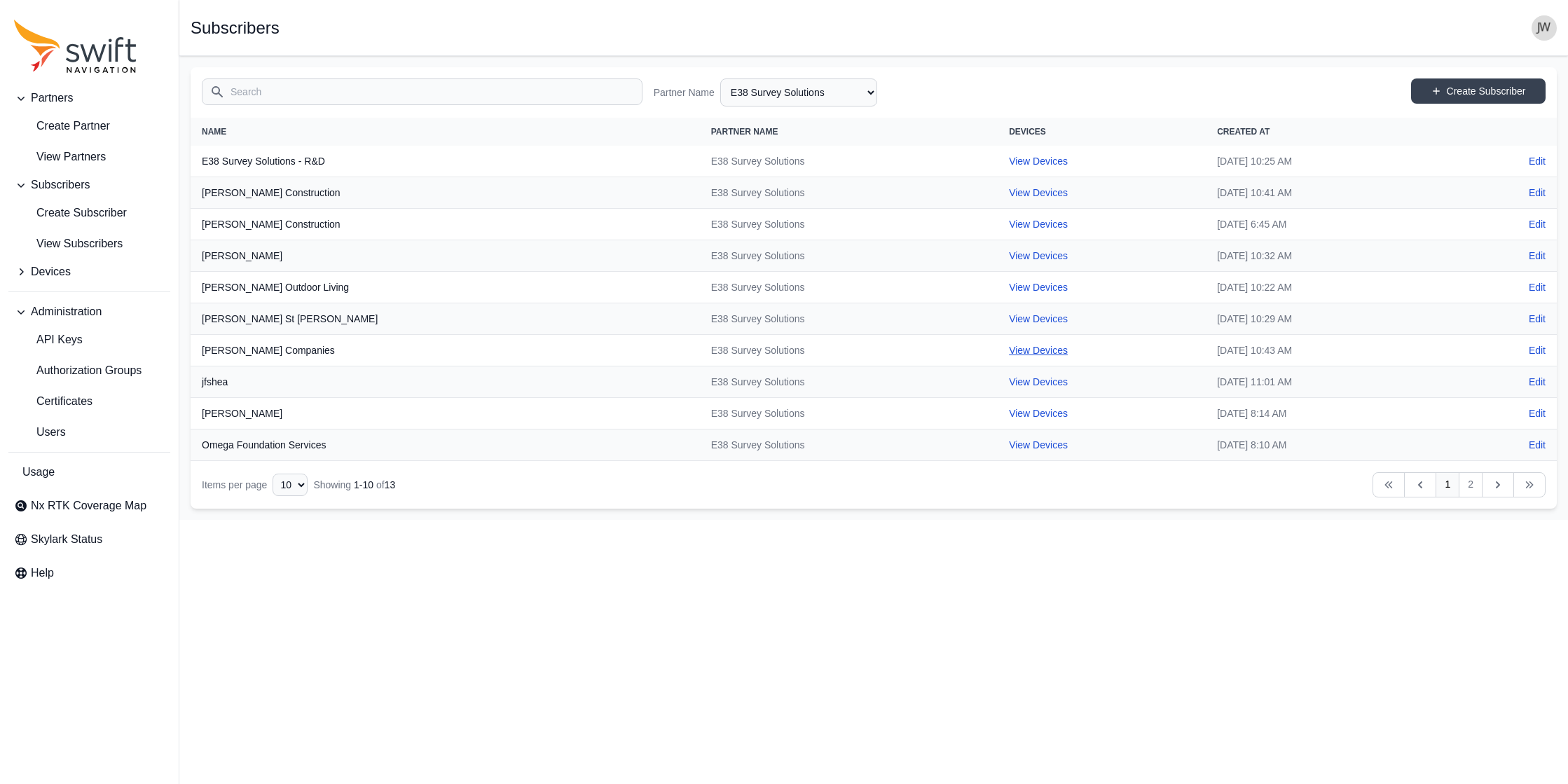
click at [793, 349] on link "View Devices" at bounding box center [1038, 350] width 59 height 11
select select "3df561aa-a163-483b-b82b-83352e2235d4"
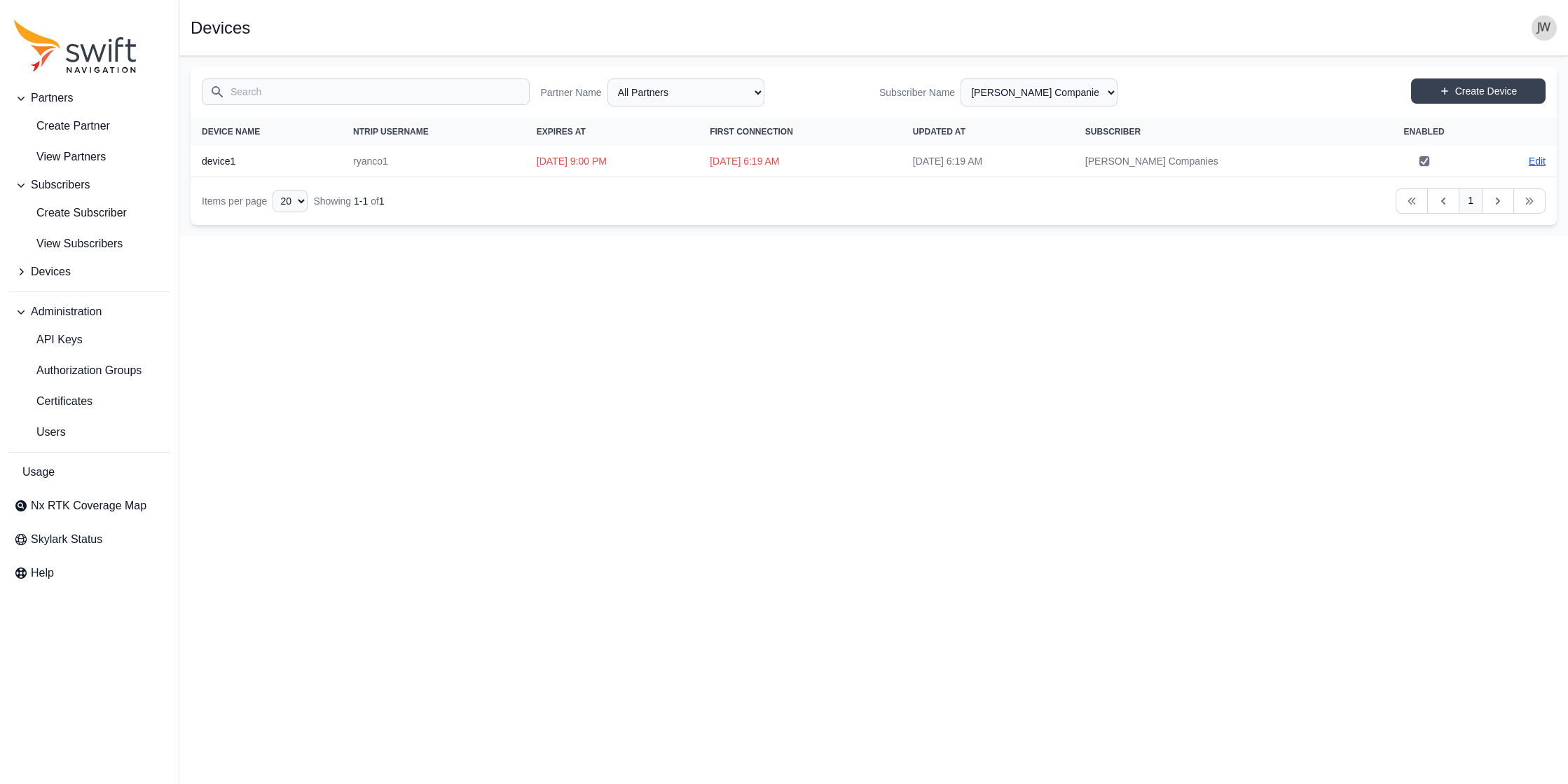
click at [793, 161] on link "Edit" at bounding box center [1537, 161] width 17 height 14
select select "ab3272ce-40d0-4c94-a524-96a758ab755c"
select select "3df561aa-a163-483b-b82b-83352e2235d4"
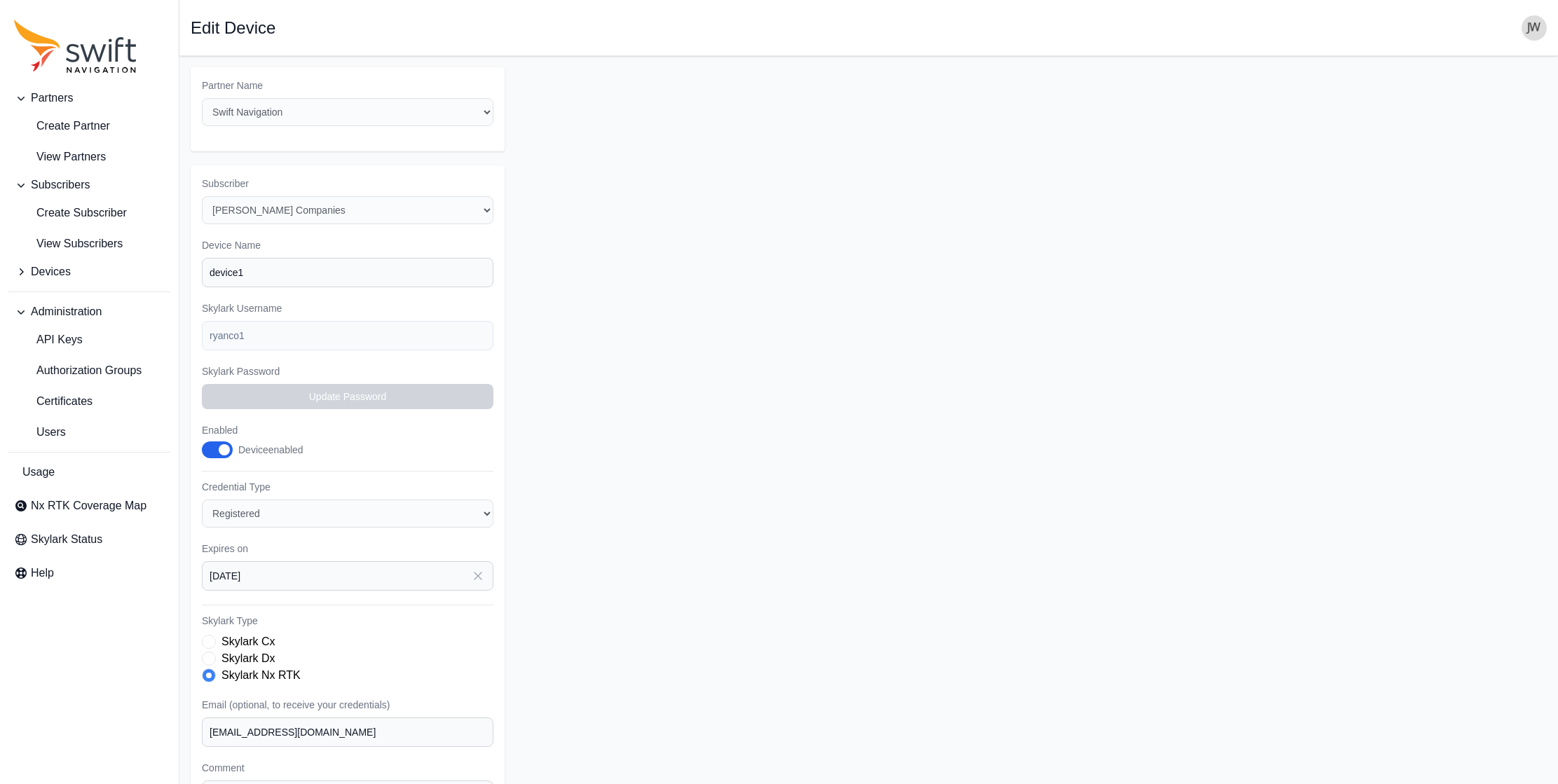
click at [793, 386] on form "Partner Name Select a Partner AlpsAlpine Asensing Bad Elf Bench Mark Equipment …" at bounding box center [868, 492] width 1356 height 849
select select "3df561aa-a163-483b-b82b-83352e2235d4"
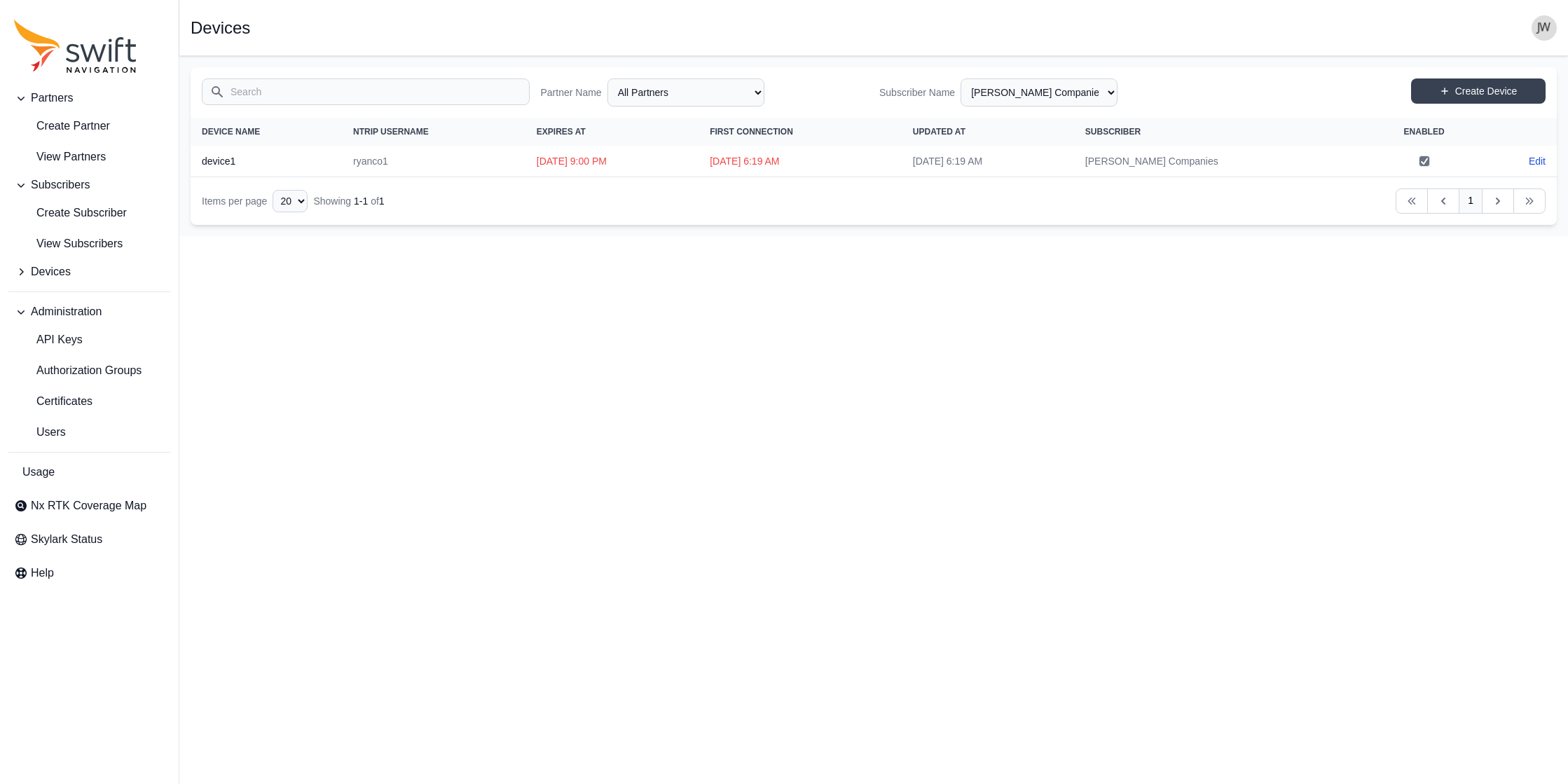
select select "efef40e6-f266-4d6f-8d41-464a15503ce6"
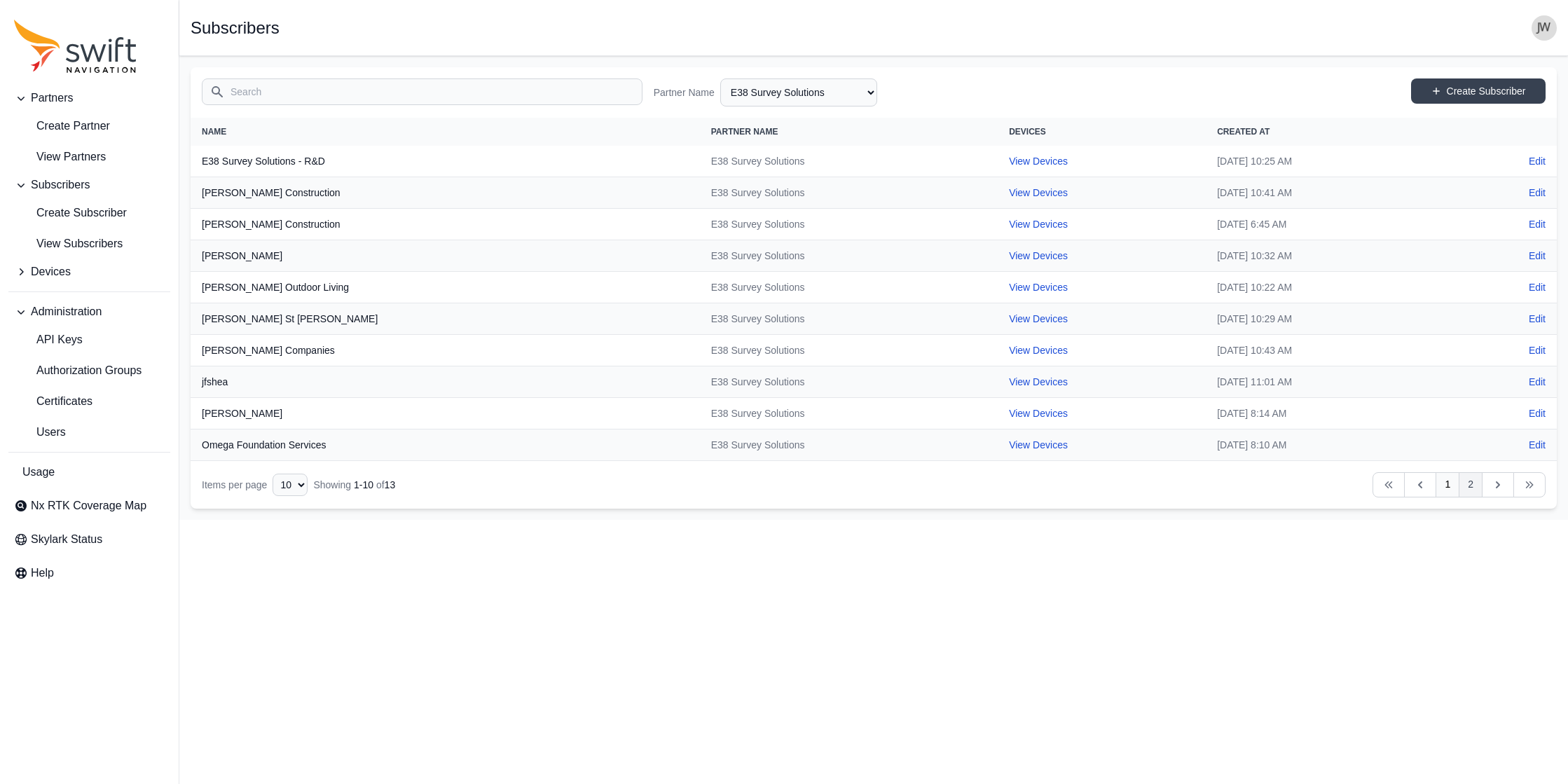
click at [793, 484] on link "2" at bounding box center [1471, 485] width 24 height 25
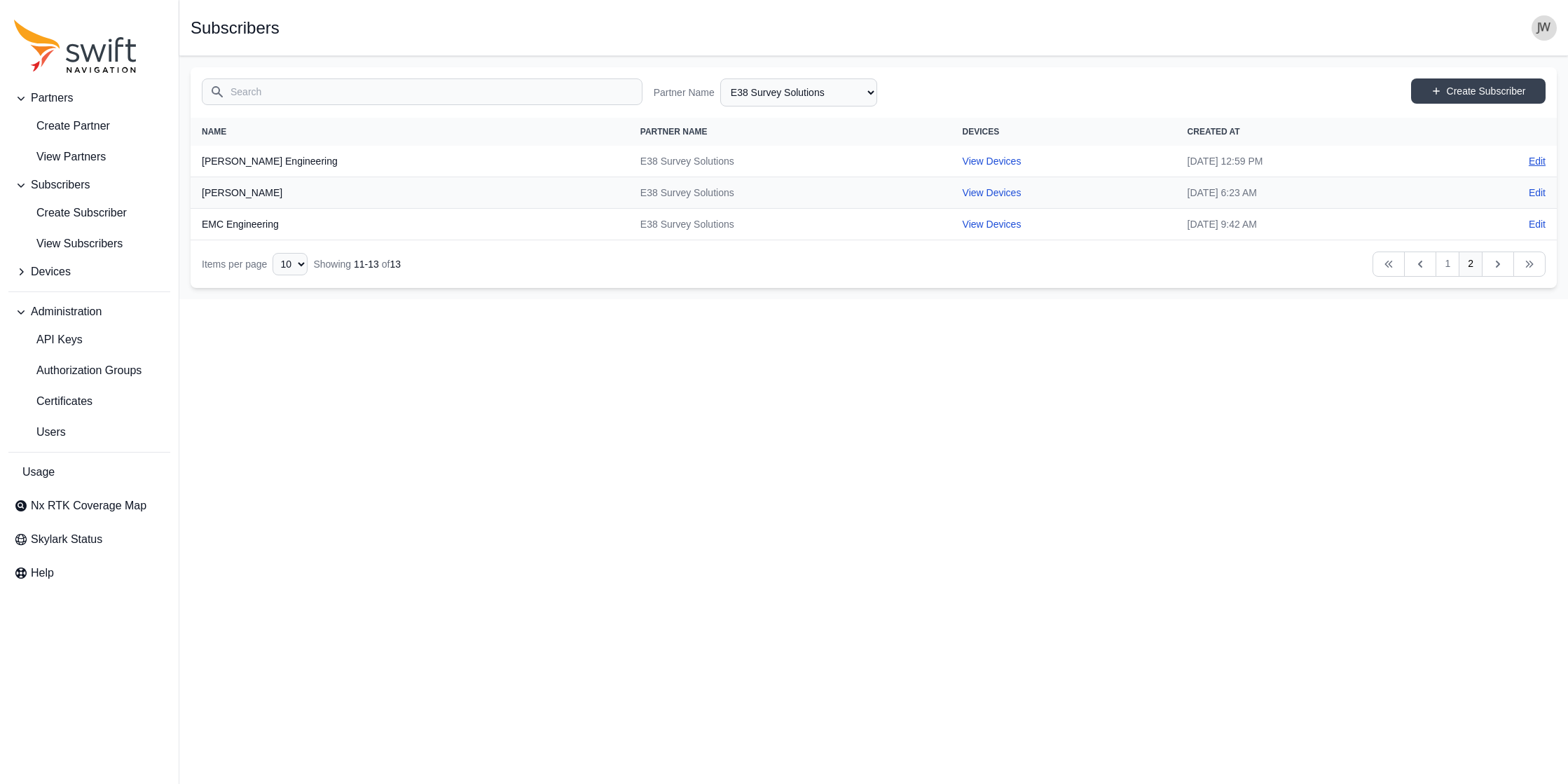
click at [793, 162] on link "Edit" at bounding box center [1537, 161] width 17 height 14
select select "efef40e6-f266-4d6f-8d41-464a15503ce6"
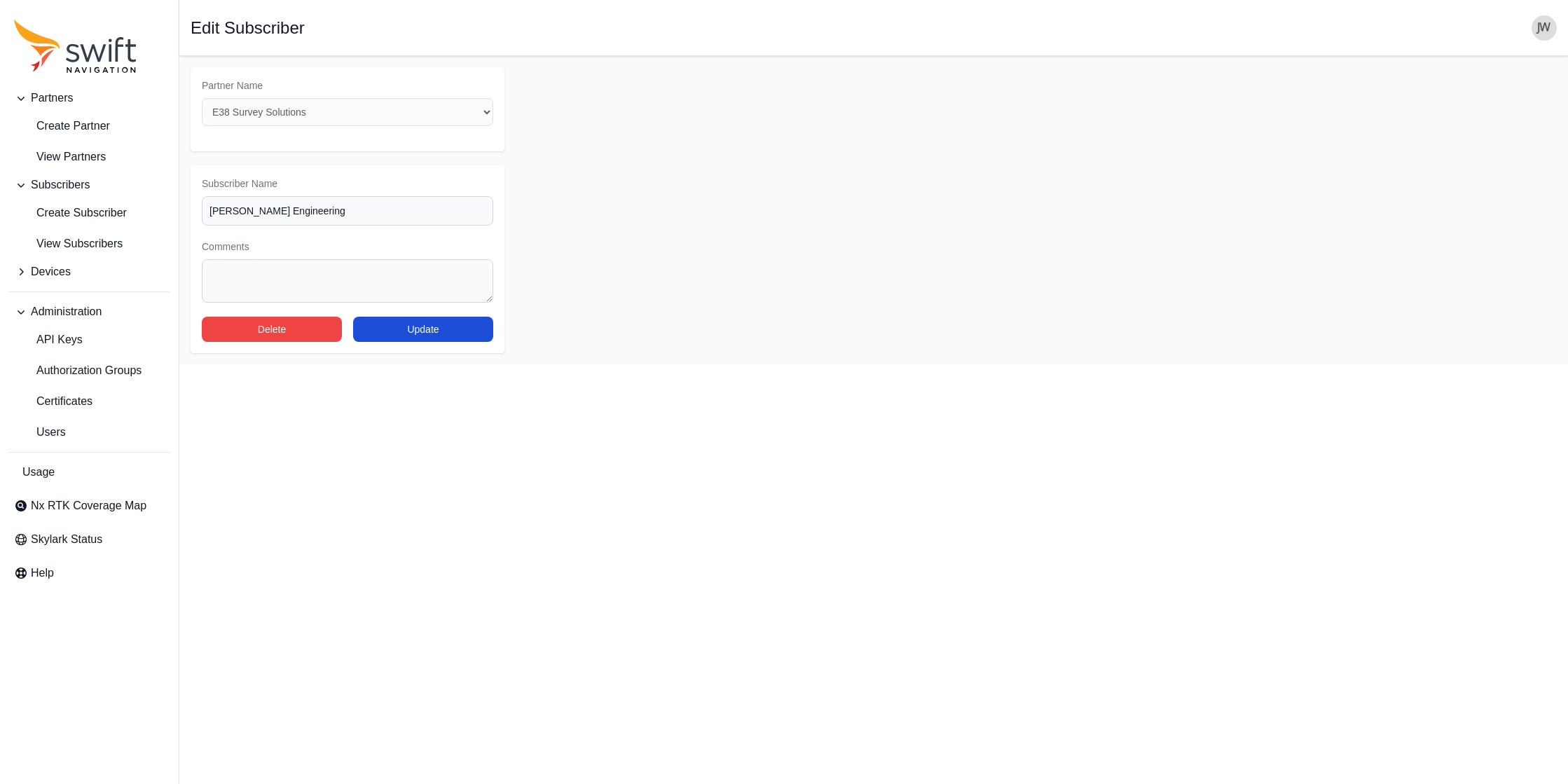
select select "efef40e6-f266-4d6f-8d41-464a15503ce6"
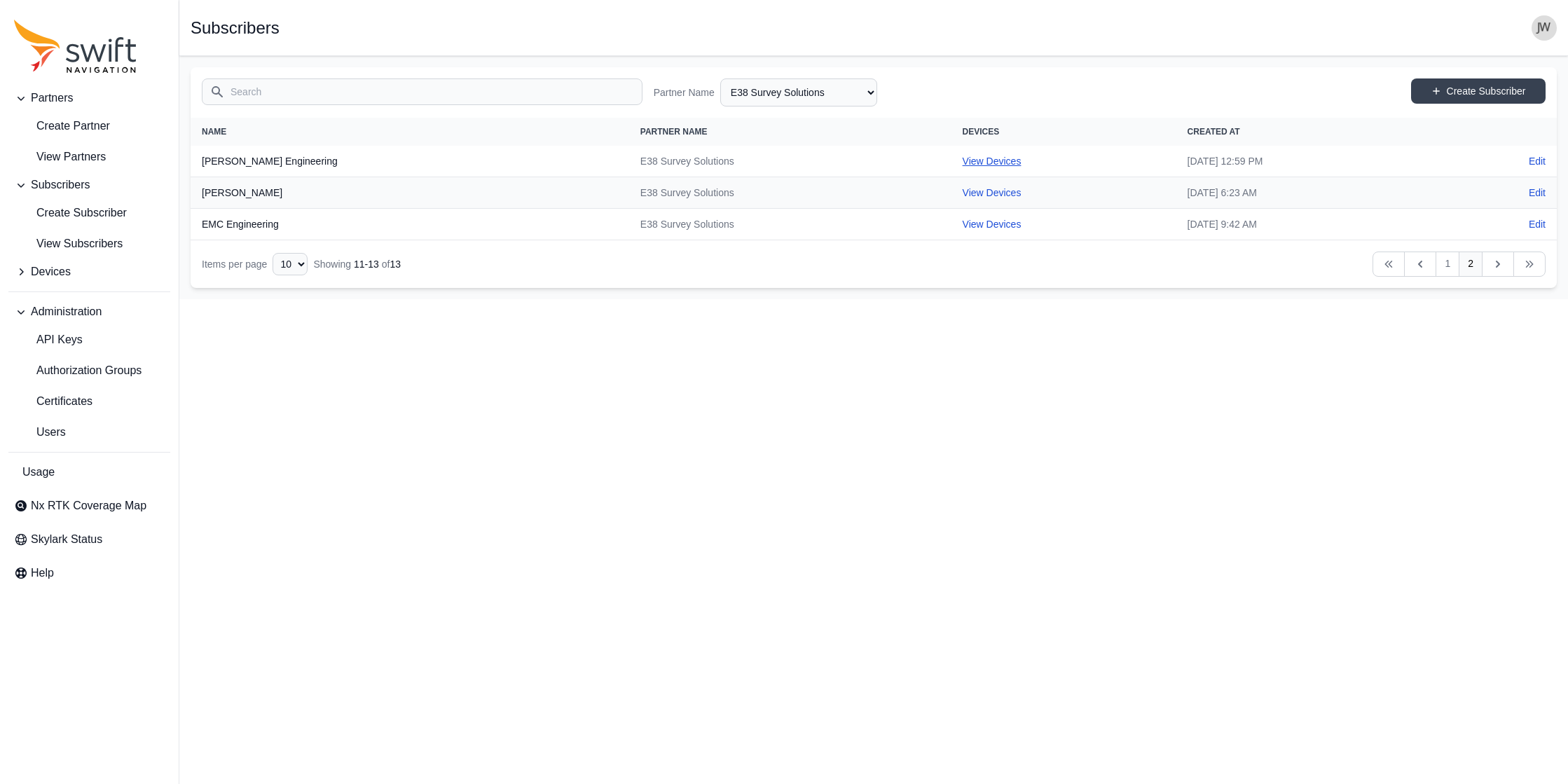
click at [793, 159] on link "View Devices" at bounding box center [992, 160] width 59 height 11
select select "804d7529-3983-42a5-abaa-09252d63d6fa"
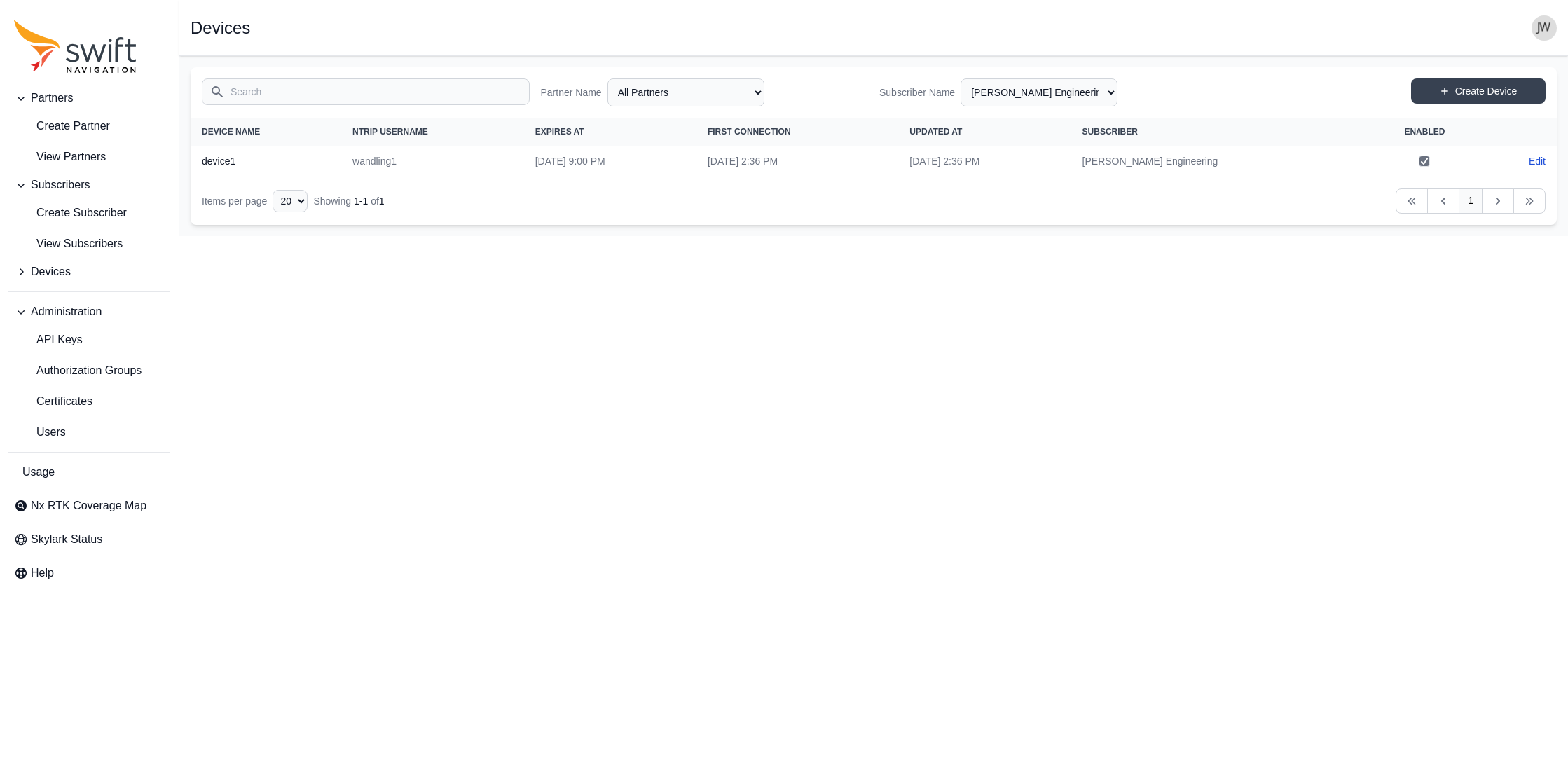
select select "efef40e6-f266-4d6f-8d41-464a15503ce6"
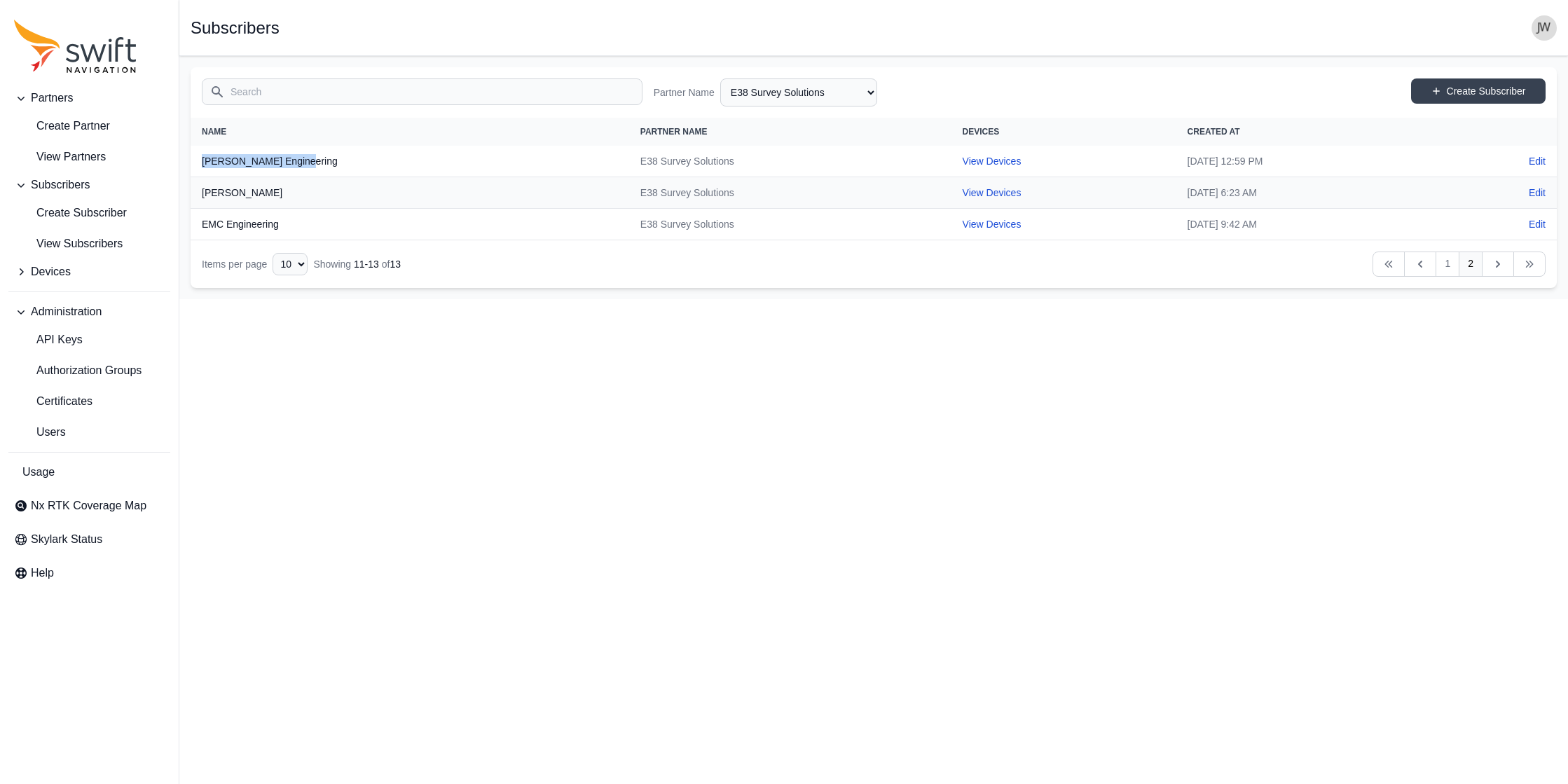
drag, startPoint x: 321, startPoint y: 154, endPoint x: 200, endPoint y: 156, distance: 121.0
click at [200, 156] on th "Wandling Engineering" at bounding box center [410, 162] width 439 height 32
copy th "Wandling Engineering"
click at [793, 159] on link "View Devices" at bounding box center [992, 160] width 59 height 11
select select "804d7529-3983-42a5-abaa-09252d63d6fa"
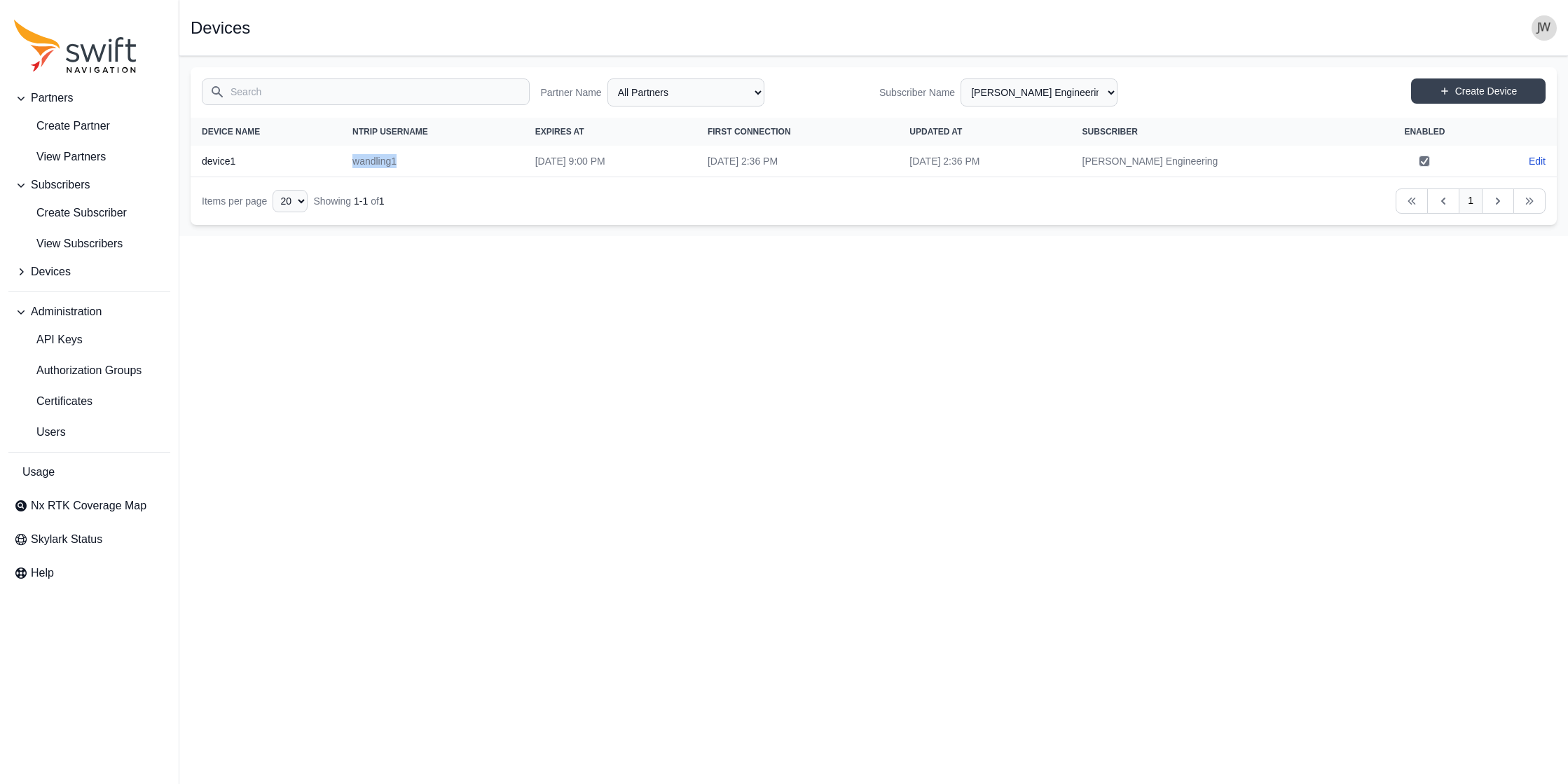
drag, startPoint x: 375, startPoint y: 158, endPoint x: 334, endPoint y: 159, distance: 41.0
click at [342, 159] on td "wandling1" at bounding box center [433, 162] width 183 height 32
click at [793, 159] on link "Edit" at bounding box center [1537, 161] width 17 height 14
select select "ab3272ce-40d0-4c94-a524-96a758ab755c"
select select "804d7529-3983-42a5-abaa-09252d63d6fa"
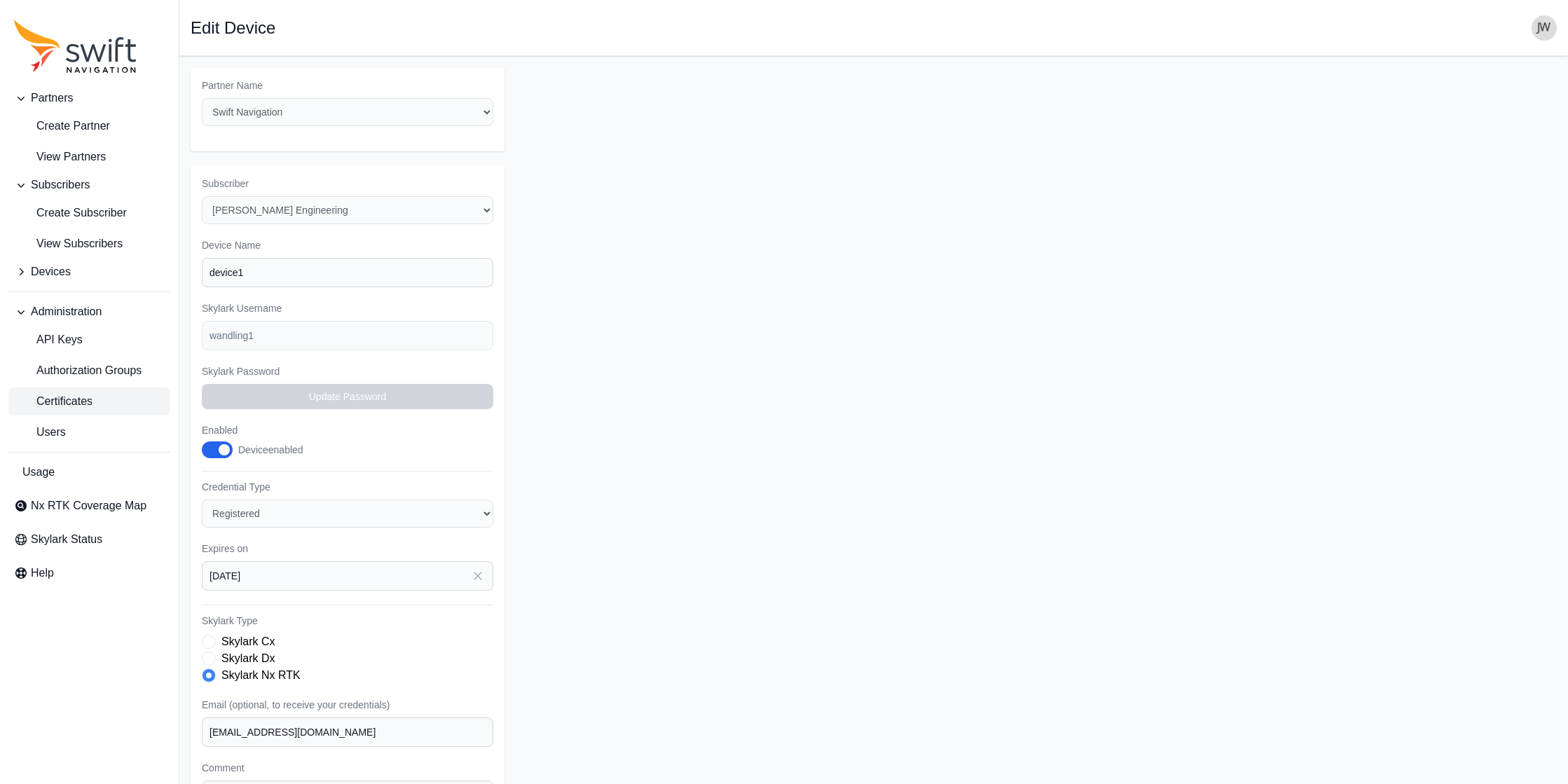
select select "804d7529-3983-42a5-abaa-09252d63d6fa"
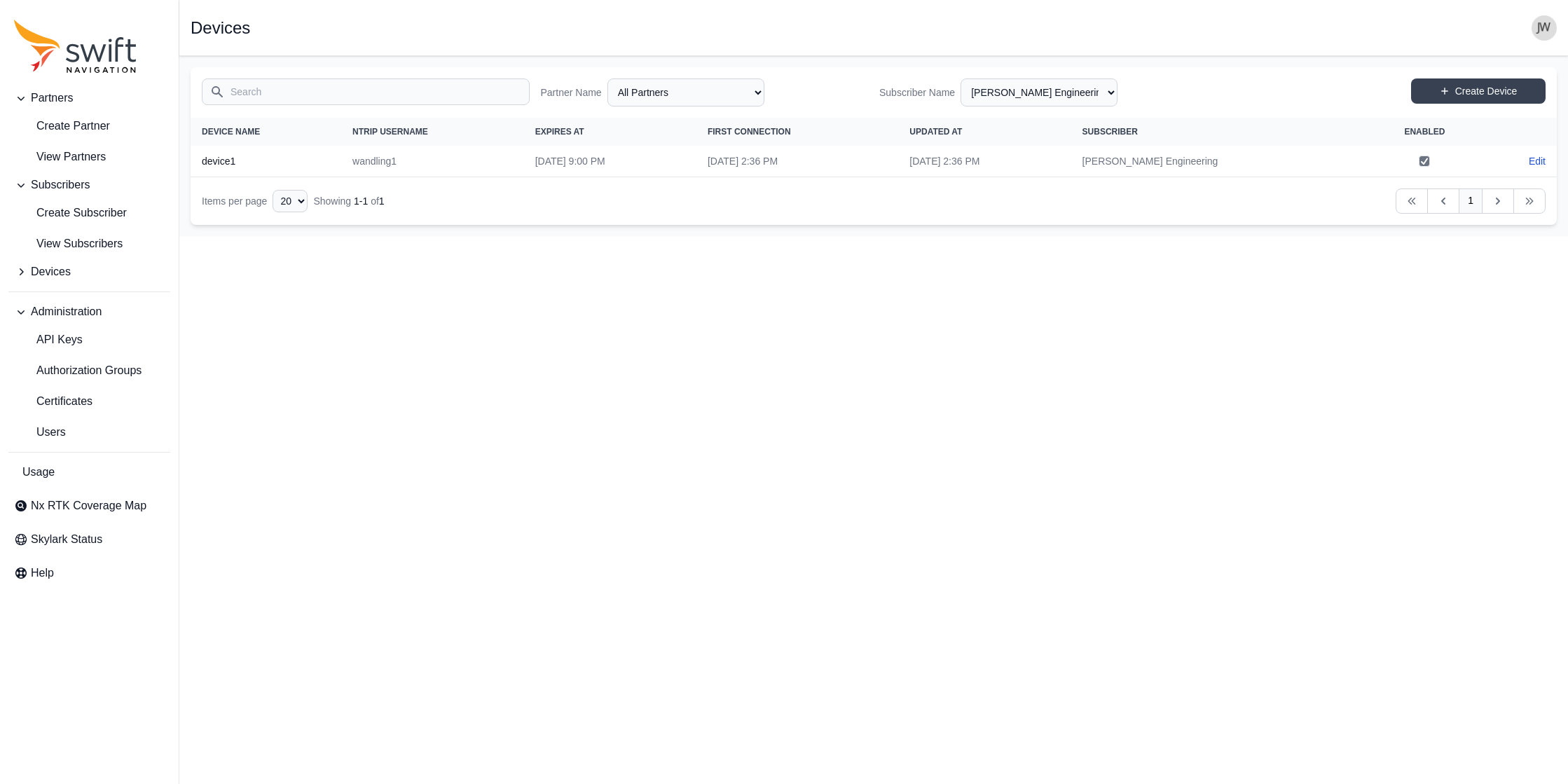
select select "efef40e6-f266-4d6f-8d41-464a15503ce6"
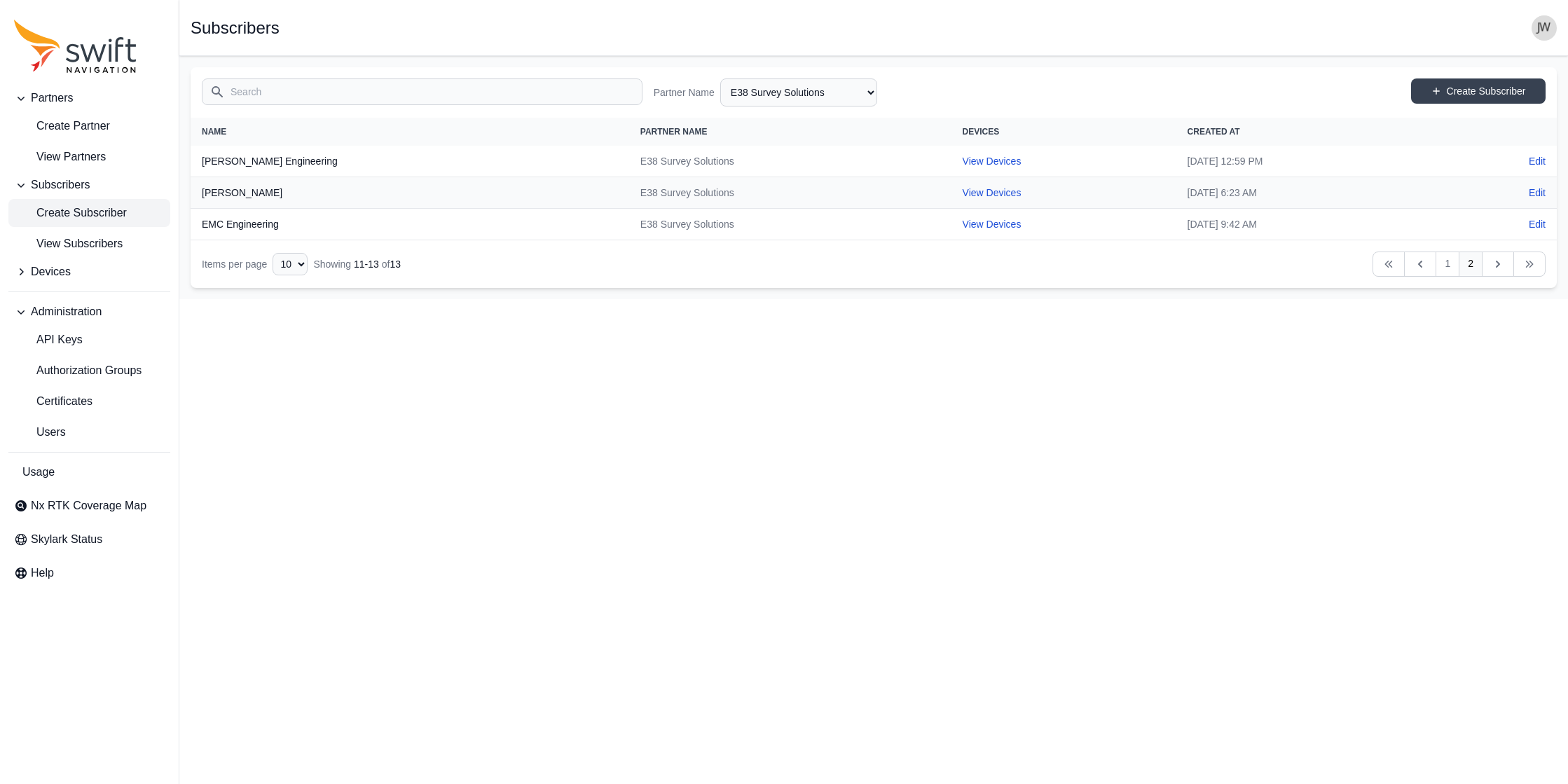
click at [793, 191] on link "View Devices" at bounding box center [992, 192] width 59 height 11
select select "3ace31de-0f92-43c6-9c9b-2f45a0c59abb"
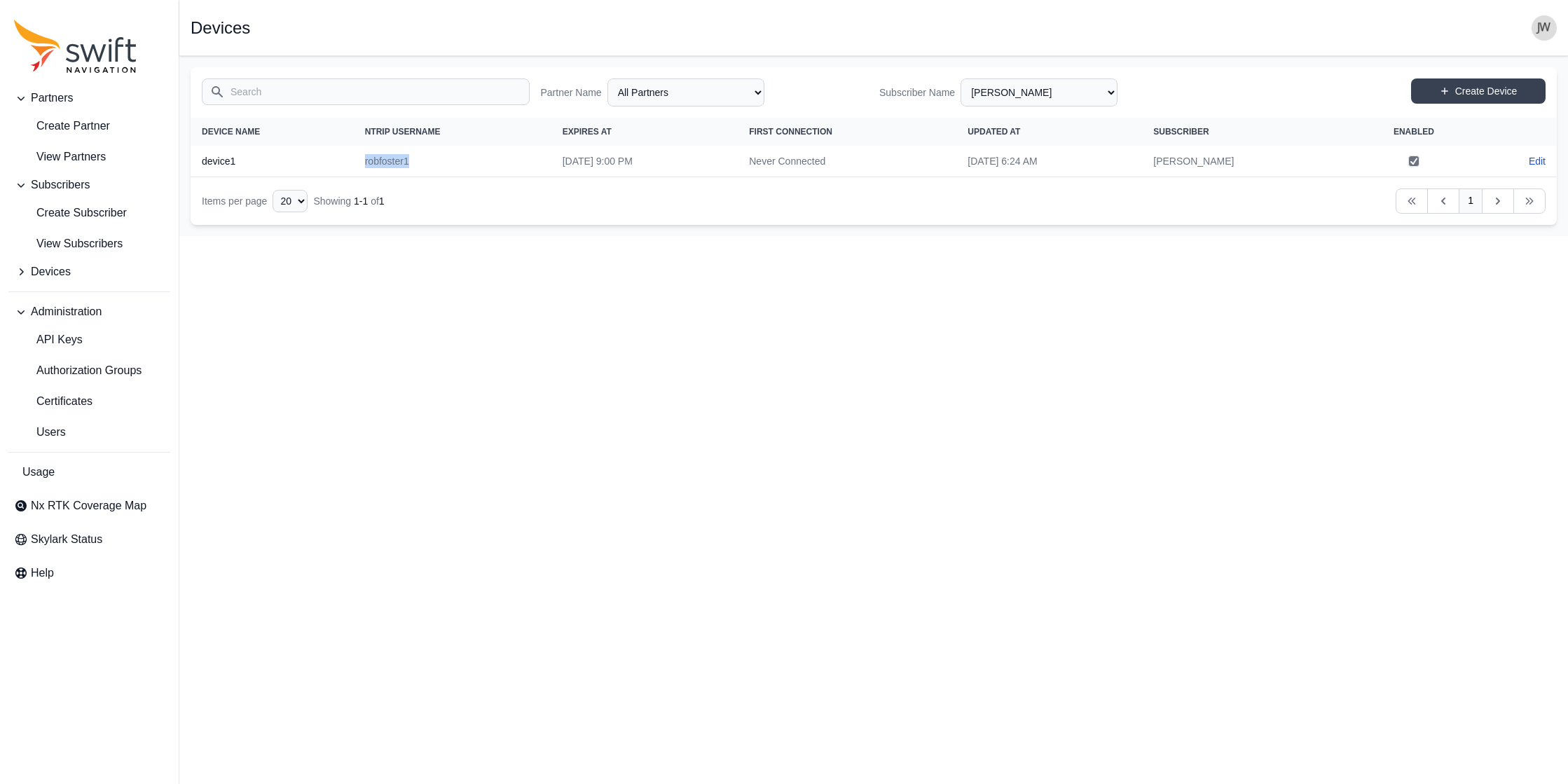
drag, startPoint x: 395, startPoint y: 160, endPoint x: 348, endPoint y: 160, distance: 47.0
click at [354, 160] on td "robfoster1" at bounding box center [452, 162] width 197 height 32
copy td "robfoster1"
click at [793, 159] on link "Edit" at bounding box center [1537, 161] width 17 height 14
select select "ab3272ce-40d0-4c94-a524-96a758ab755c"
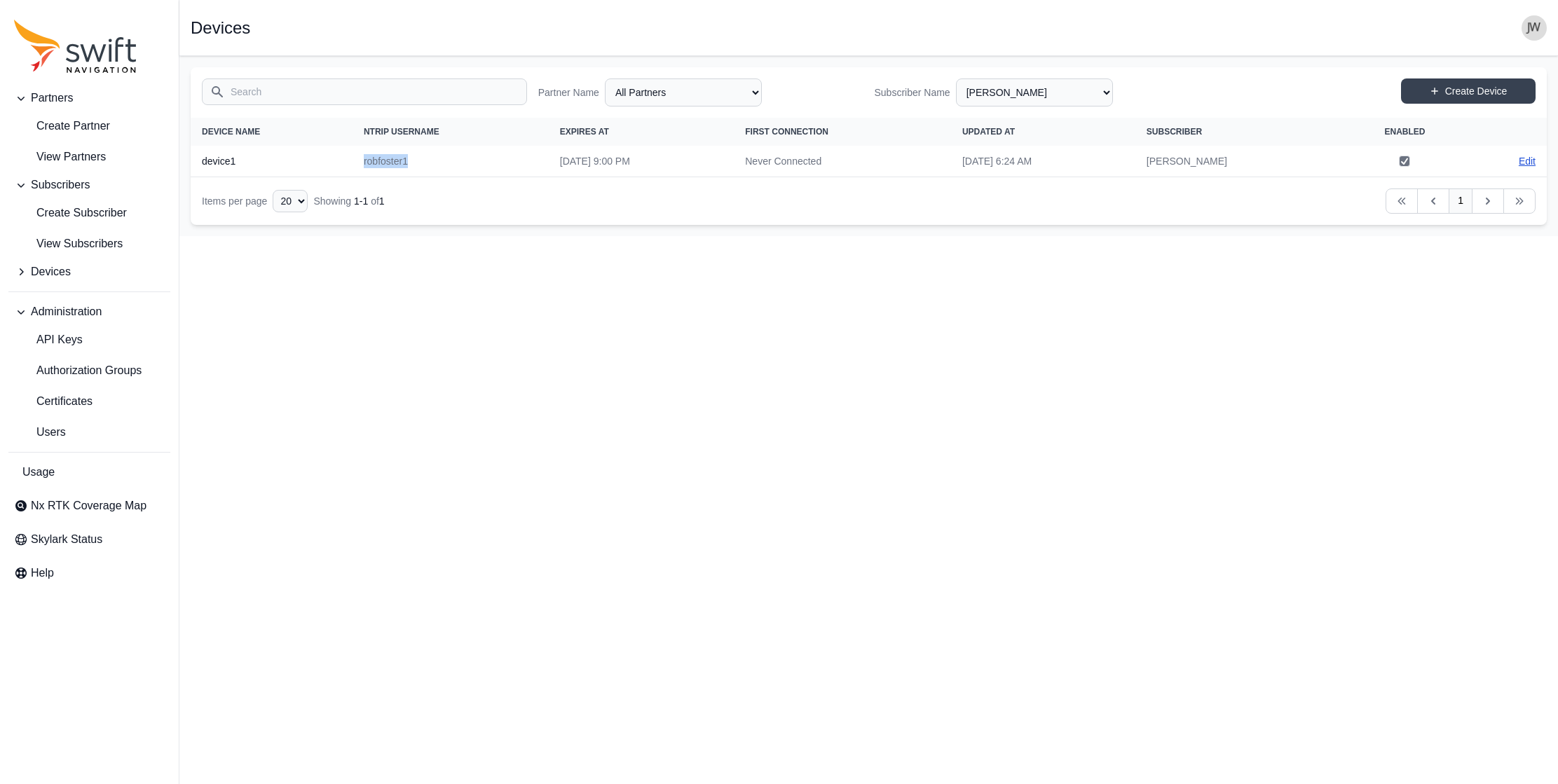
select select "3ace31de-0f92-43c6-9c9b-2f45a0c59abb"
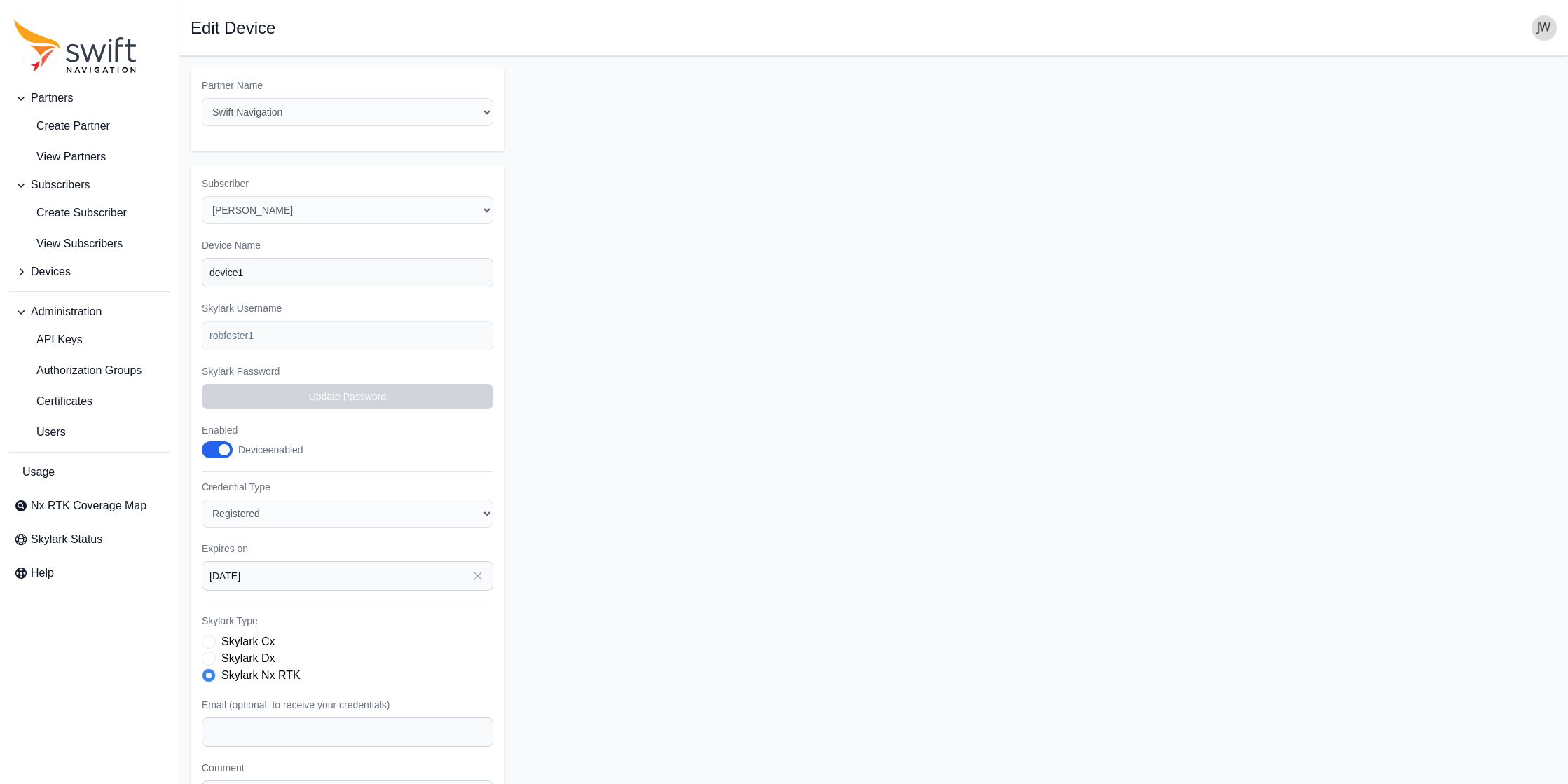
select select "3ace31de-0f92-43c6-9c9b-2f45a0c59abb"
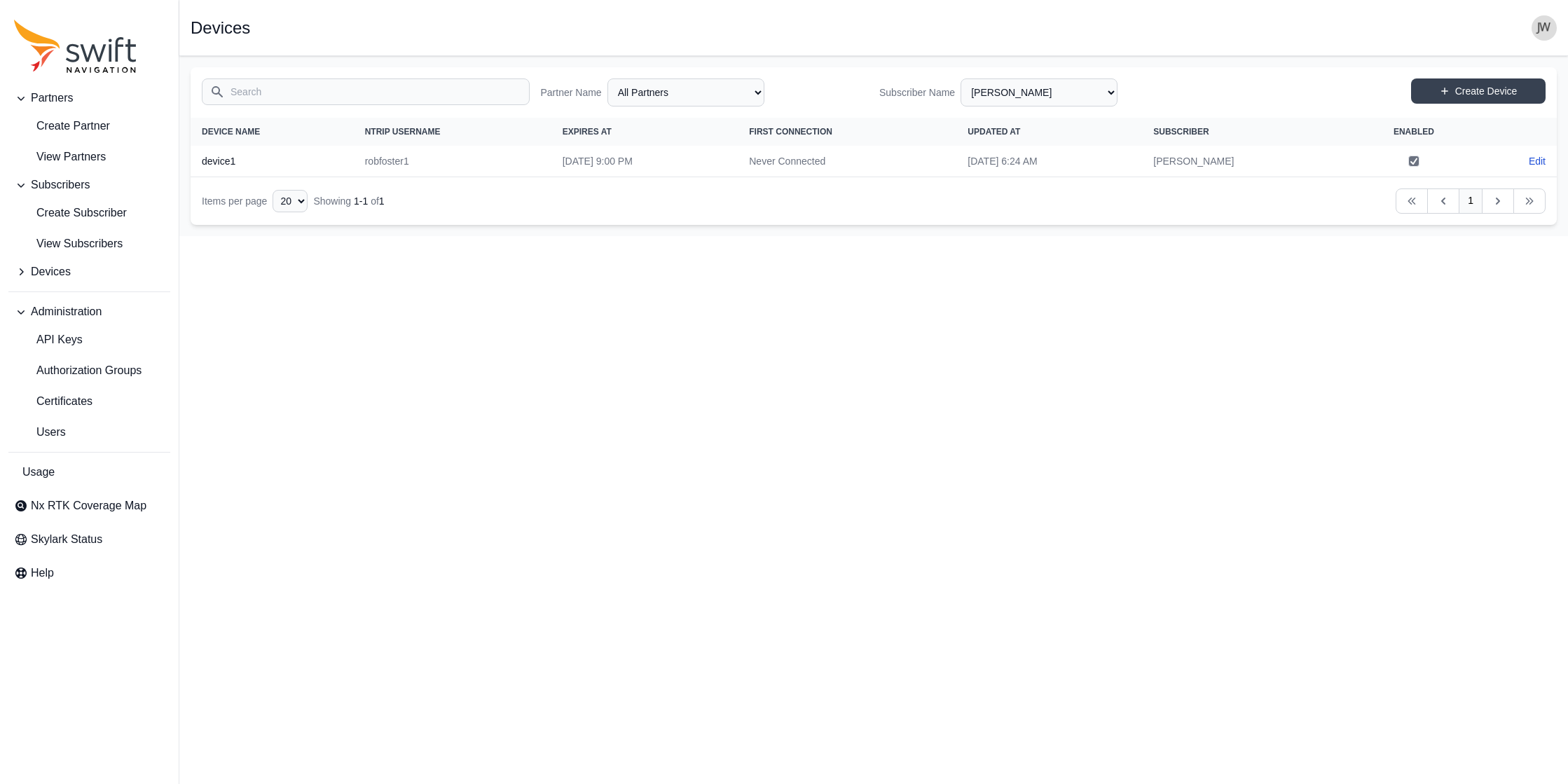
select select "efef40e6-f266-4d6f-8d41-464a15503ce6"
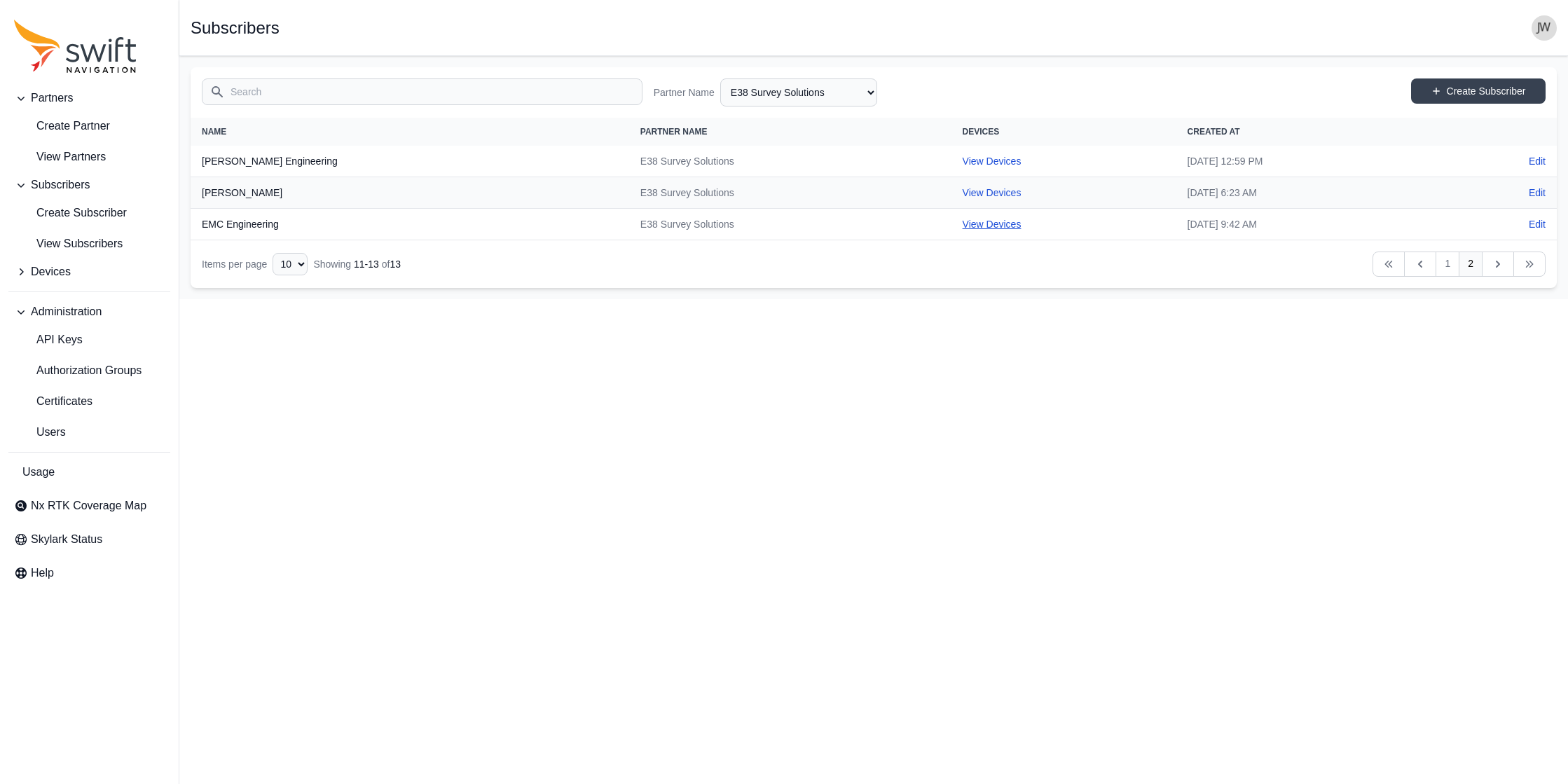
click at [793, 222] on link "View Devices" at bounding box center [992, 223] width 59 height 11
select select "50b0c66f-e772-4f4e-a260-4b974410f228"
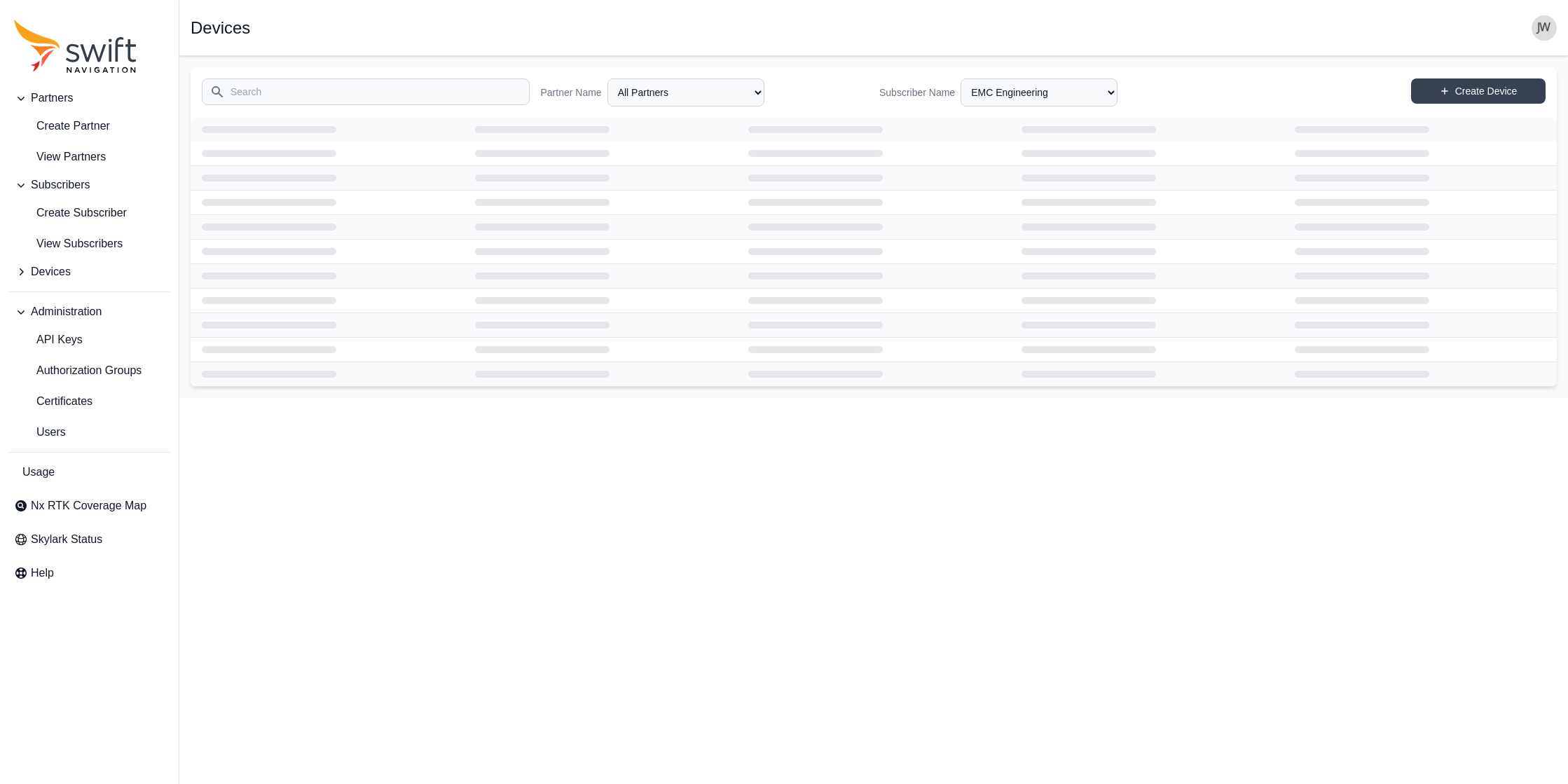
click at [793, 222] on td at bounding box center [874, 227] width 274 height 24
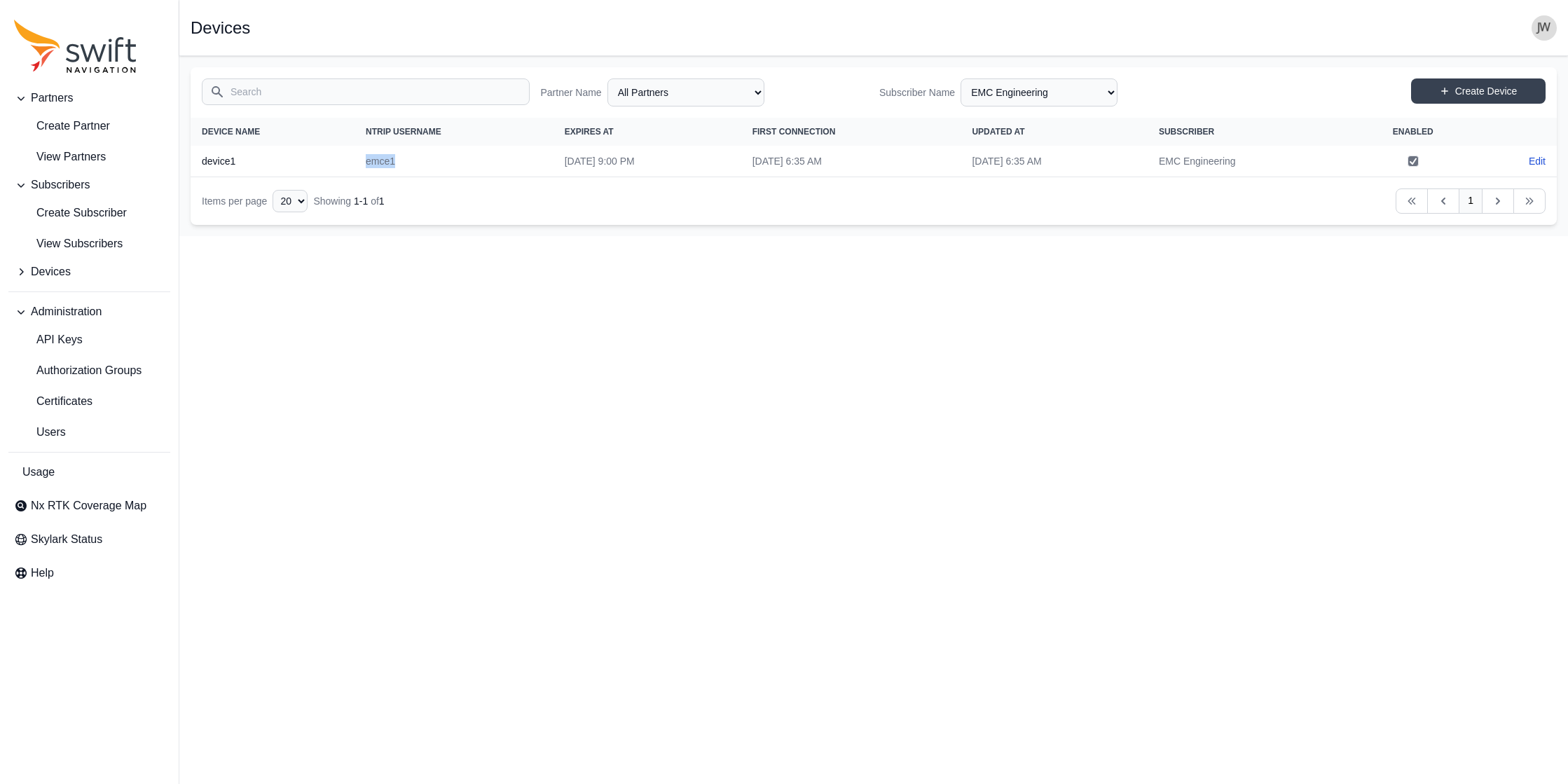
drag, startPoint x: 375, startPoint y: 161, endPoint x: 332, endPoint y: 159, distance: 43.0
click at [354, 159] on td "emce1" at bounding box center [453, 162] width 199 height 32
copy td "emce1"
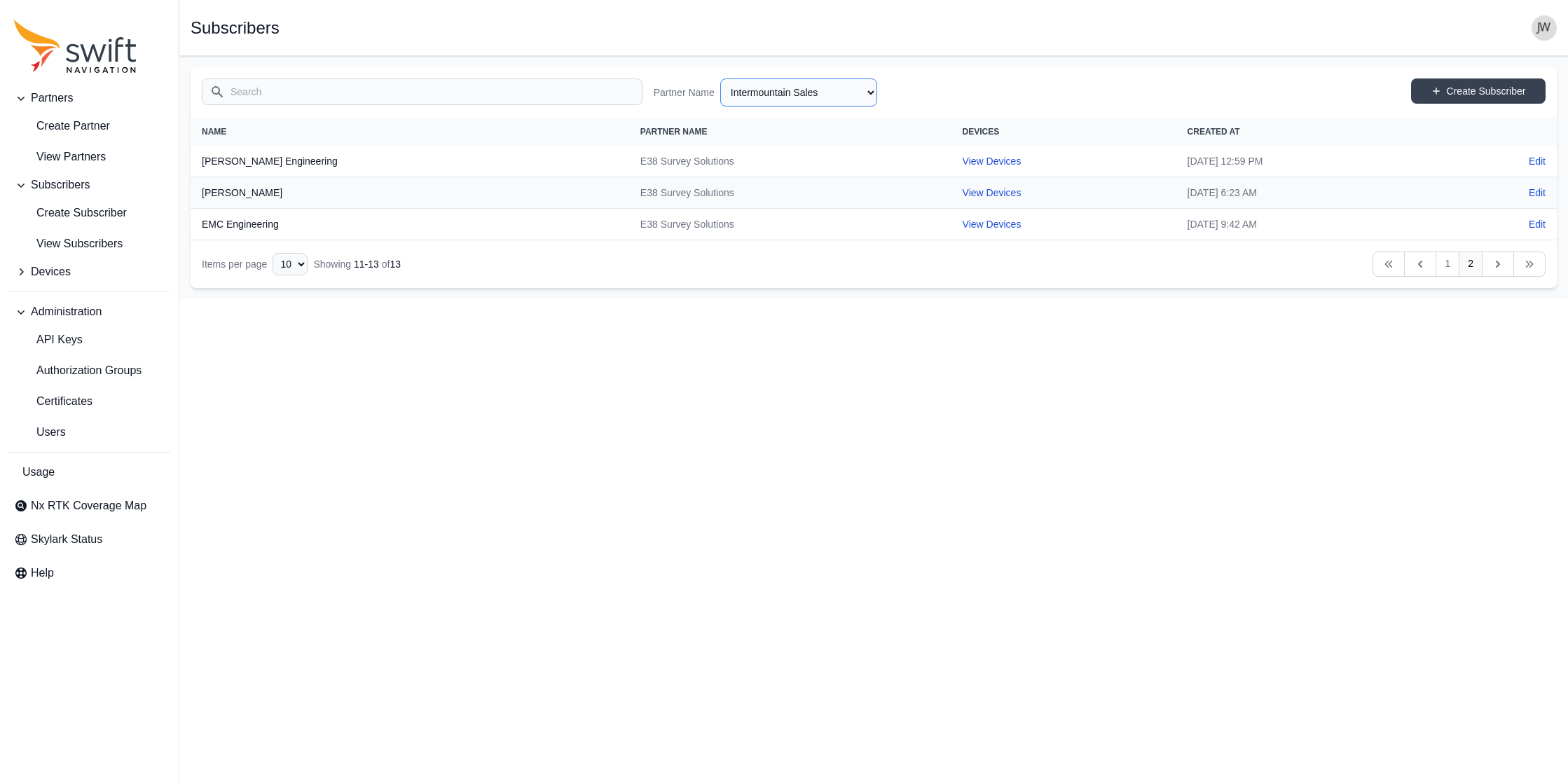
select select "e5635ad5-bb47-45ad-b9c9-b57d7d8429e8"
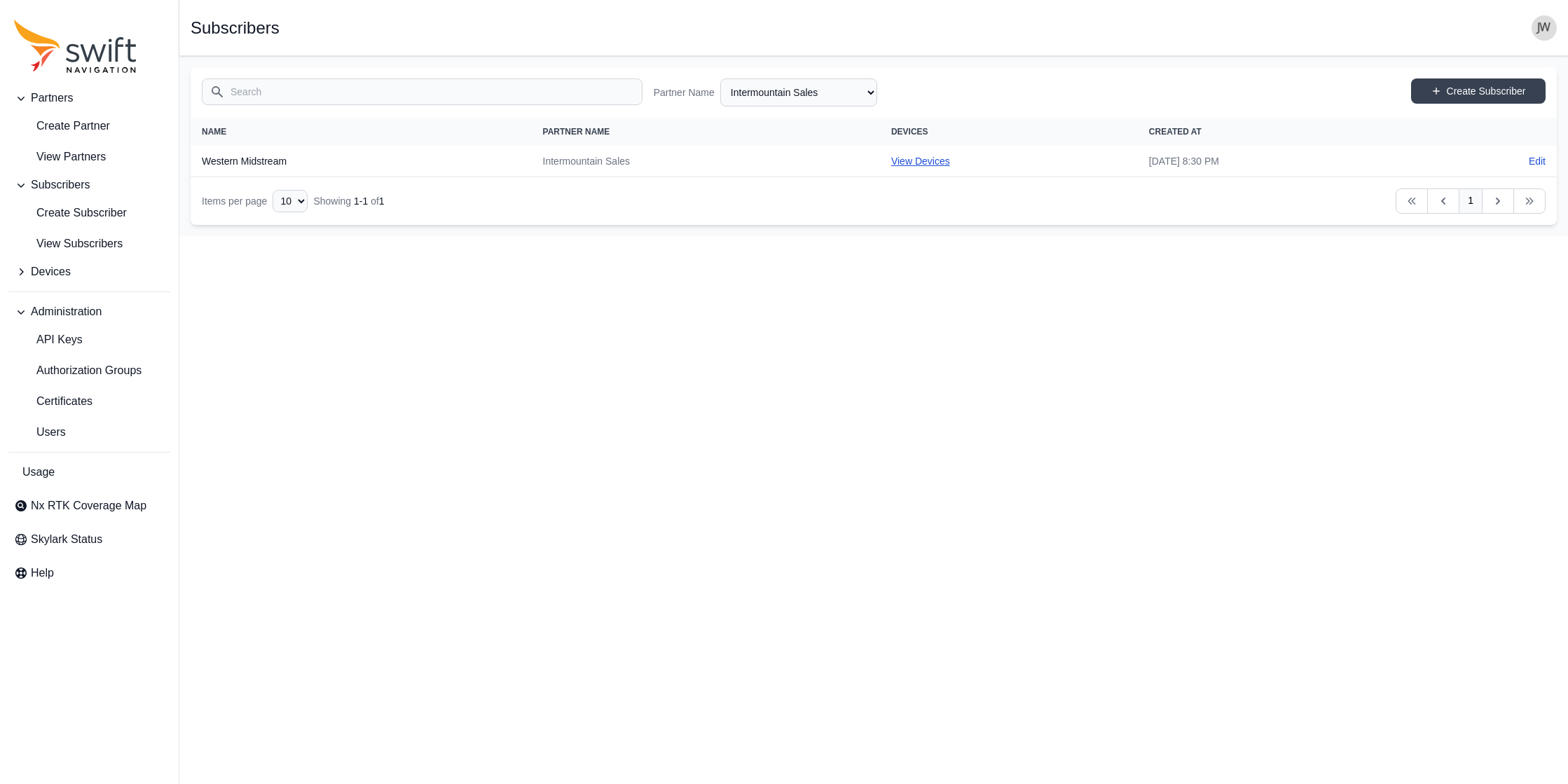
click at [793, 163] on link "View Devices" at bounding box center [921, 160] width 59 height 11
select select "18158d7a-b23c-441d-9aa9-24c4dca6e2cd"
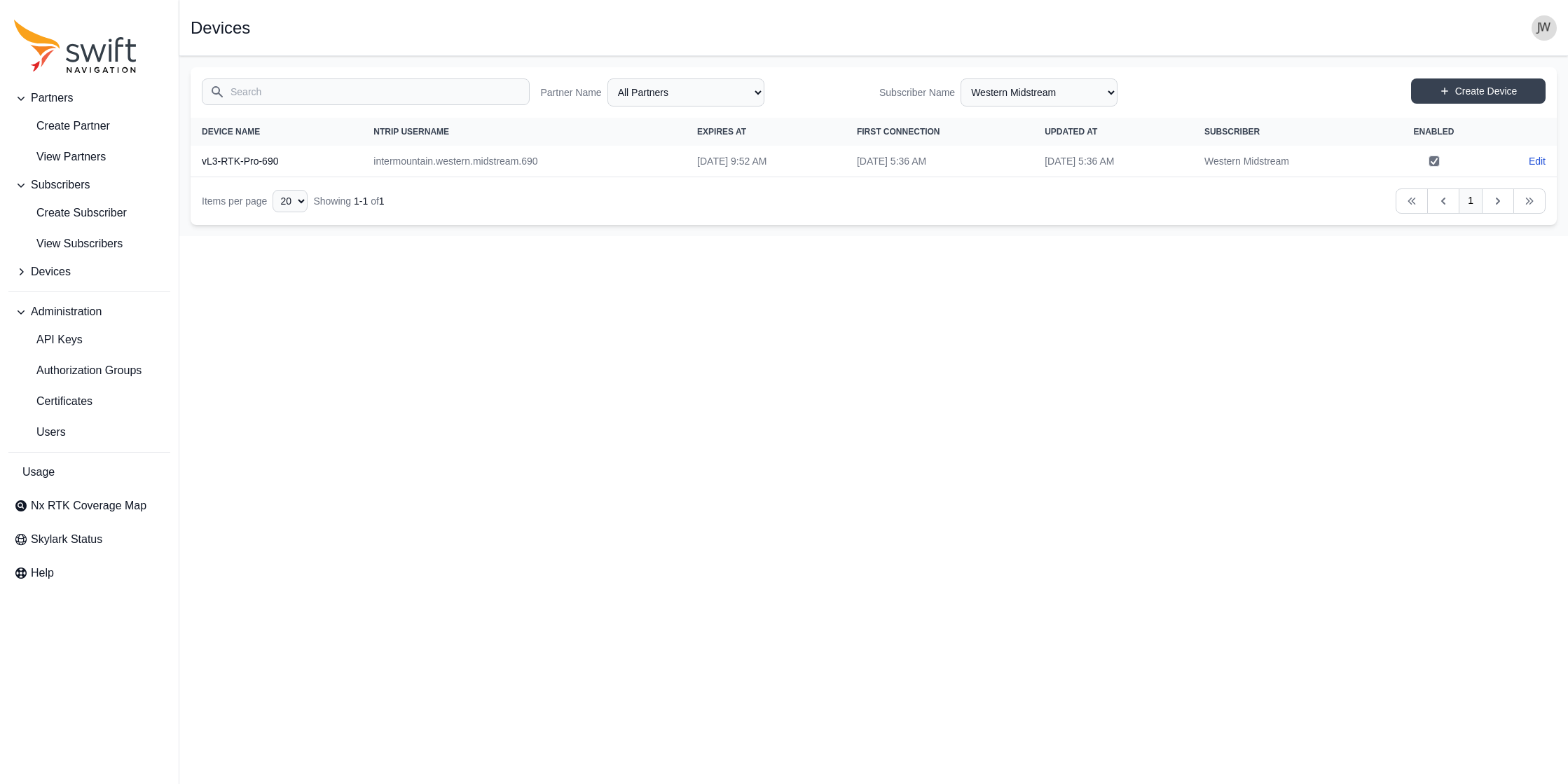
select select "e5635ad5-bb47-45ad-b9c9-b57d7d8429e8"
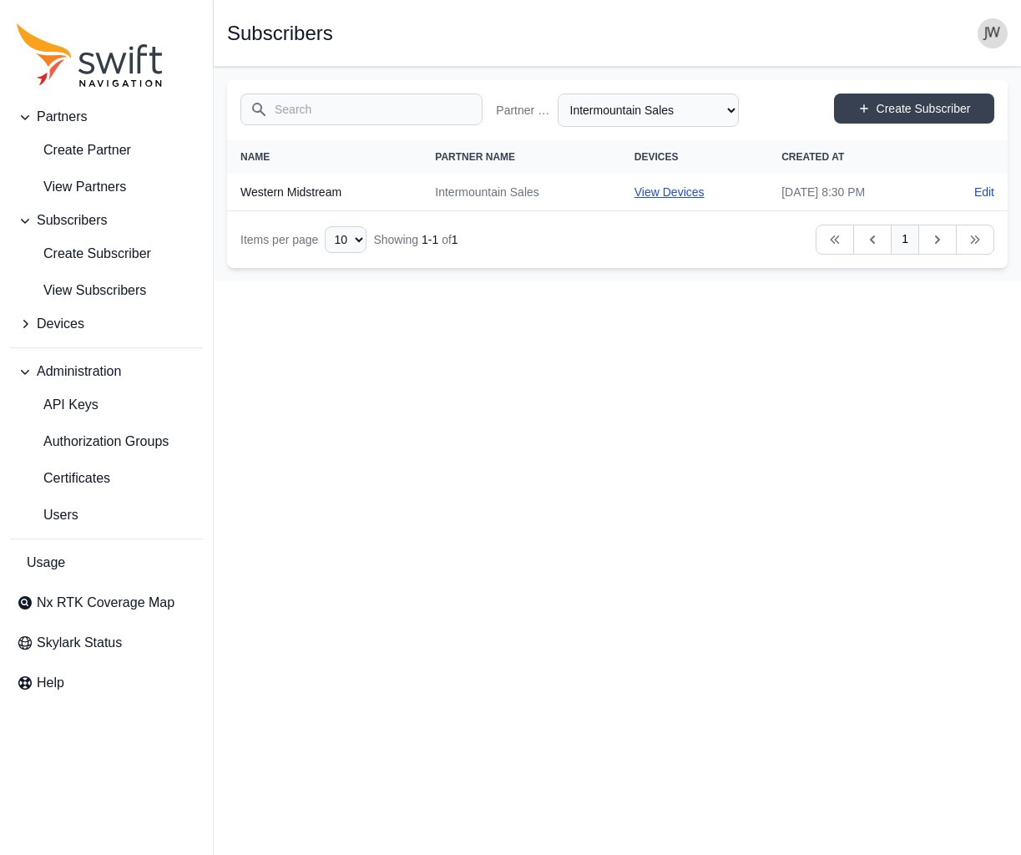
click at [634, 191] on link "View Devices" at bounding box center [669, 191] width 70 height 13
select select "18158d7a-b23c-441d-9aa9-24c4dca6e2cd"
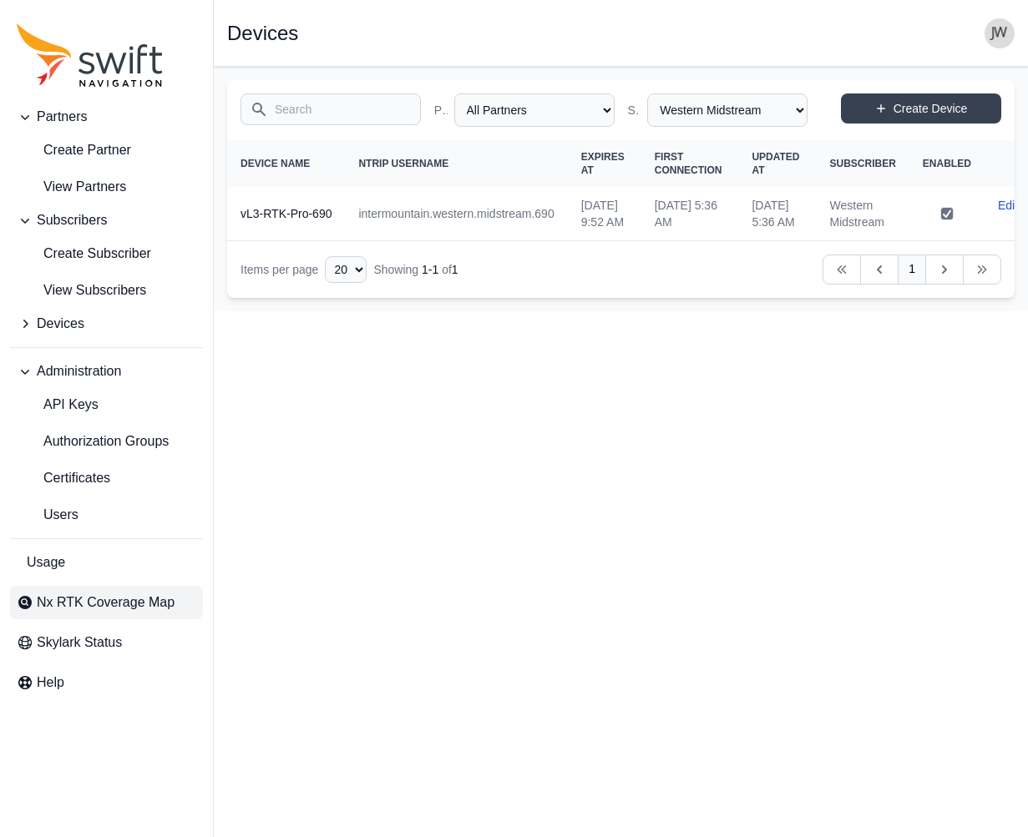
click at [98, 609] on span "Nx RTK Coverage Map" at bounding box center [106, 603] width 138 height 20
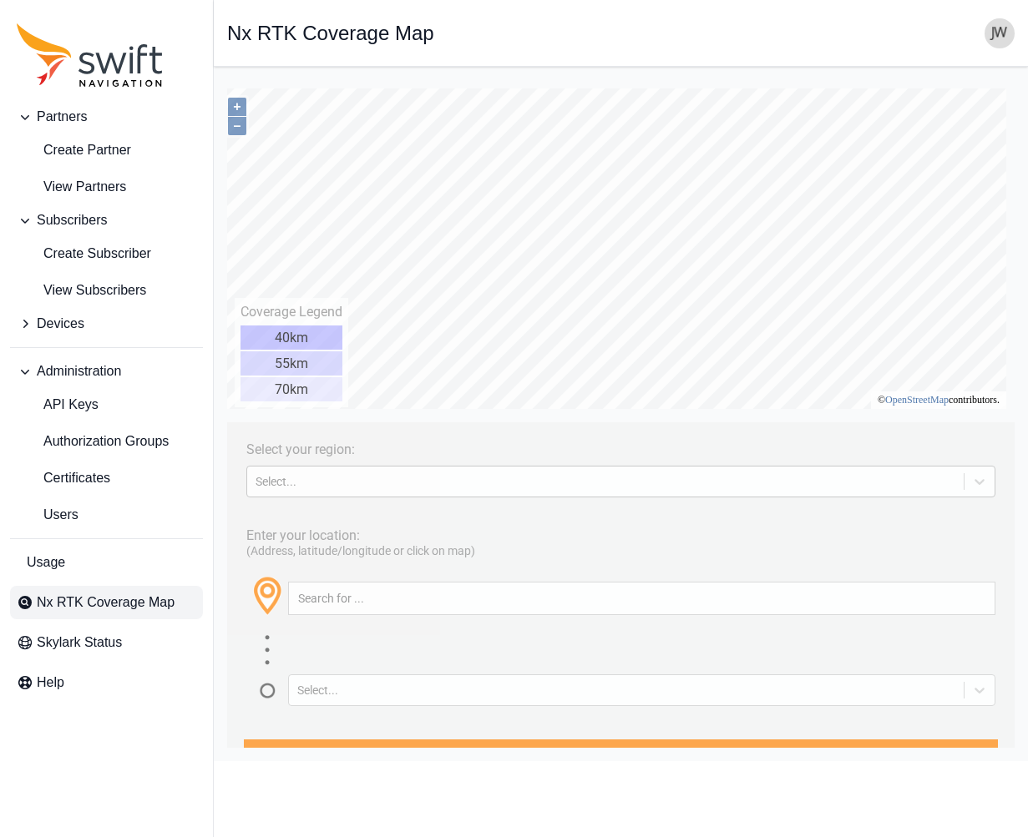
click at [348, 477] on div "Select..." at bounding box center [604, 481] width 699 height 13
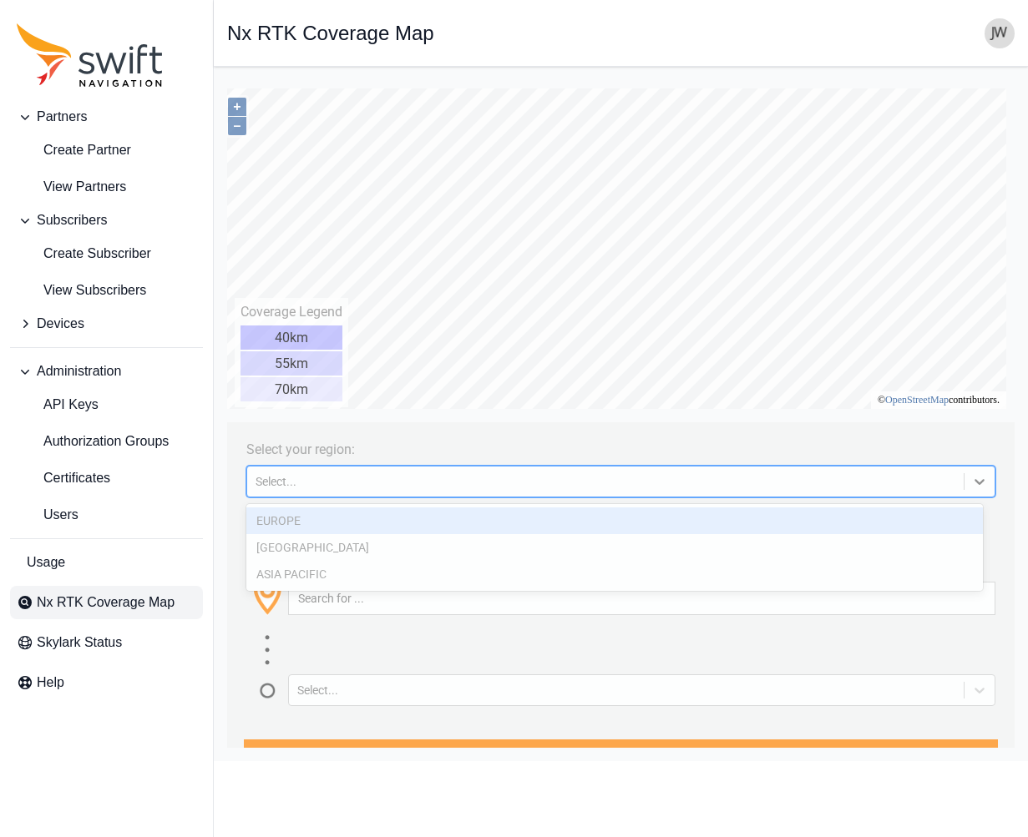
click at [318, 529] on div "EUROPE" at bounding box center [614, 521] width 736 height 27
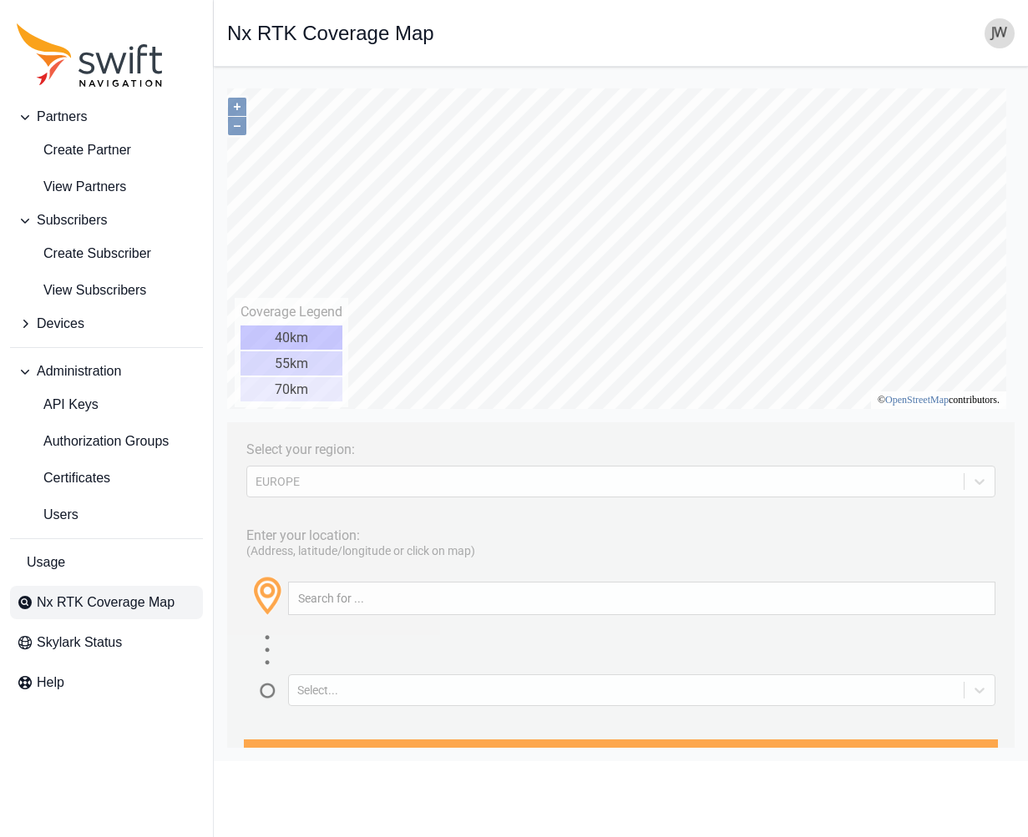
click at [321, 526] on div "Enter your location: (Address, latitude/longitude or click on map) Select..." at bounding box center [620, 611] width 770 height 189
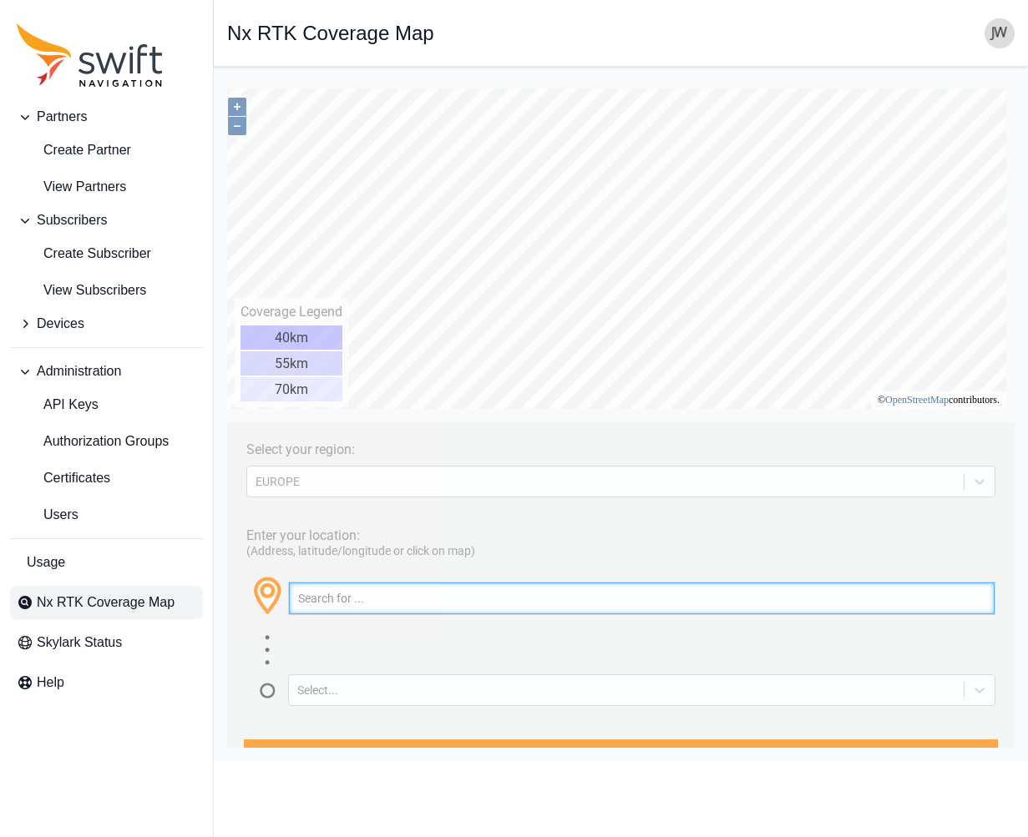
click at [327, 601] on input "text" at bounding box center [641, 599] width 705 height 32
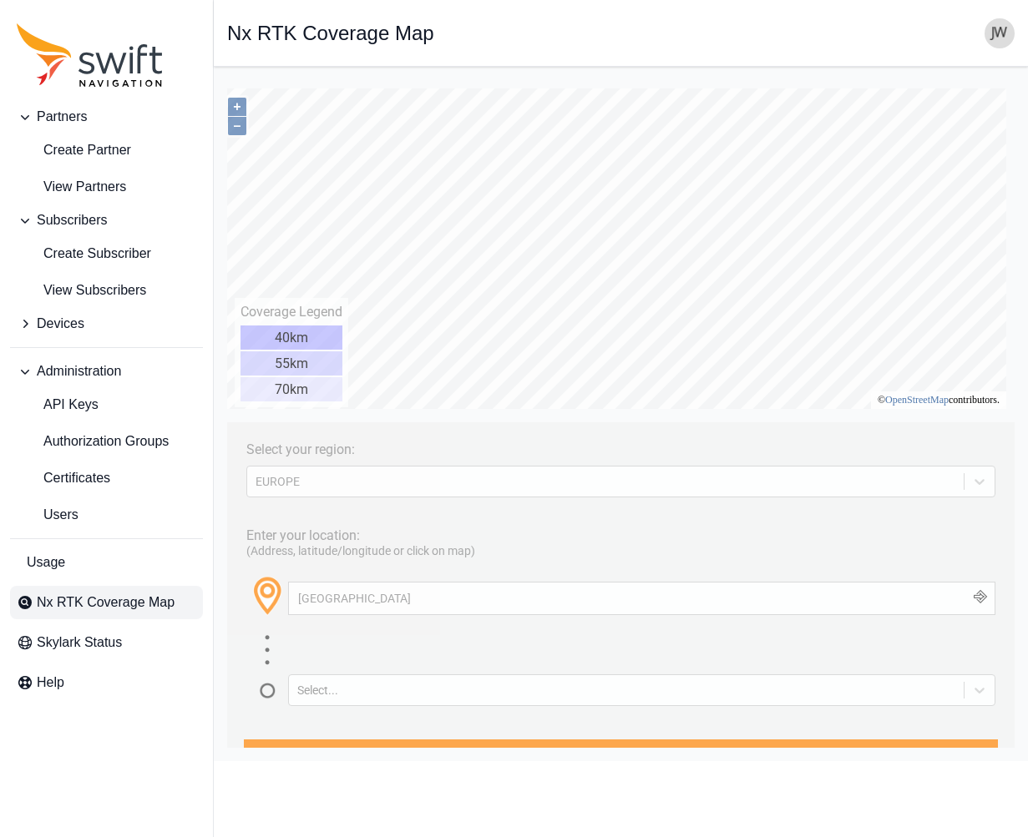
click at [945, 596] on button "button" at bounding box center [981, 599] width 28 height 32
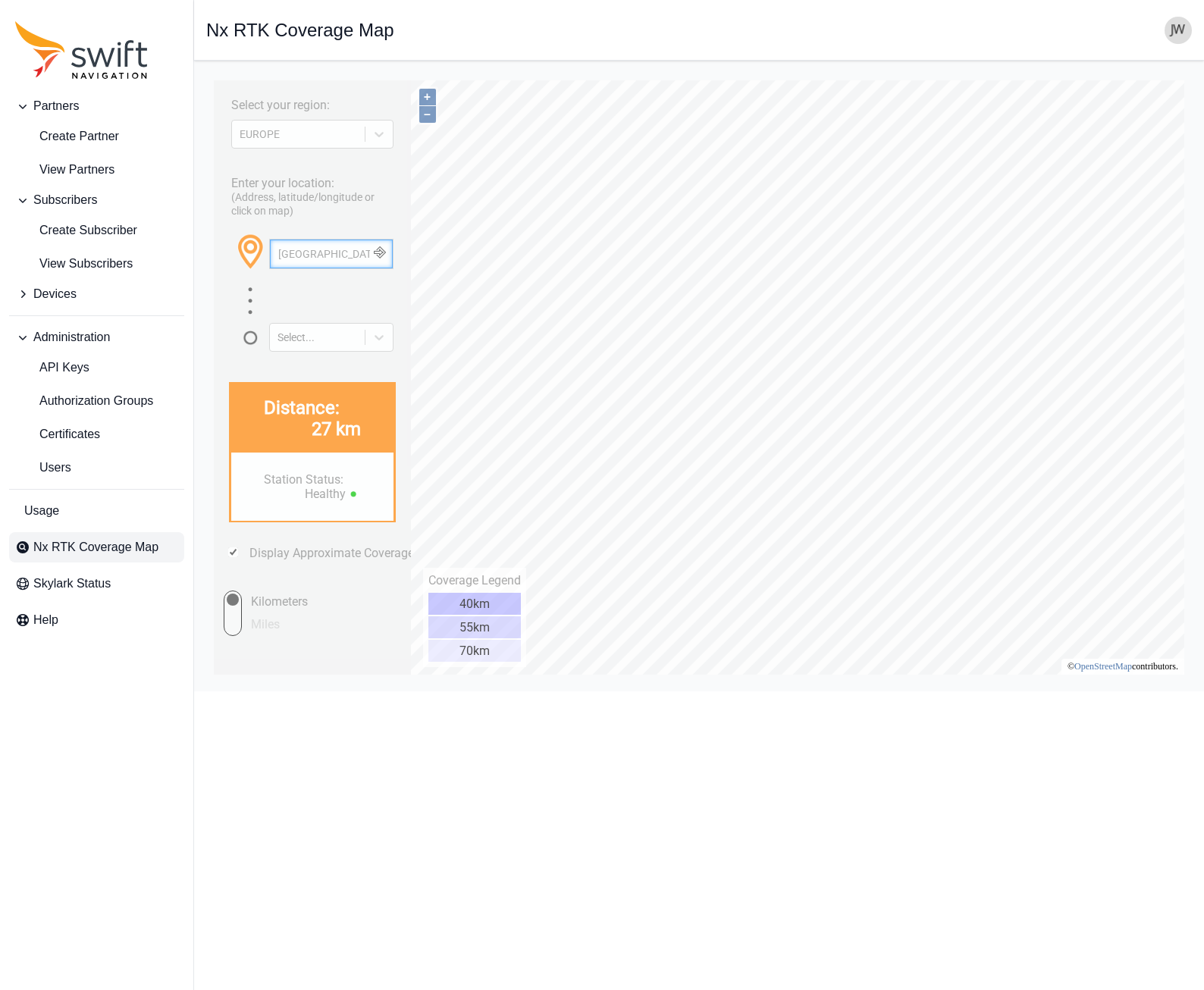
click at [325, 258] on input "Denmark" at bounding box center [331, 254] width 123 height 29
drag, startPoint x: 331, startPoint y: 256, endPoint x: 209, endPoint y: 256, distance: 122.0
click at [206, 73] on html "Select your region: EUROPE Enter your location: (Address, latitude/longitude or…" at bounding box center [698, 73] width 985 height 0
drag, startPoint x: 337, startPoint y: 254, endPoint x: 222, endPoint y: 254, distance: 115.0
click at [223, 254] on div "Enter your location: (Address, latitude/longitude or click on map) Denmark Sele…" at bounding box center [312, 259] width 182 height 186
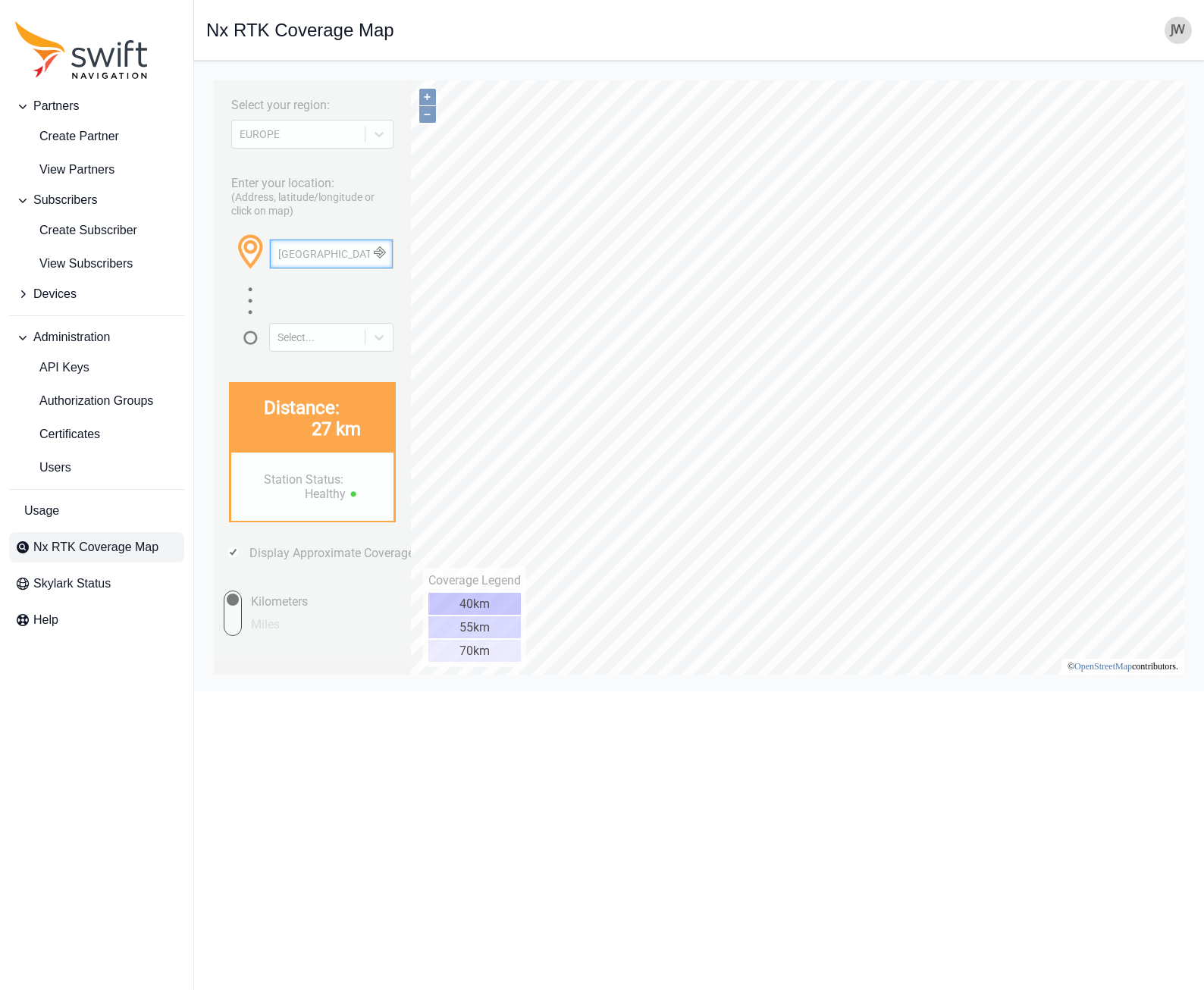
paste input "Nederland"
click at [390, 250] on button "button" at bounding box center [380, 254] width 25 height 29
click at [350, 257] on input "Nederland" at bounding box center [331, 254] width 123 height 29
drag, startPoint x: 323, startPoint y: 257, endPoint x: 167, endPoint y: 263, distance: 156.1
click at [206, 73] on html "Select your region: EUROPE Enter your location: (Address, latitude/longitude or…" at bounding box center [698, 73] width 985 height 0
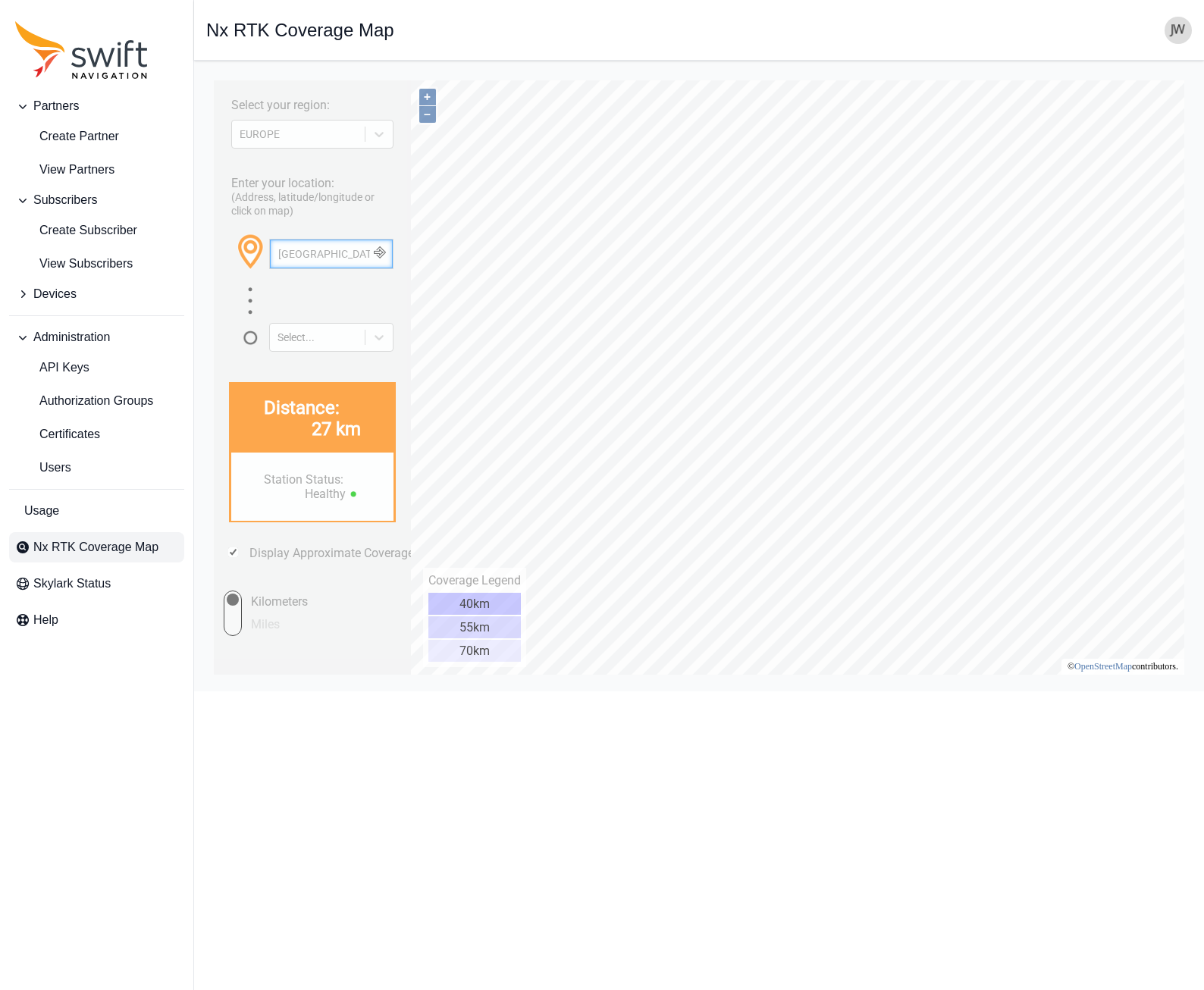
drag, startPoint x: 331, startPoint y: 260, endPoint x: 213, endPoint y: 263, distance: 118.0
click at [213, 263] on div "Select your region: EUROPE Enter your location: (Address, latitude/longitude or…" at bounding box center [311, 377] width 197 height 594
type input "N"
type input "Aarhus"
click at [388, 256] on button "button" at bounding box center [380, 254] width 25 height 29
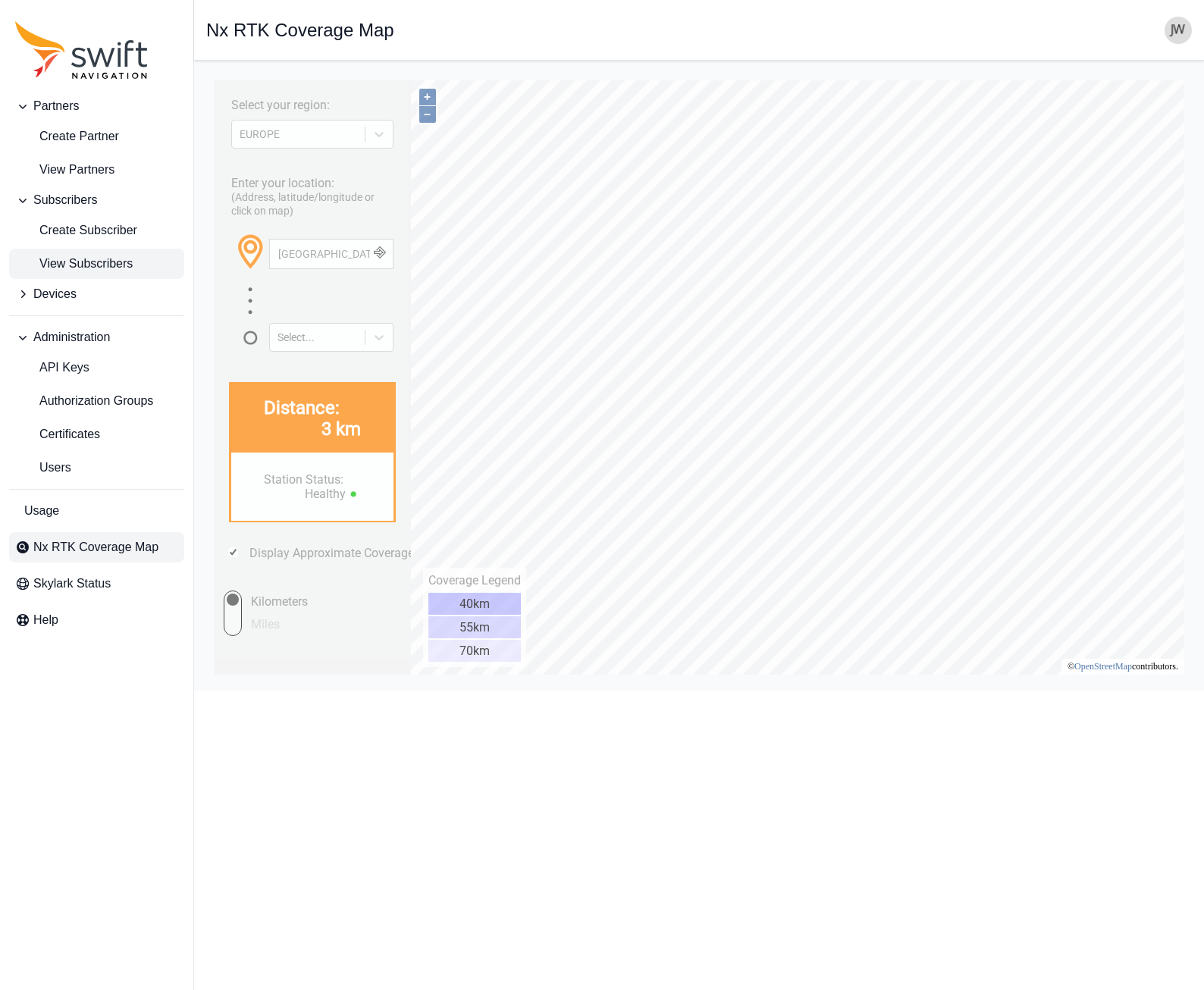
click at [66, 261] on span "View Subscribers" at bounding box center [74, 263] width 117 height 18
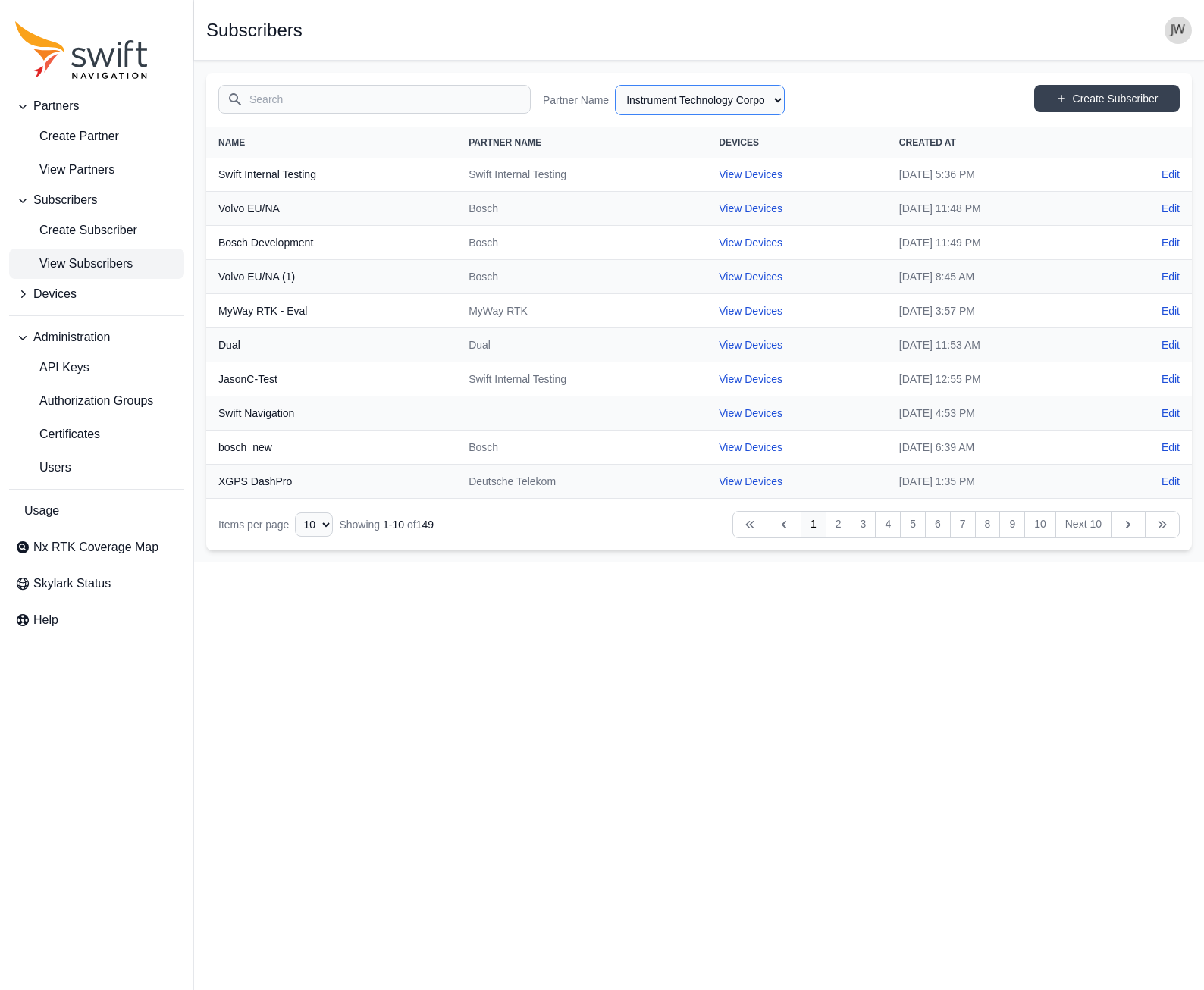
select select "a8e8fc1d-fe92-423b-ba38-8f19241c10ae"
select select "15ebad76-1d73-4249-bd67-b5d560574fd4"
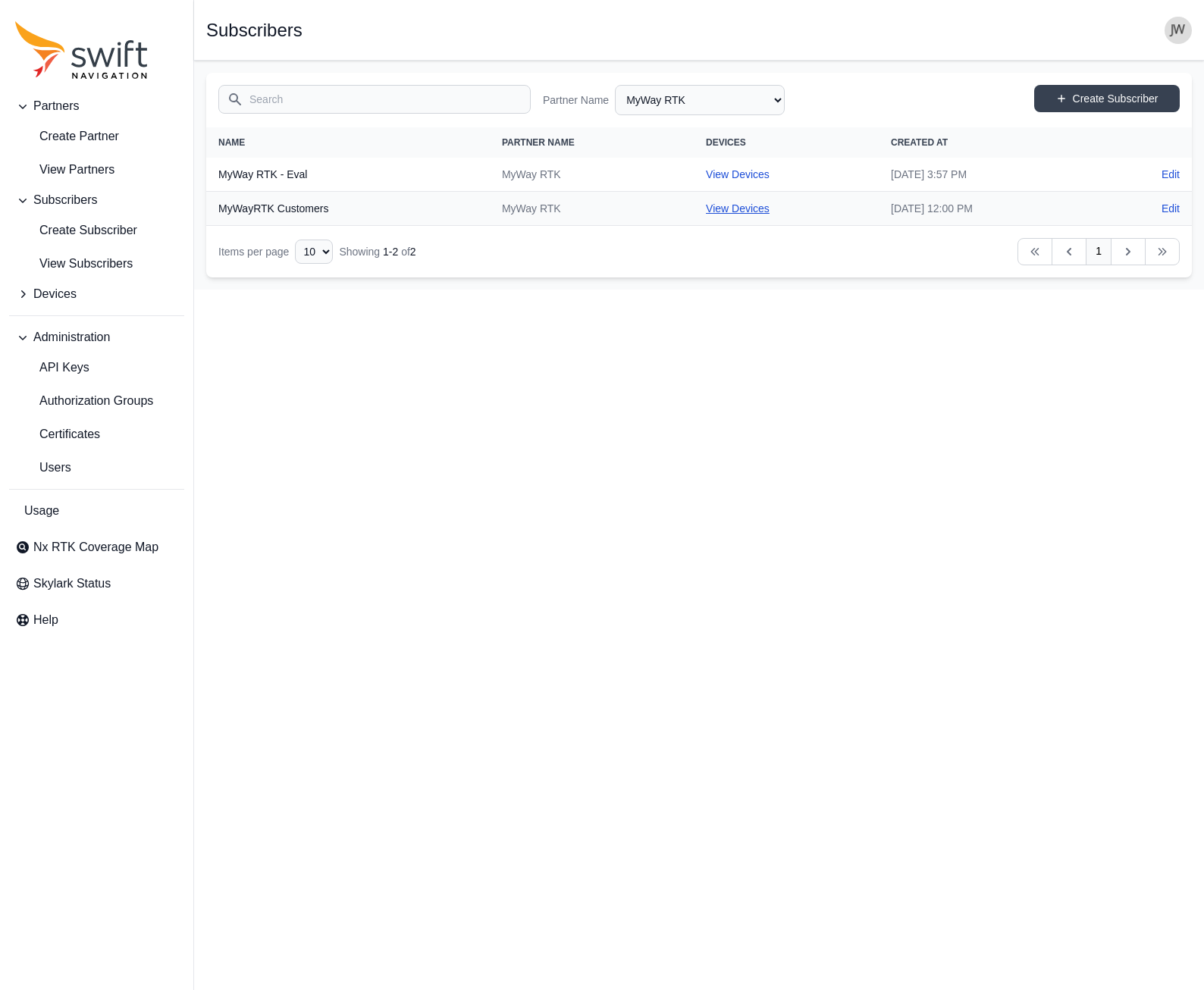
click at [706, 203] on link "View Devices" at bounding box center [737, 208] width 64 height 12
select select "cedde840-5396-42c7-815a-fb24addfc857"
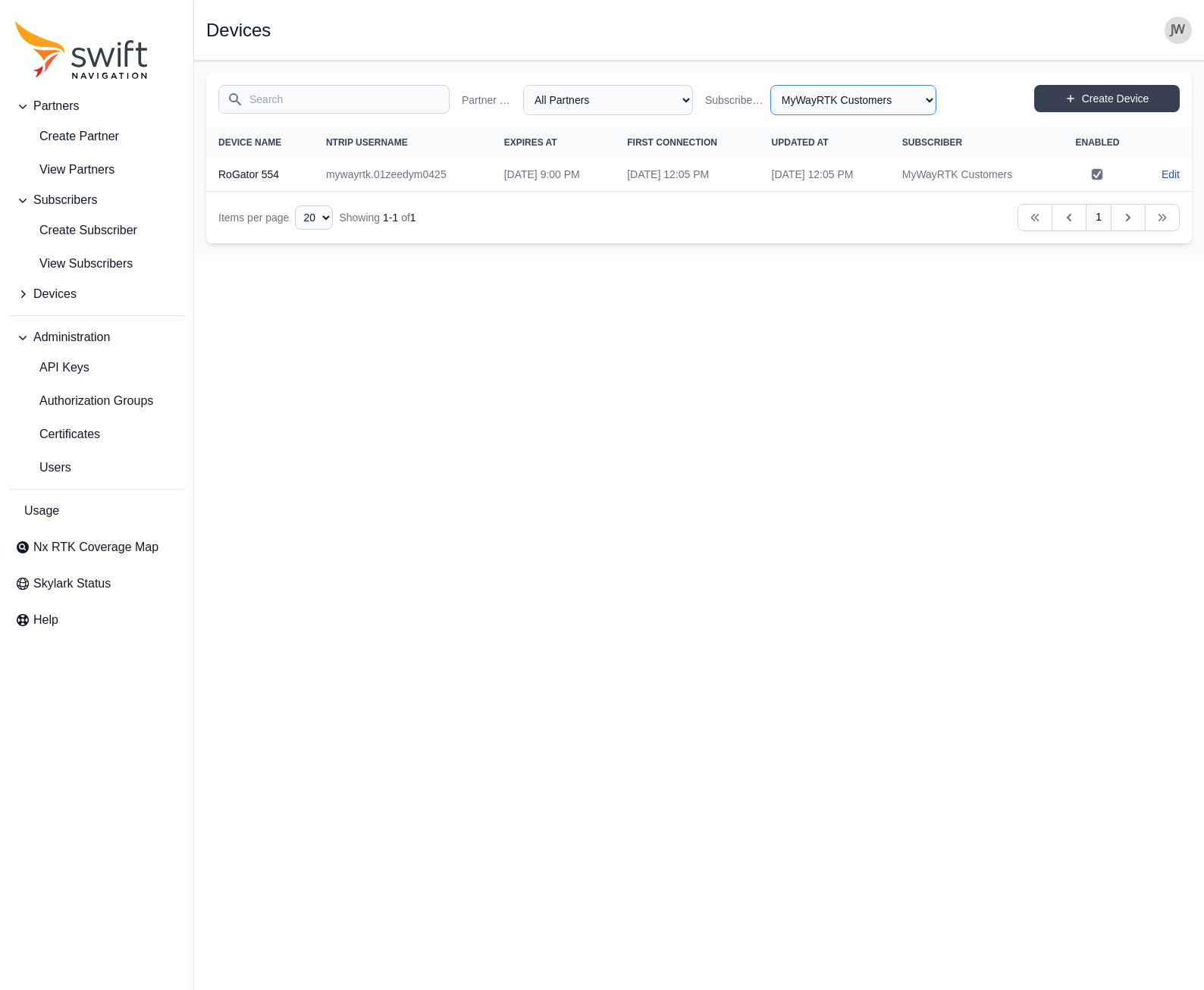
select select "15ebad76-1d73-4249-bd67-b5d560574fd4"
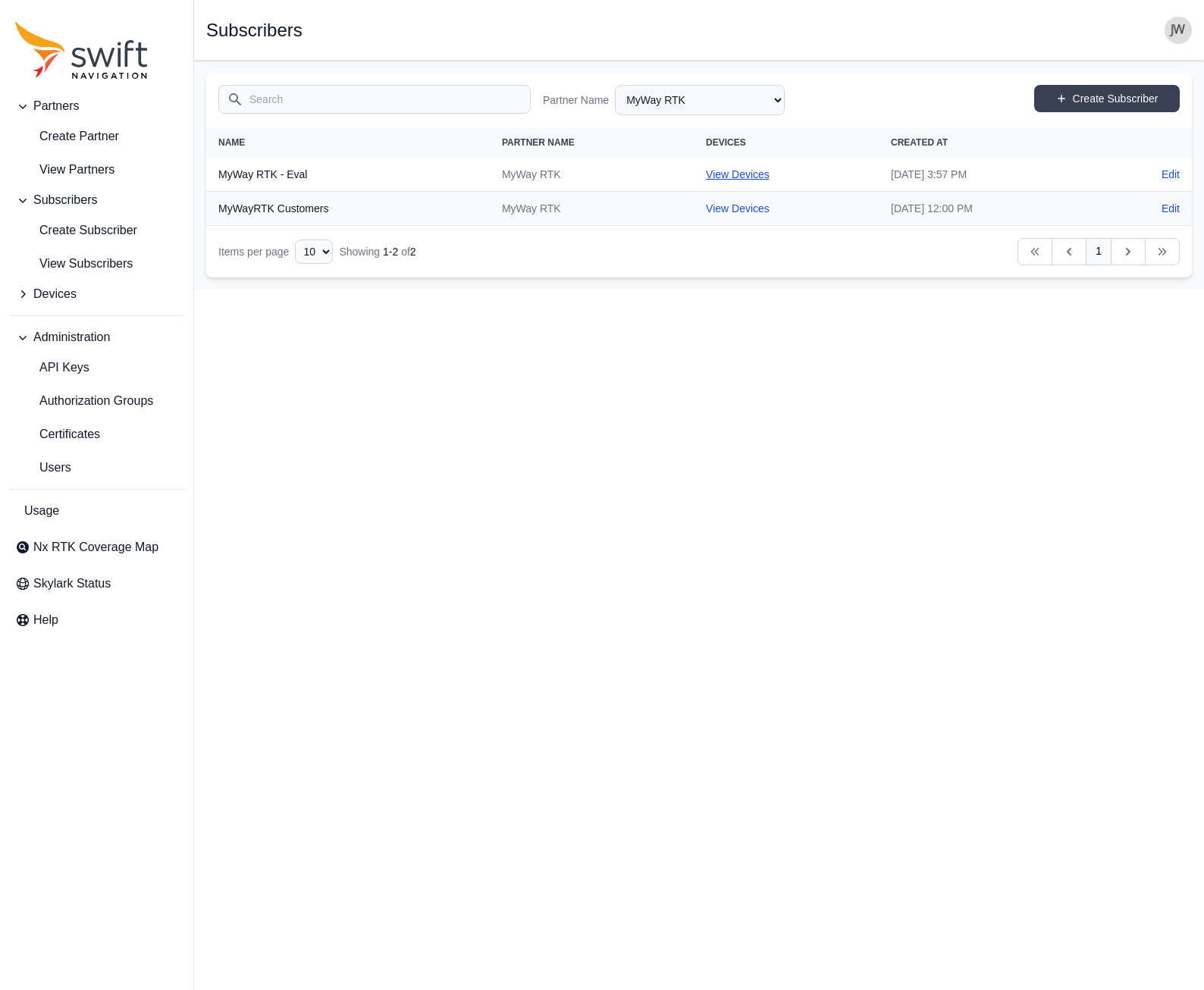
click at [706, 174] on link "View Devices" at bounding box center [737, 173] width 64 height 12
select select "b84e64f4-f35b-40c9-9462-c493e34fdfa1"
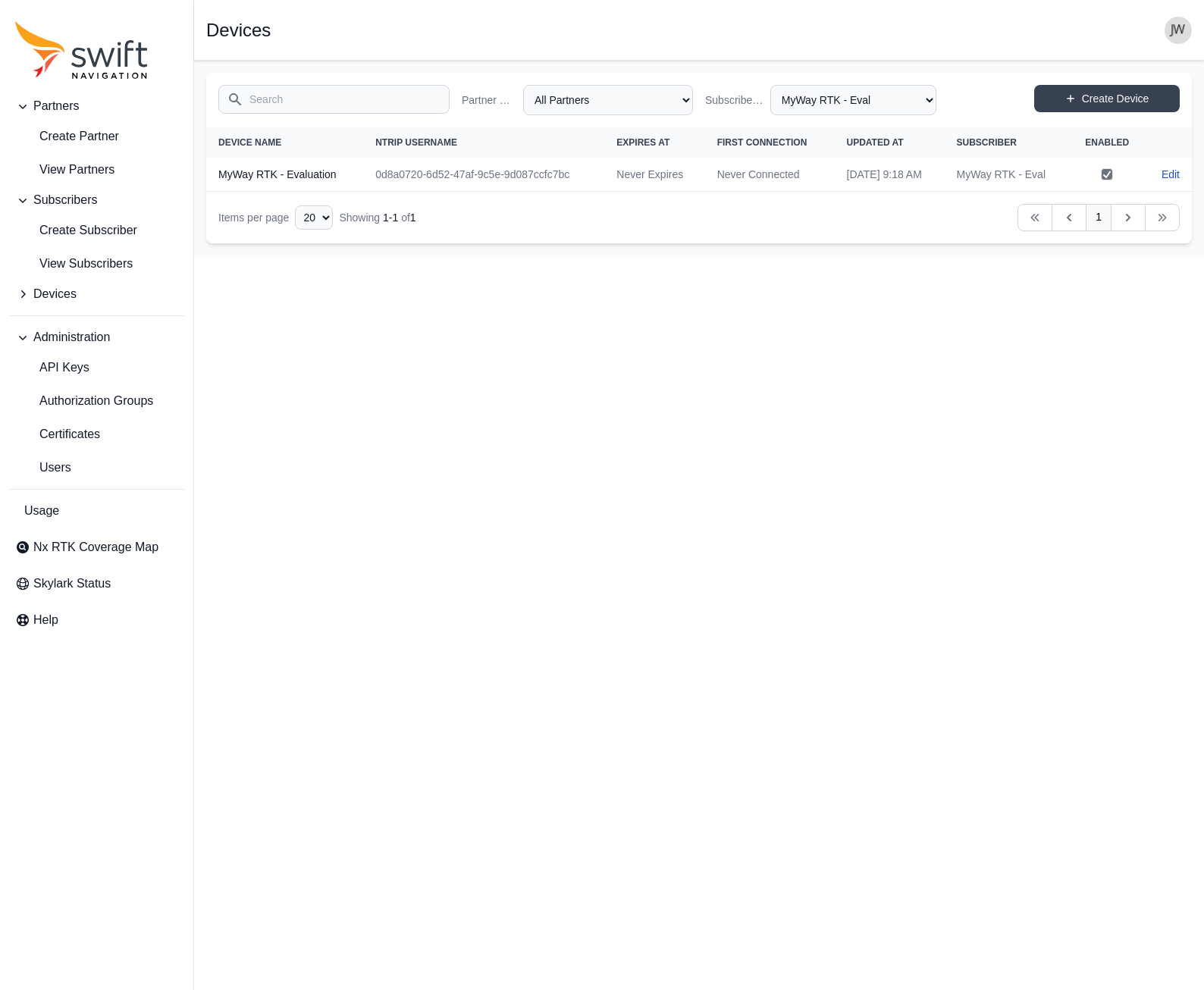
select select "15ebad76-1d73-4249-bd67-b5d560574fd4"
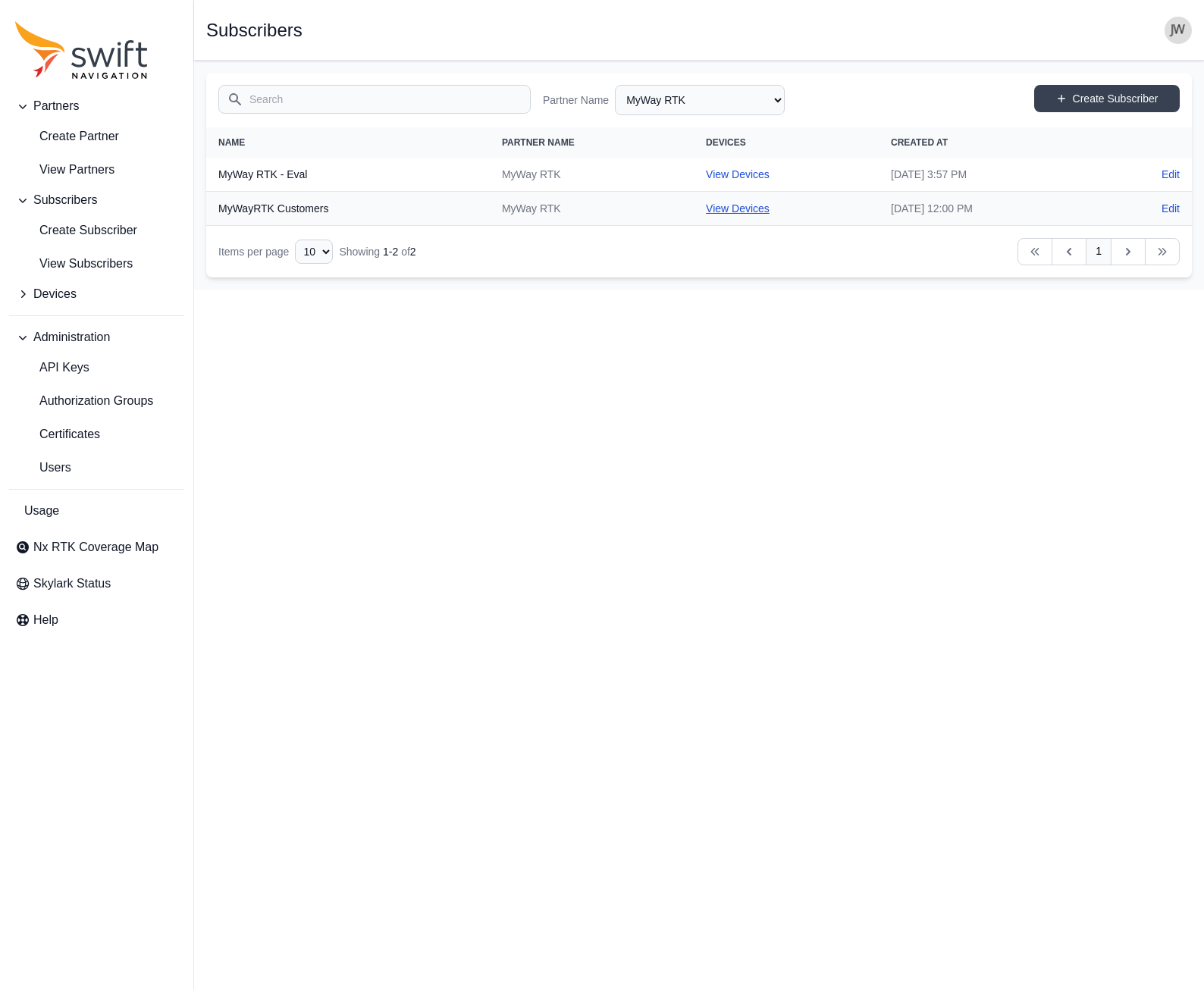
click at [706, 208] on link "View Devices" at bounding box center [737, 208] width 64 height 12
select select "cedde840-5396-42c7-815a-fb24addfc857"
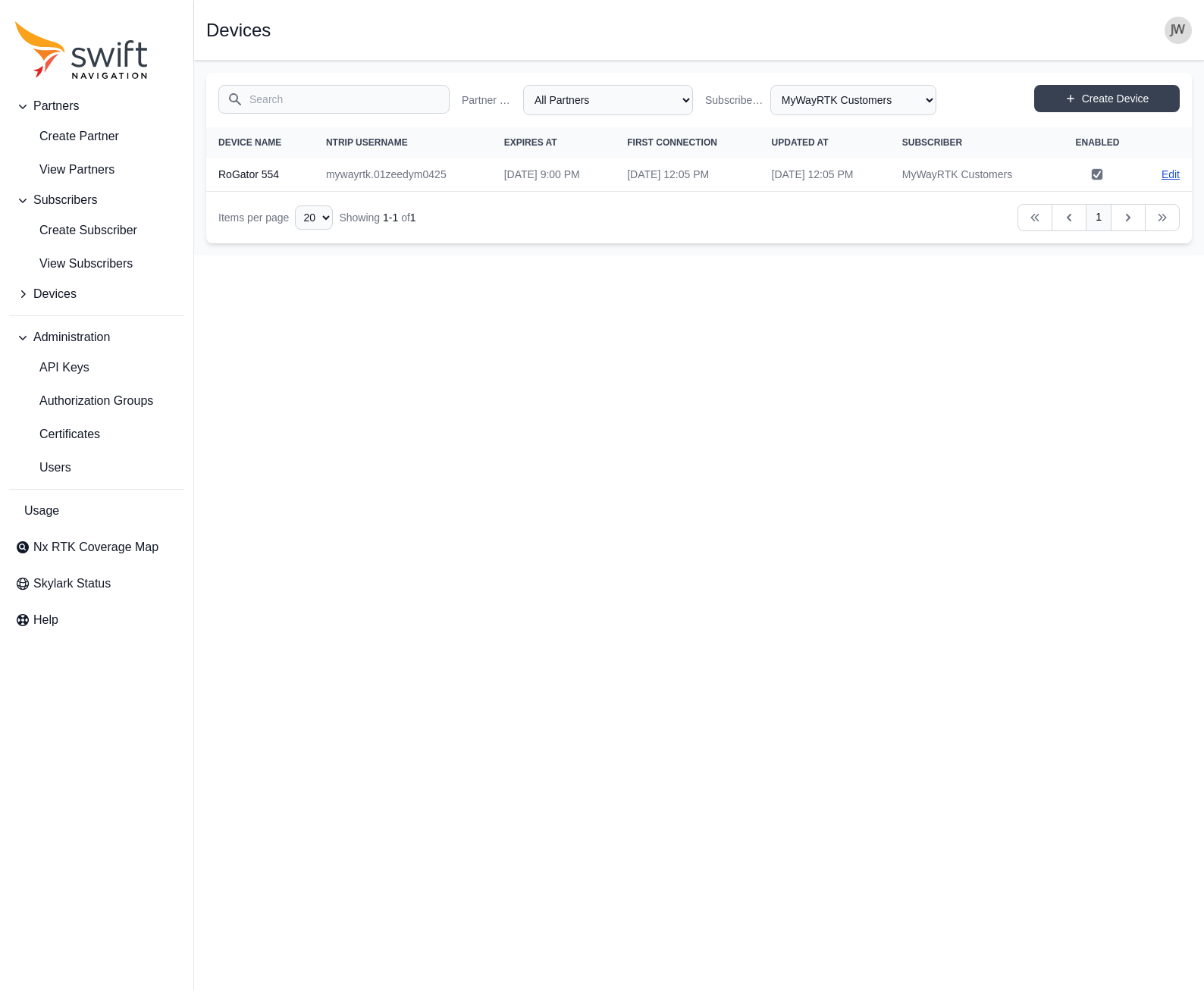
click at [858, 172] on link "Edit" at bounding box center [1170, 174] width 18 height 15
select select "ab3272ce-40d0-4c94-a524-96a758ab755c"
select select "cedde840-5396-42c7-815a-fb24addfc857"
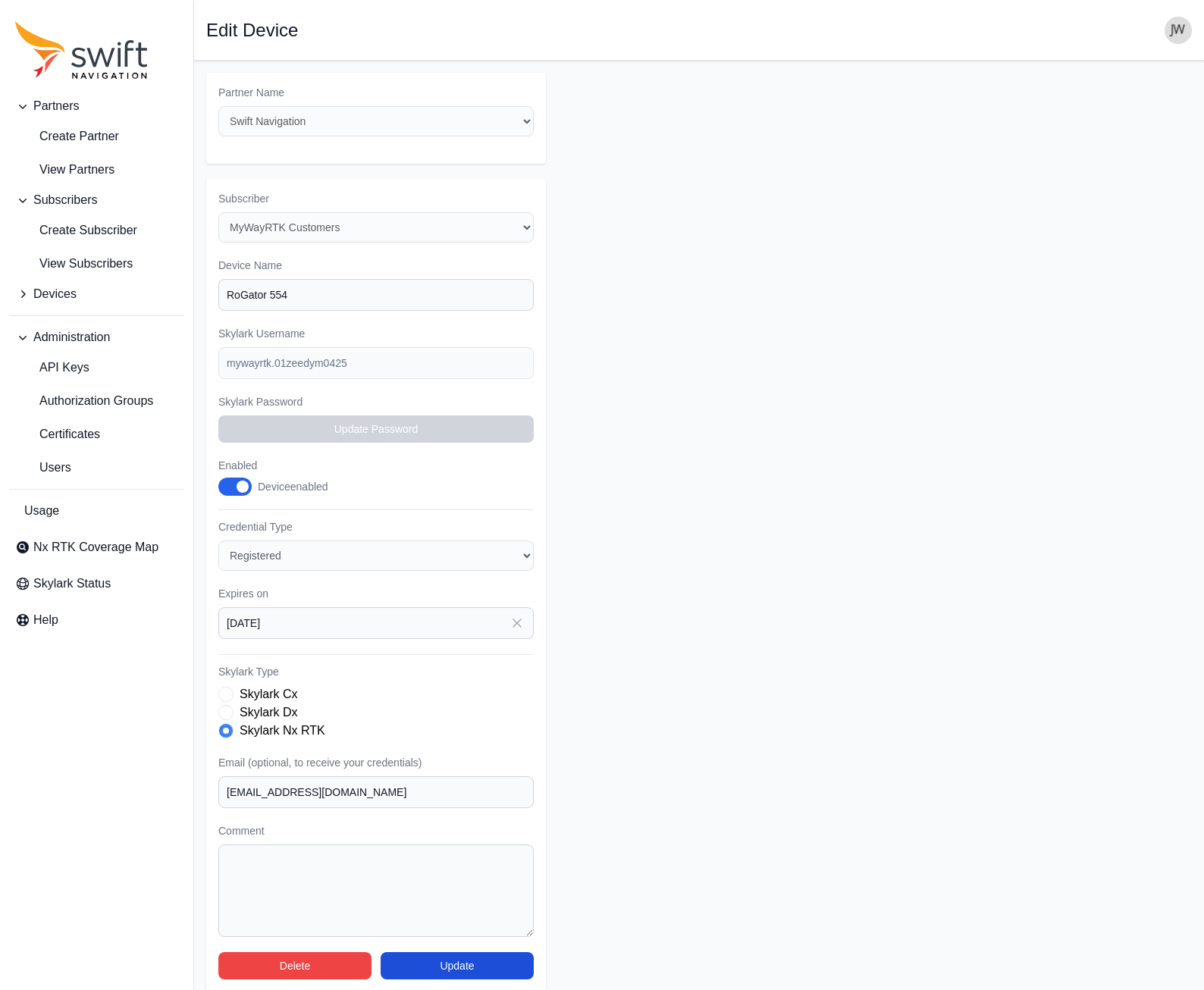
select select "cedde840-5396-42c7-815a-fb24addfc857"
